Goal: Task Accomplishment & Management: Use online tool/utility

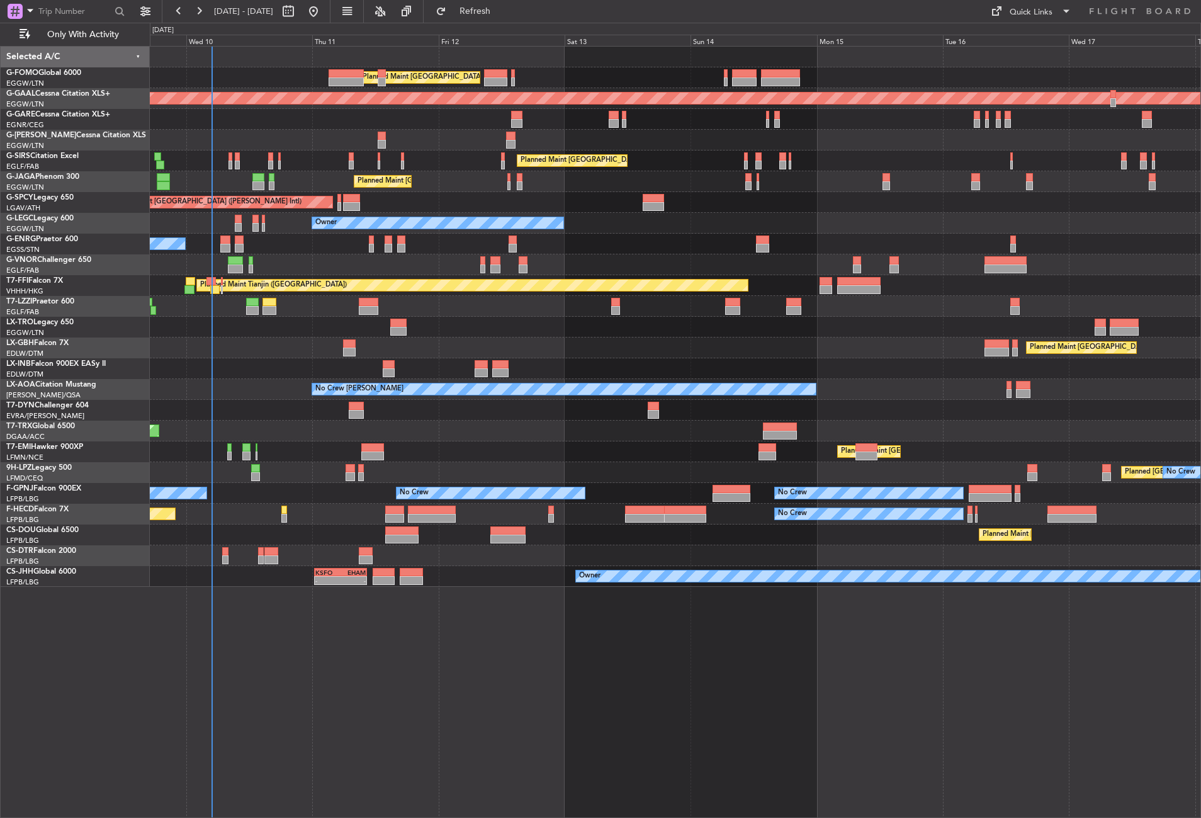
click at [383, 657] on div "Planned Maint [GEOGRAPHIC_DATA] ([GEOGRAPHIC_DATA]) Planned [GEOGRAPHIC_DATA] U…" at bounding box center [676, 432] width 1052 height 772
click at [460, 323] on div at bounding box center [675, 327] width 1051 height 21
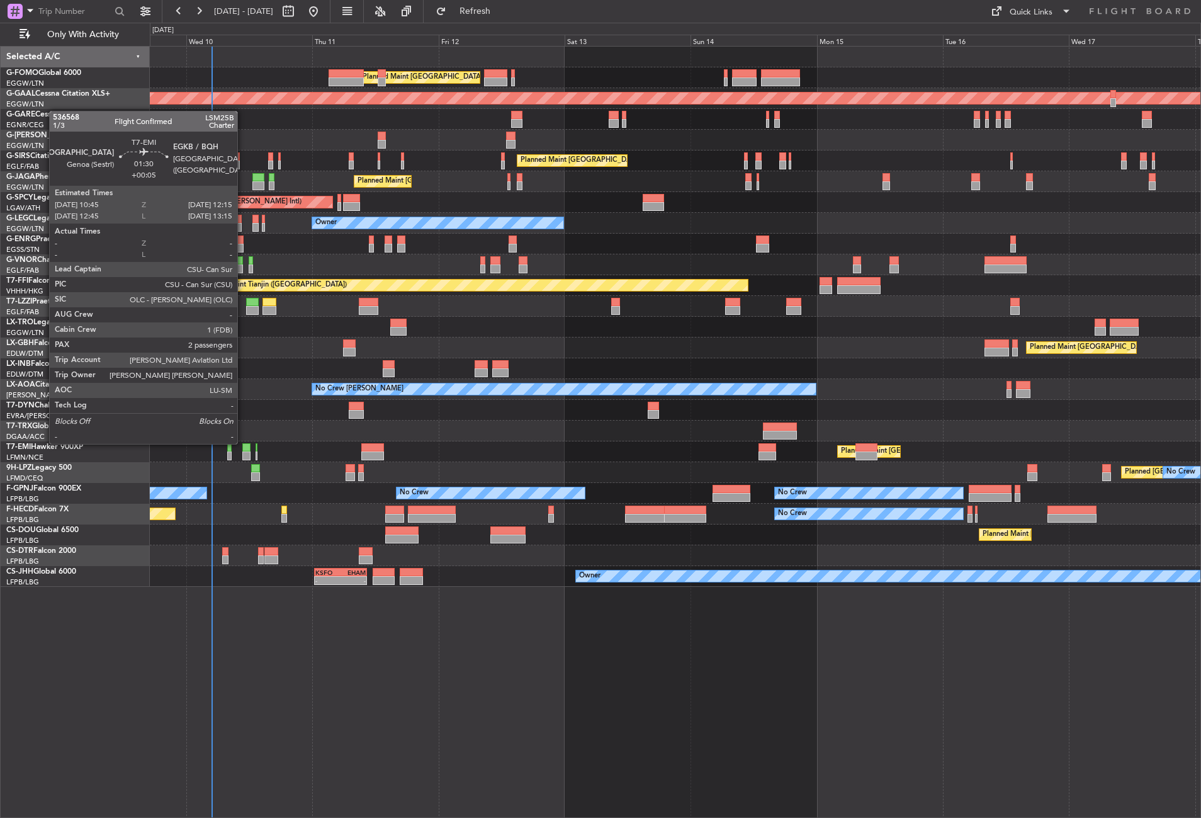
click at [254, 376] on div at bounding box center [675, 368] width 1051 height 21
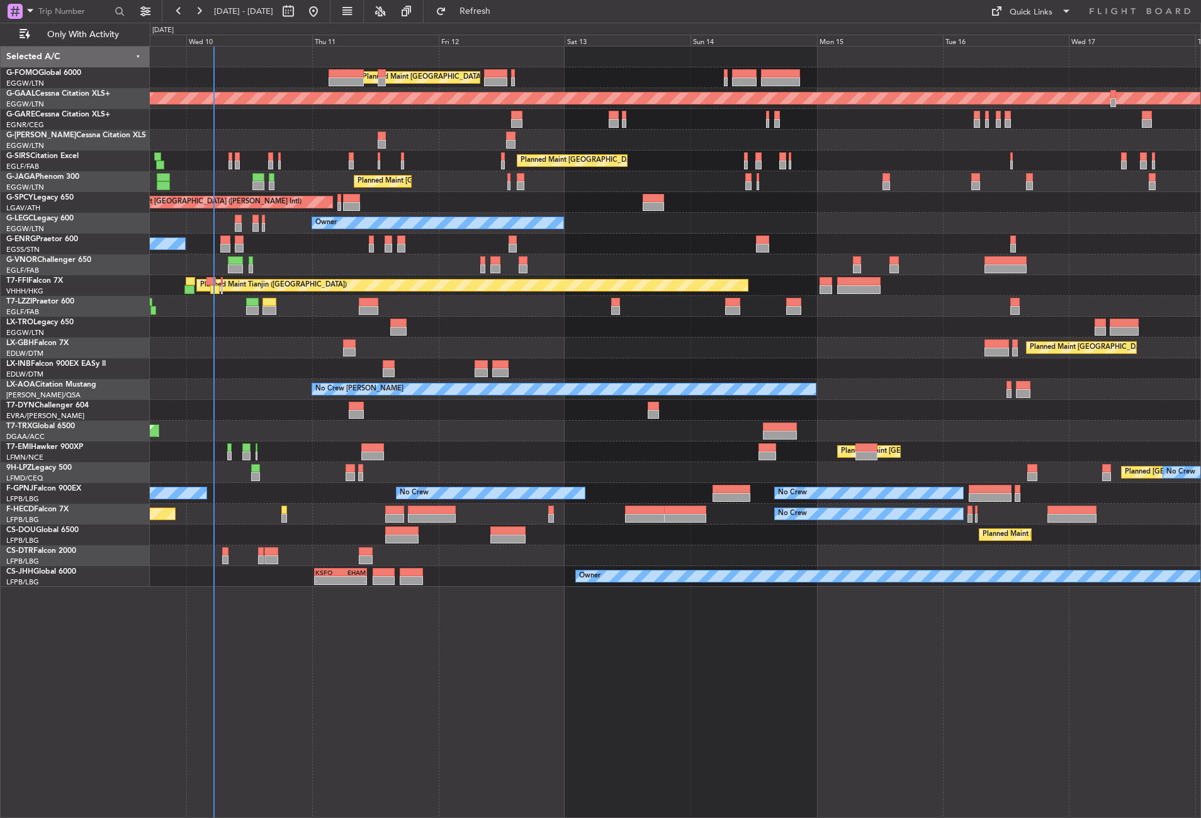
click at [292, 320] on div at bounding box center [675, 327] width 1051 height 21
click at [280, 445] on div "Planned Maint [GEOGRAPHIC_DATA] Planned Maint [GEOGRAPHIC_DATA]" at bounding box center [675, 451] width 1051 height 21
click at [285, 429] on div "Planned Maint [GEOGRAPHIC_DATA] ([GEOGRAPHIC_DATA])" at bounding box center [675, 431] width 1051 height 21
click at [226, 362] on div at bounding box center [675, 368] width 1051 height 21
click at [390, 711] on div "Planned Maint [GEOGRAPHIC_DATA] ([GEOGRAPHIC_DATA]) Planned [GEOGRAPHIC_DATA] U…" at bounding box center [676, 432] width 1052 height 772
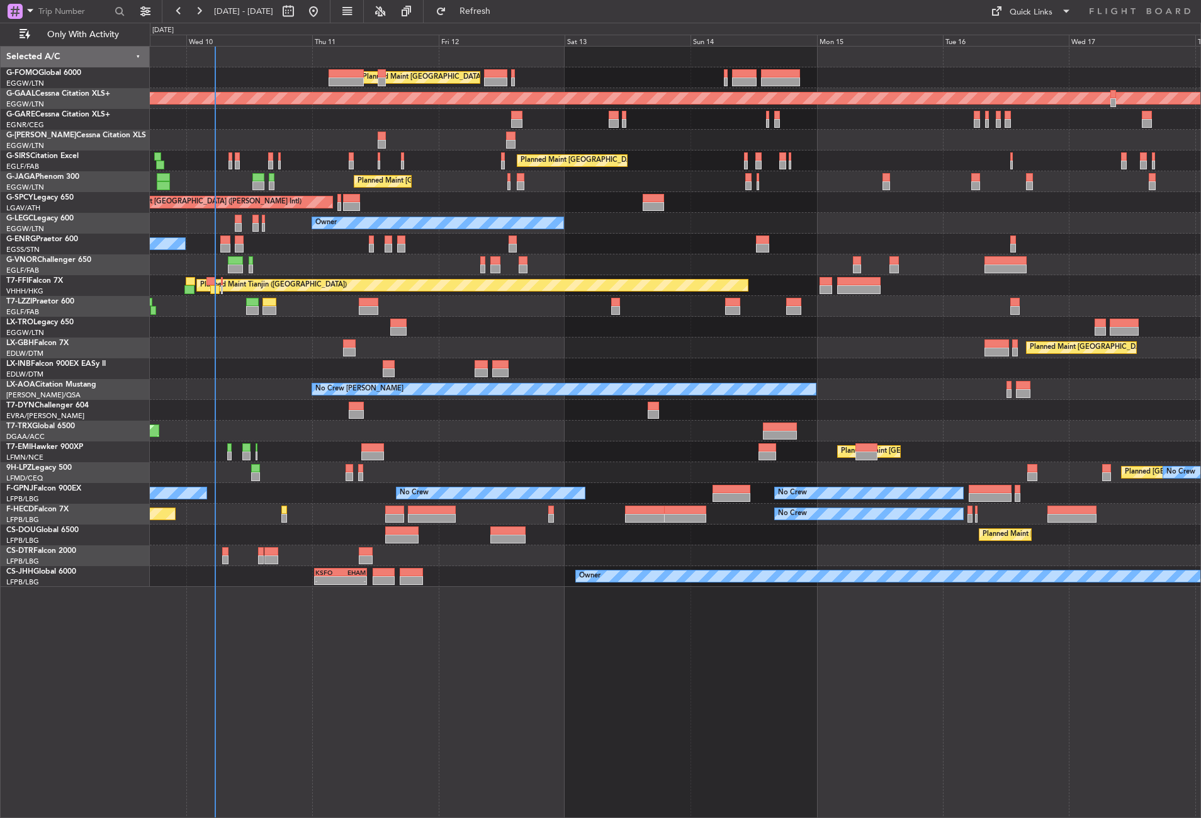
click at [498, 688] on div "Planned Maint [GEOGRAPHIC_DATA] ([GEOGRAPHIC_DATA]) Planned [GEOGRAPHIC_DATA] U…" at bounding box center [676, 432] width 1052 height 772
click at [797, 334] on div at bounding box center [675, 327] width 1051 height 21
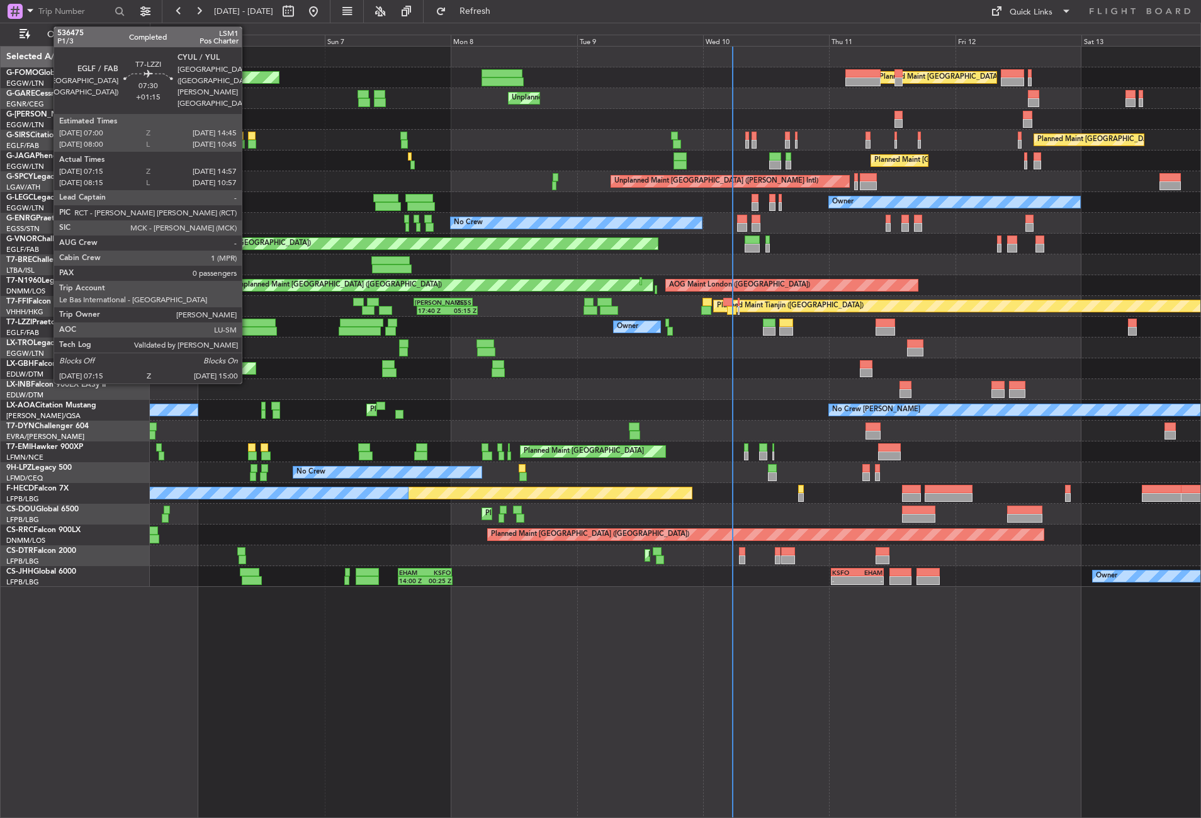
click at [247, 328] on div at bounding box center [256, 331] width 41 height 9
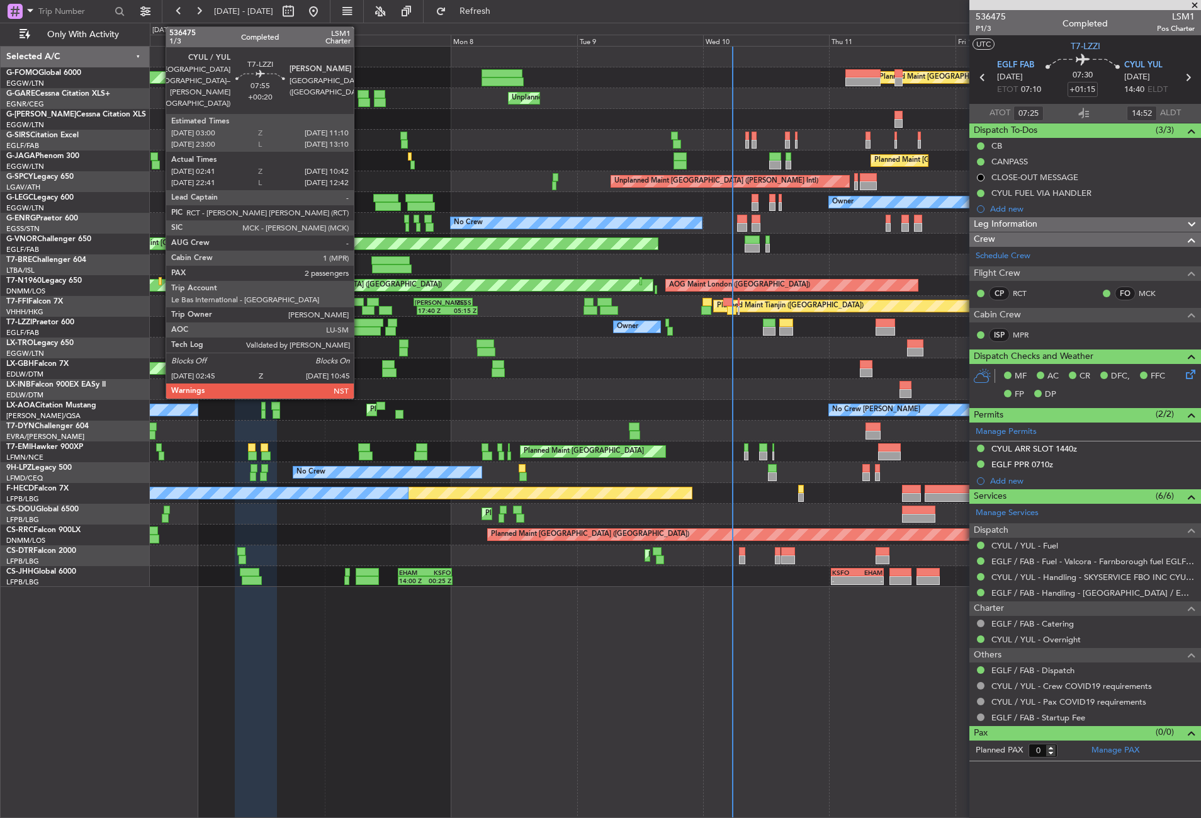
click at [360, 330] on div at bounding box center [360, 331] width 42 height 9
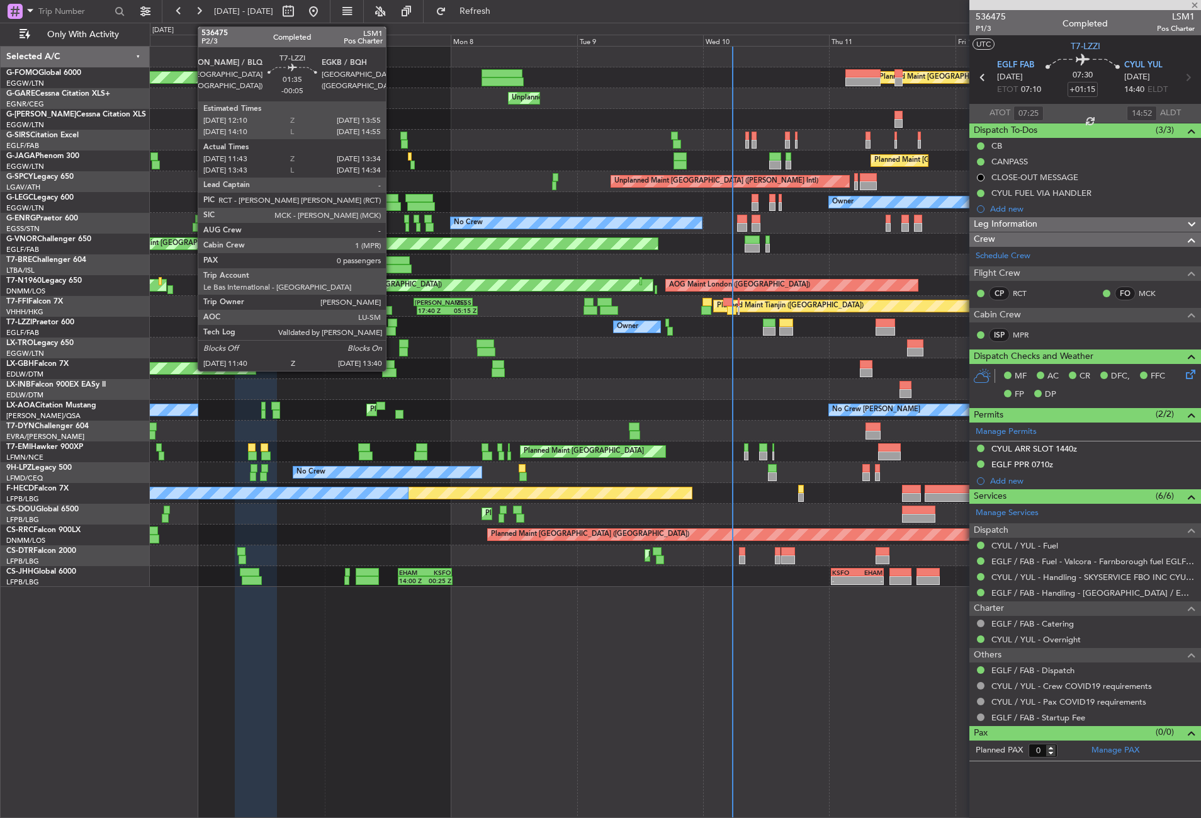
type input "+00:20"
type input "02:51"
type input "10:37"
type input "2"
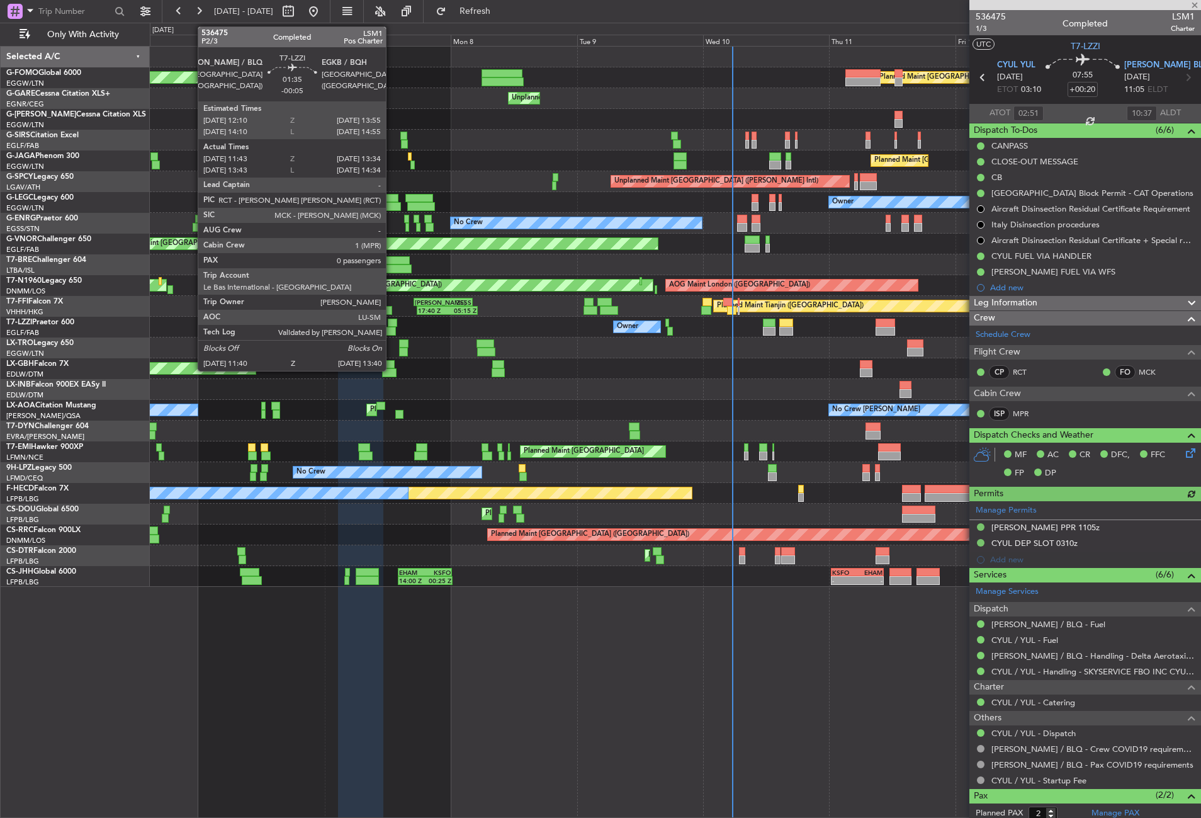
click at [392, 328] on div at bounding box center [390, 331] width 11 height 9
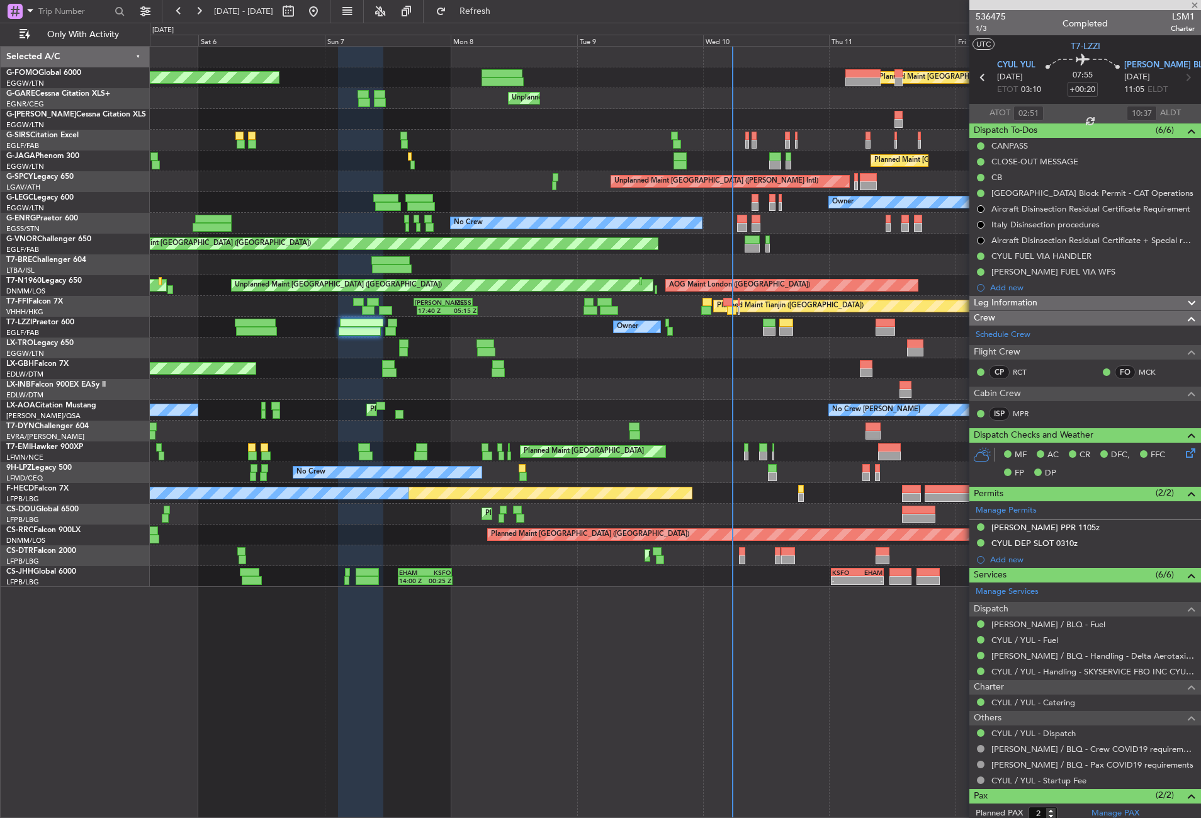
type input "-00:05"
type input "11:53"
type input "13:34"
type input "0"
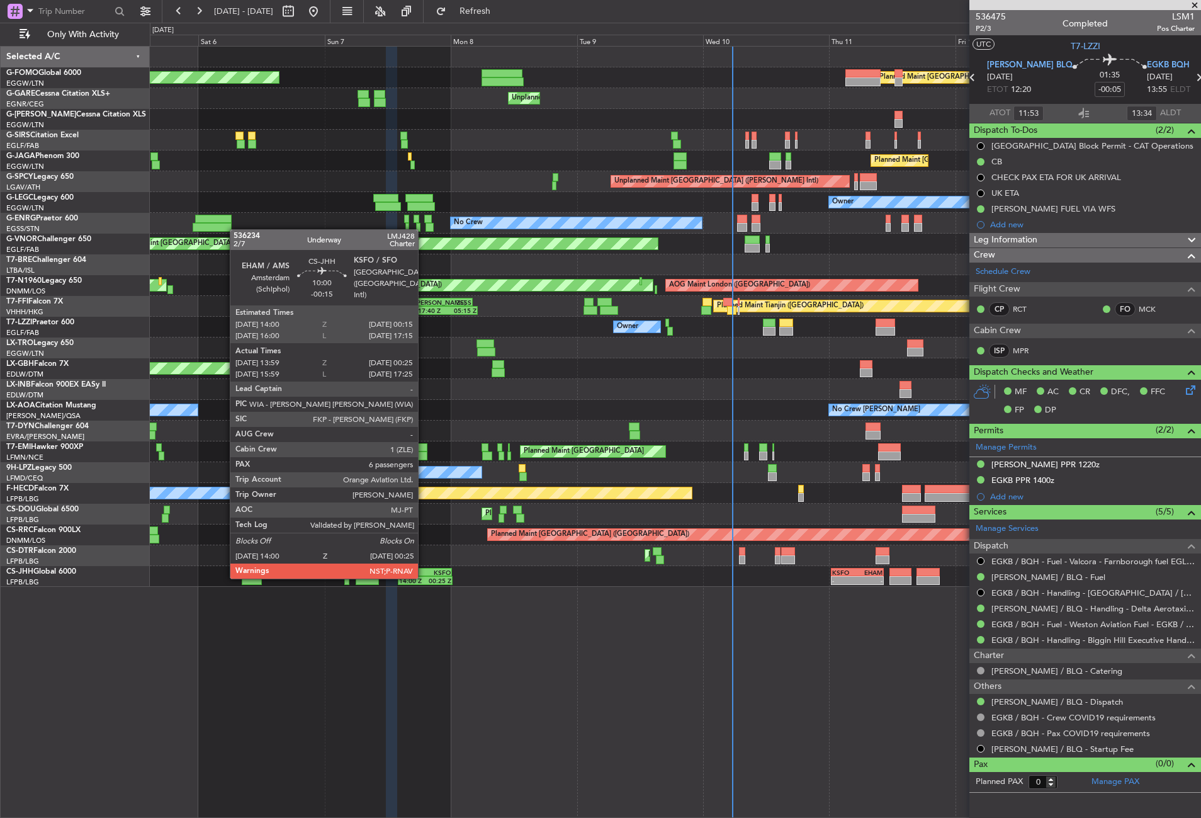
click at [424, 577] on div "14:00 Z" at bounding box center [412, 581] width 26 height 8
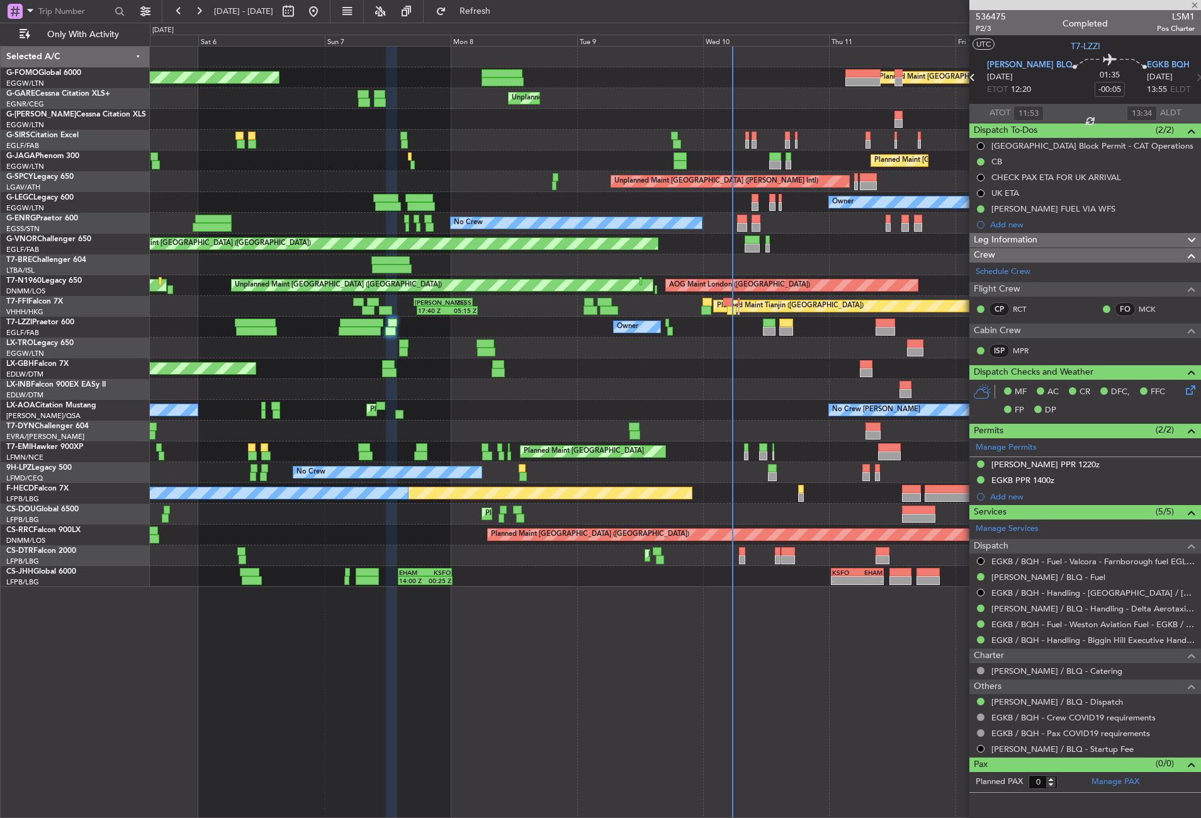
type input "-00:15"
type input "14:09"
type input "00:20"
type input "6"
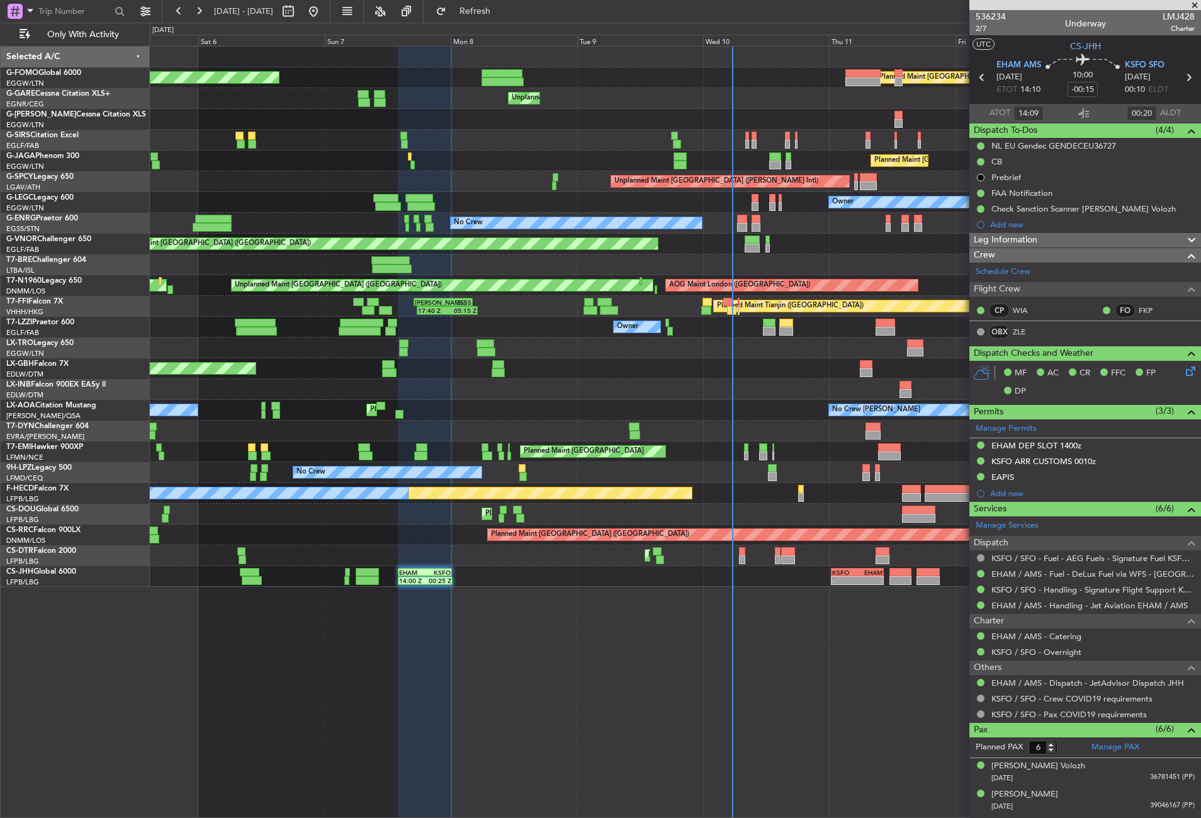
click at [411, 540] on div "Planned Maint [GEOGRAPHIC_DATA] ([GEOGRAPHIC_DATA])" at bounding box center [675, 535] width 1051 height 21
click at [535, 649] on div "Planned Maint [GEOGRAPHIC_DATA] ([GEOGRAPHIC_DATA]) Planned Maint [GEOGRAPHIC_D…" at bounding box center [676, 432] width 1052 height 772
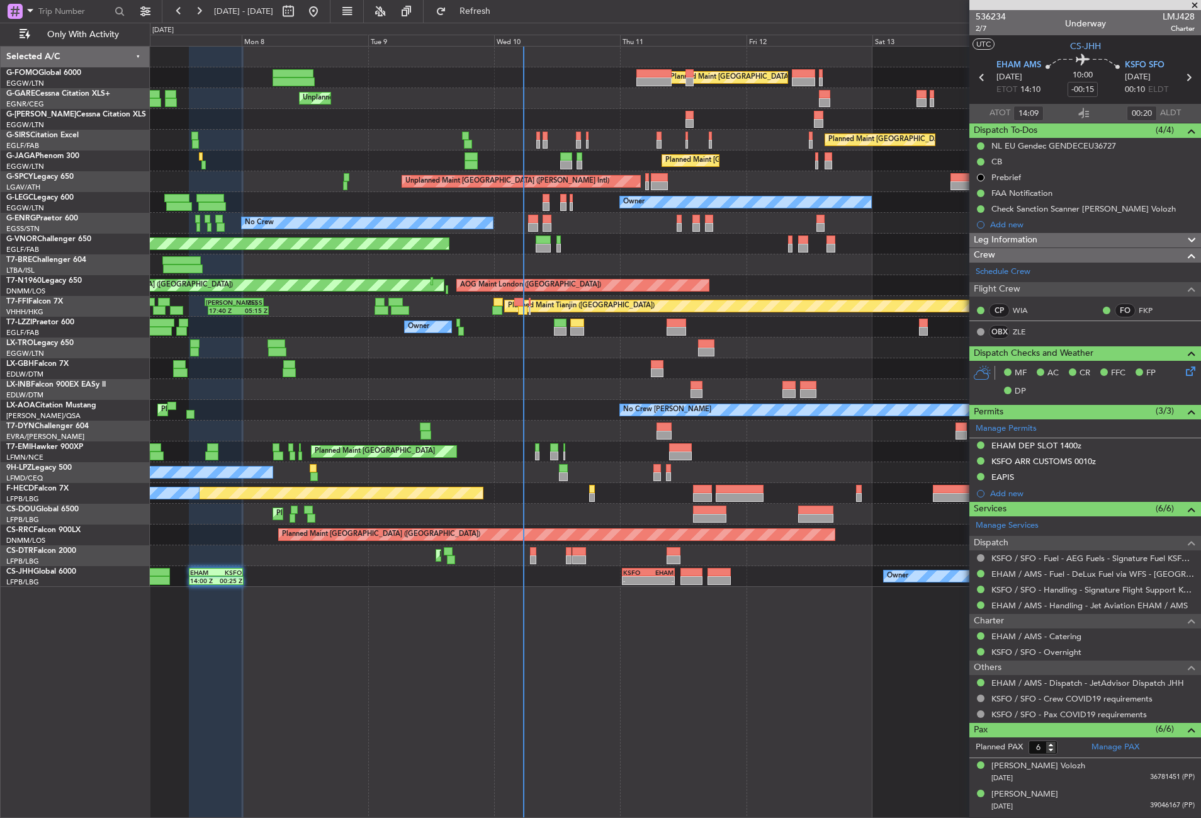
click at [405, 664] on div "Planned Maint [GEOGRAPHIC_DATA] ([GEOGRAPHIC_DATA]) Planned Maint [GEOGRAPHIC_D…" at bounding box center [676, 432] width 1052 height 772
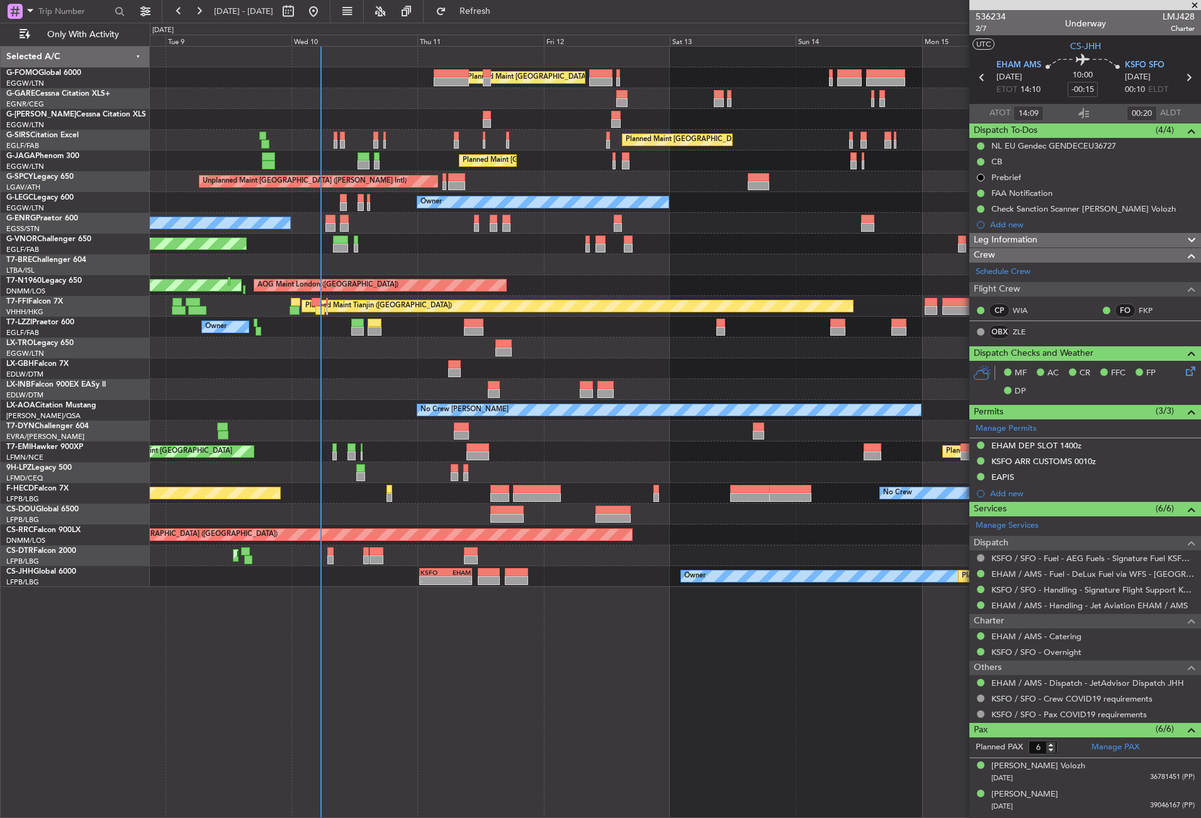
click at [380, 671] on div "Planned Maint [GEOGRAPHIC_DATA] ([GEOGRAPHIC_DATA]) Unplanned Maint [PERSON_NAM…" at bounding box center [676, 432] width 1052 height 772
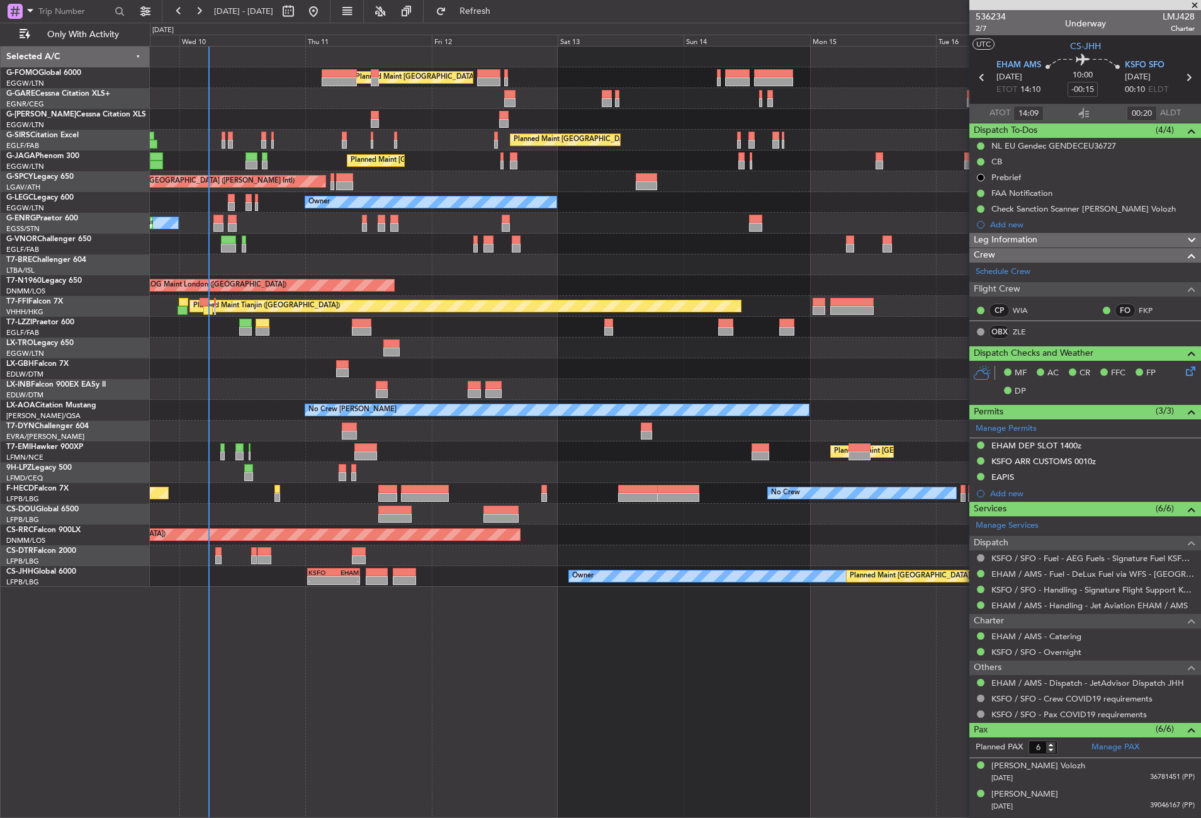
click at [511, 669] on div "Planned Maint [GEOGRAPHIC_DATA] ([GEOGRAPHIC_DATA]) Unplanned Maint [PERSON_NAM…" at bounding box center [676, 432] width 1052 height 772
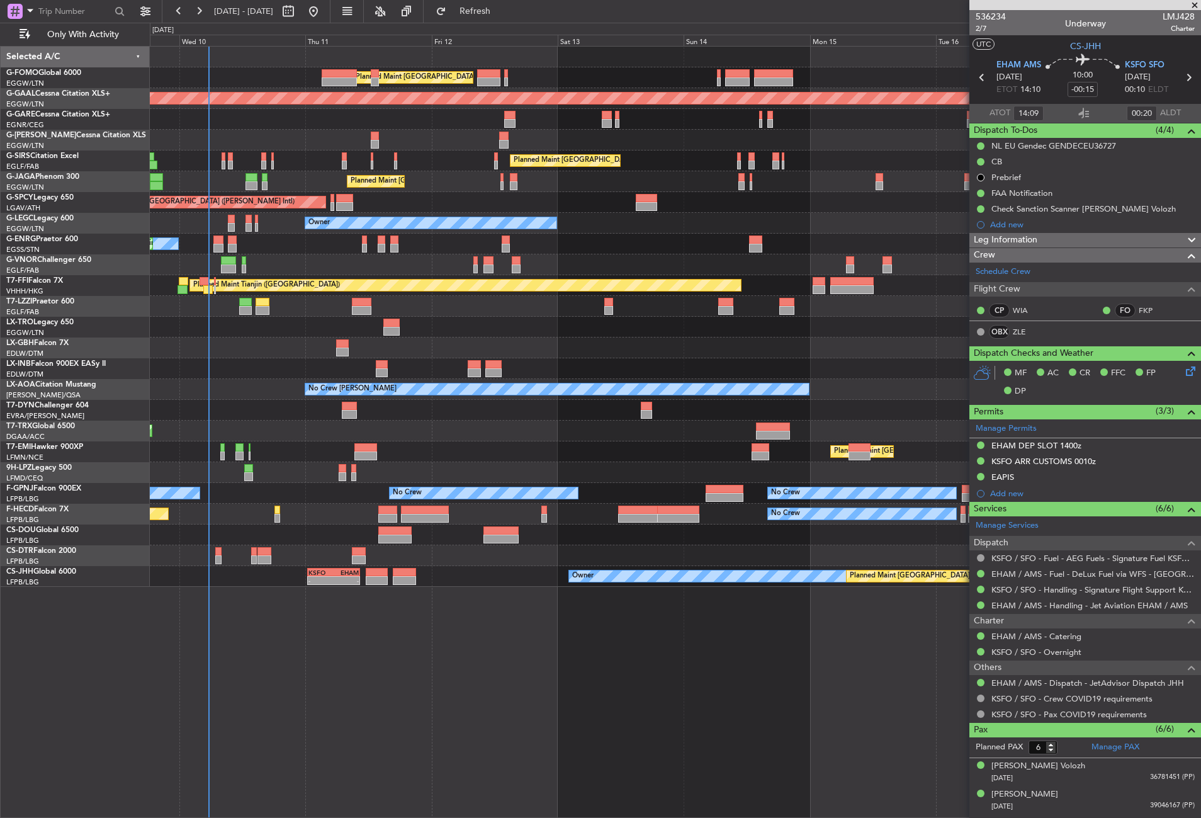
click at [436, 698] on div "Planned Maint [GEOGRAPHIC_DATA] ([GEOGRAPHIC_DATA]) Planned [GEOGRAPHIC_DATA] U…" at bounding box center [676, 432] width 1052 height 772
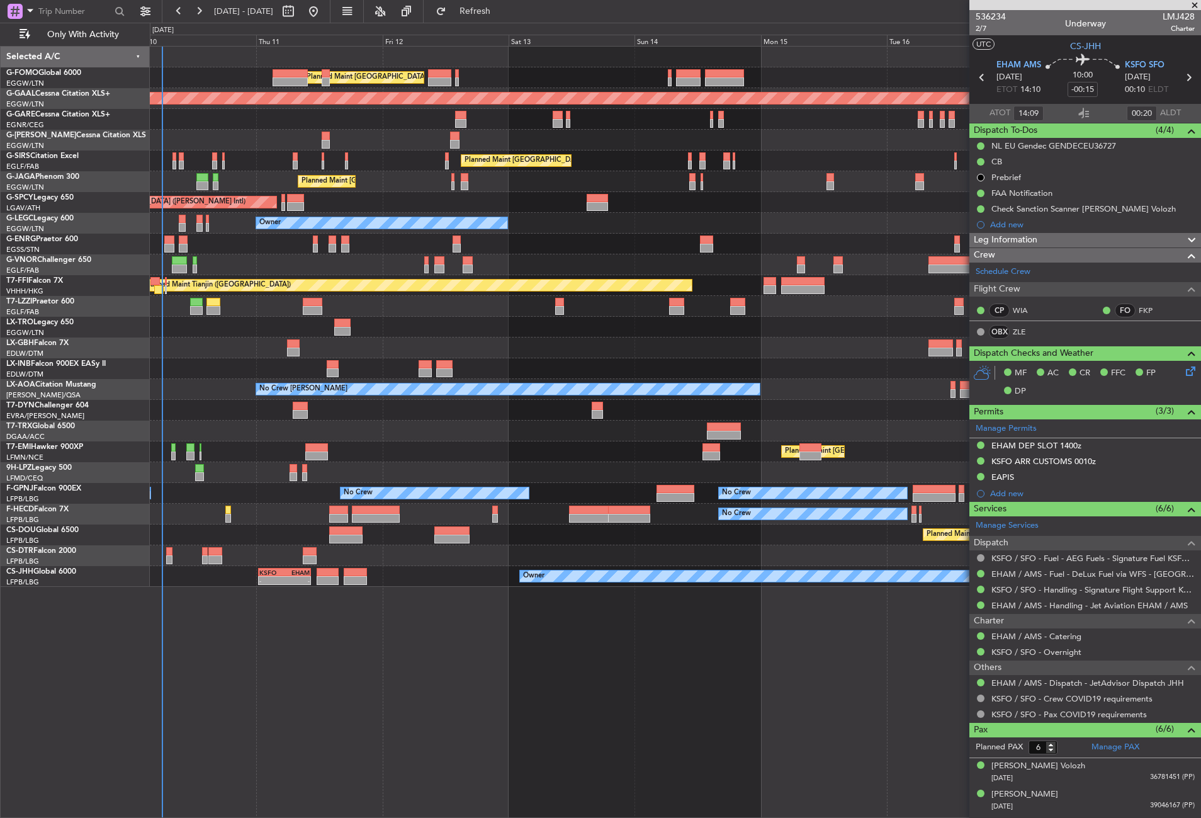
click at [323, 635] on div "Planned Maint [GEOGRAPHIC_DATA] ([GEOGRAPHIC_DATA]) Planned [GEOGRAPHIC_DATA] U…" at bounding box center [676, 432] width 1052 height 772
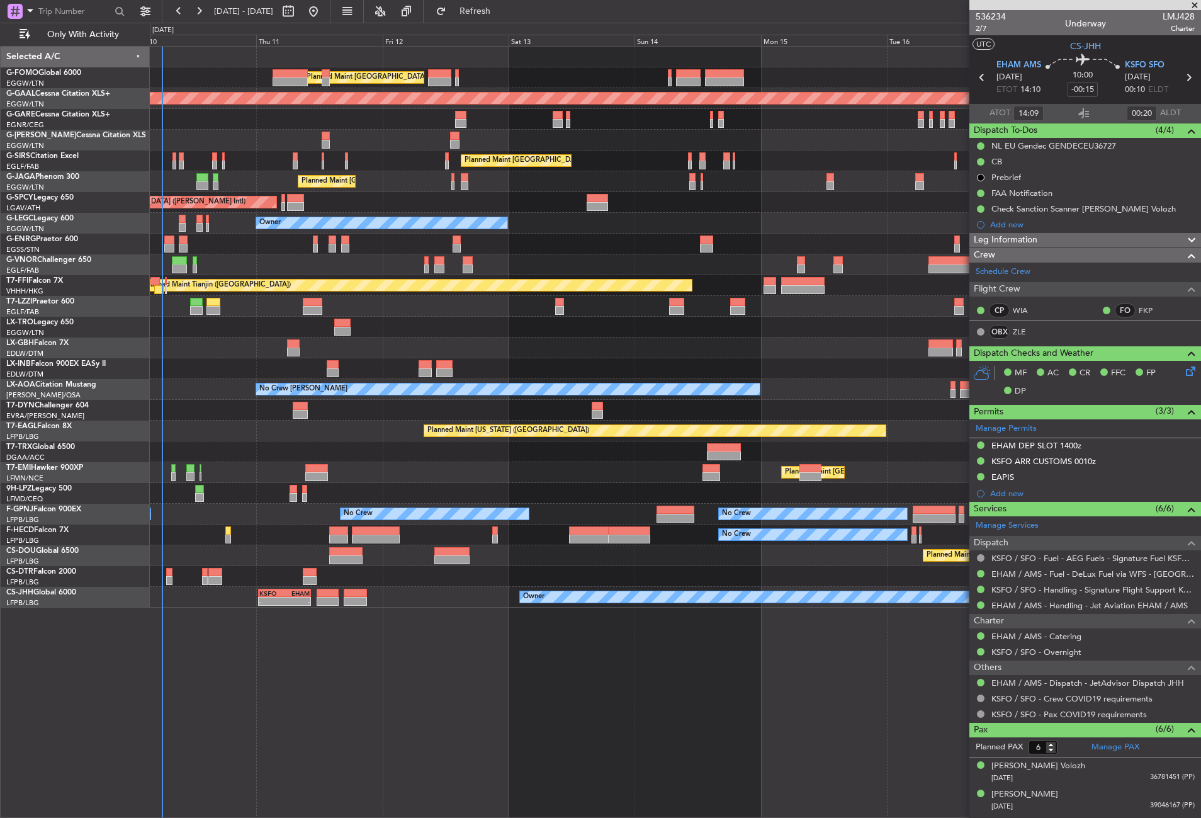
click at [326, 647] on div "Planned Maint [GEOGRAPHIC_DATA] ([GEOGRAPHIC_DATA]) Planned [GEOGRAPHIC_DATA] U…" at bounding box center [676, 432] width 1052 height 772
click at [302, 431] on div "Planned Maint [US_STATE] ([GEOGRAPHIC_DATA])" at bounding box center [675, 431] width 1051 height 21
click at [498, 18] on button "Refresh" at bounding box center [468, 11] width 76 height 20
click at [492, 7] on span "Refresh" at bounding box center [475, 11] width 53 height 9
click at [332, 653] on div "Planned Maint [GEOGRAPHIC_DATA] ([GEOGRAPHIC_DATA]) Planned [GEOGRAPHIC_DATA] U…" at bounding box center [676, 432] width 1052 height 772
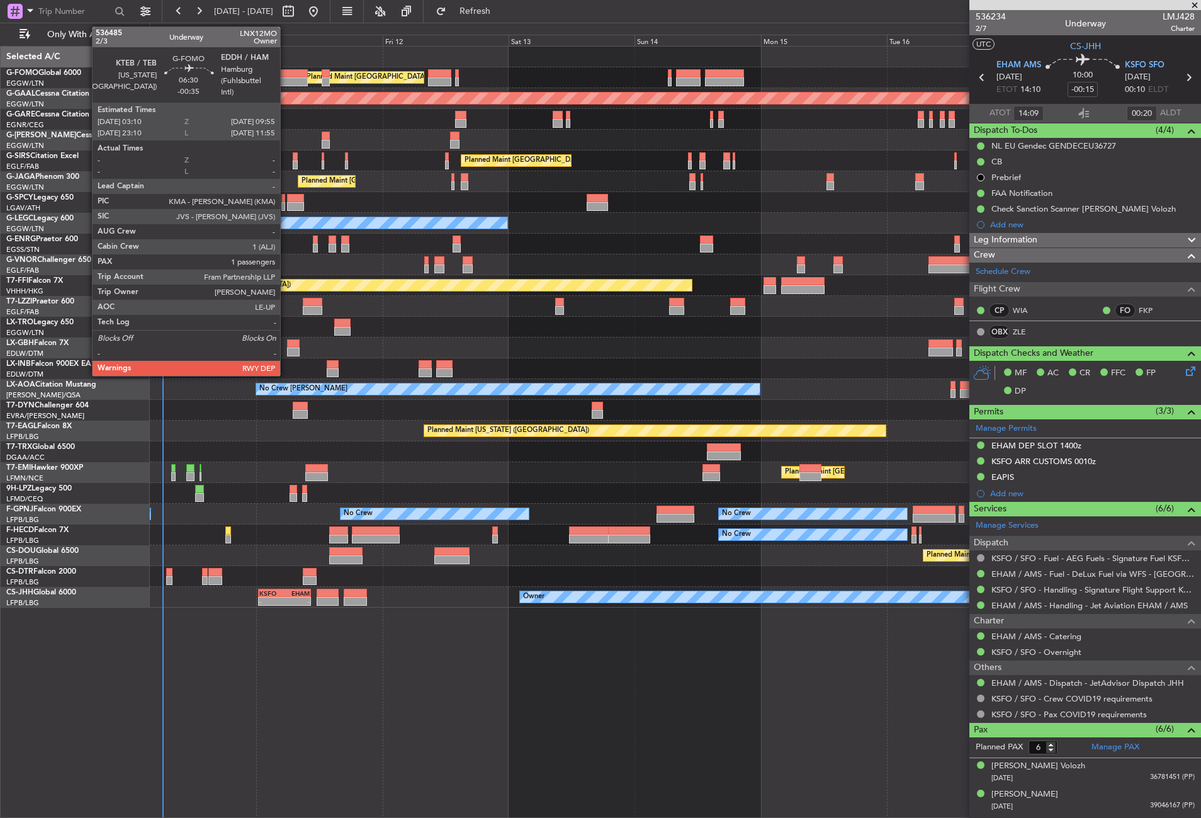
click at [286, 82] on div at bounding box center [291, 81] width 36 height 9
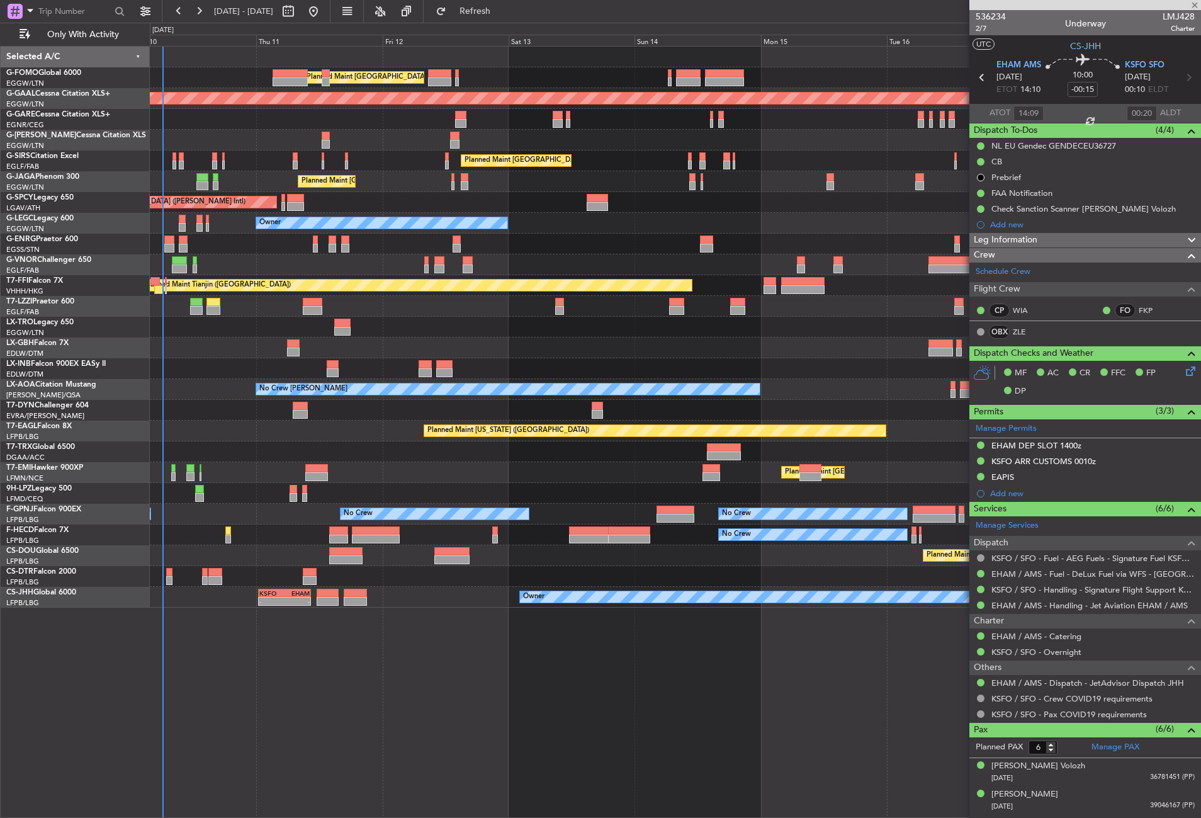
type input "-00:35"
type input "1"
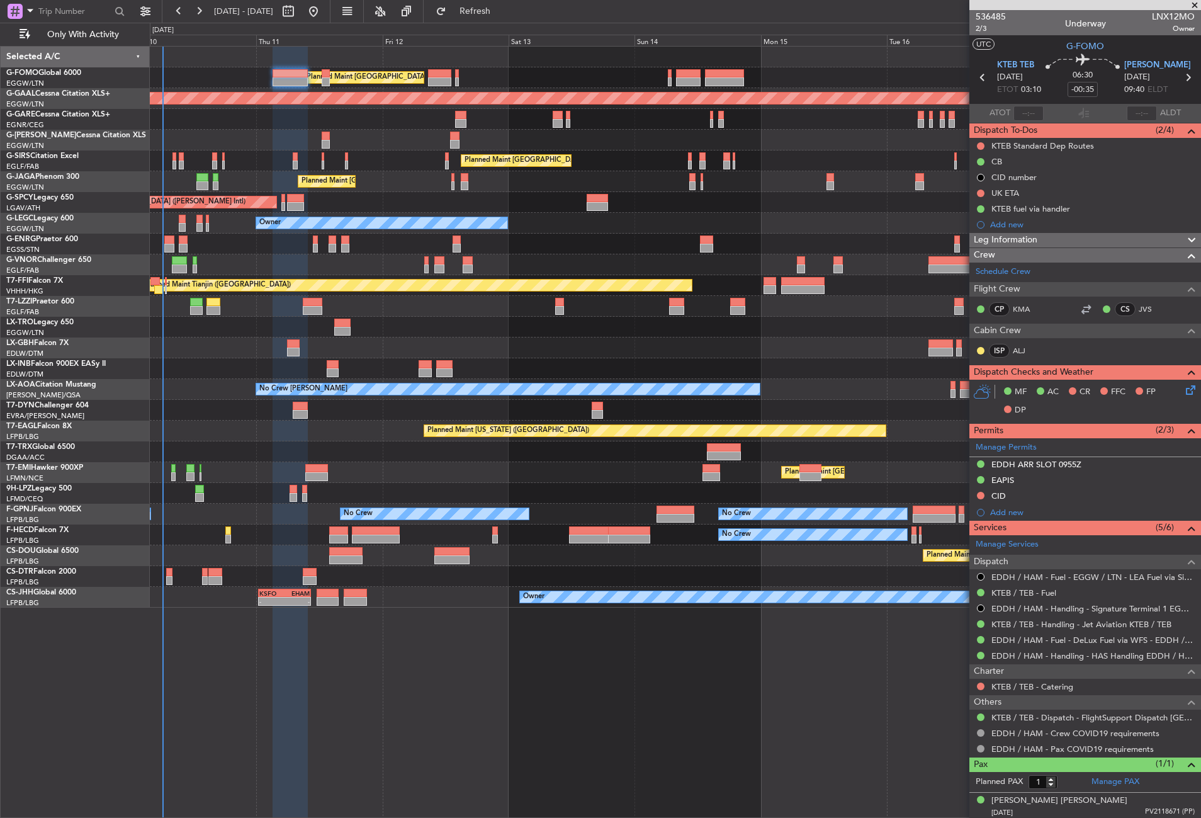
click at [275, 666] on div at bounding box center [291, 433] width 36 height 772
click at [327, 644] on div "Planned Maint [GEOGRAPHIC_DATA] ([GEOGRAPHIC_DATA]) Planned [GEOGRAPHIC_DATA] U…" at bounding box center [676, 432] width 1052 height 772
click at [482, 11] on button "Refresh" at bounding box center [468, 11] width 76 height 20
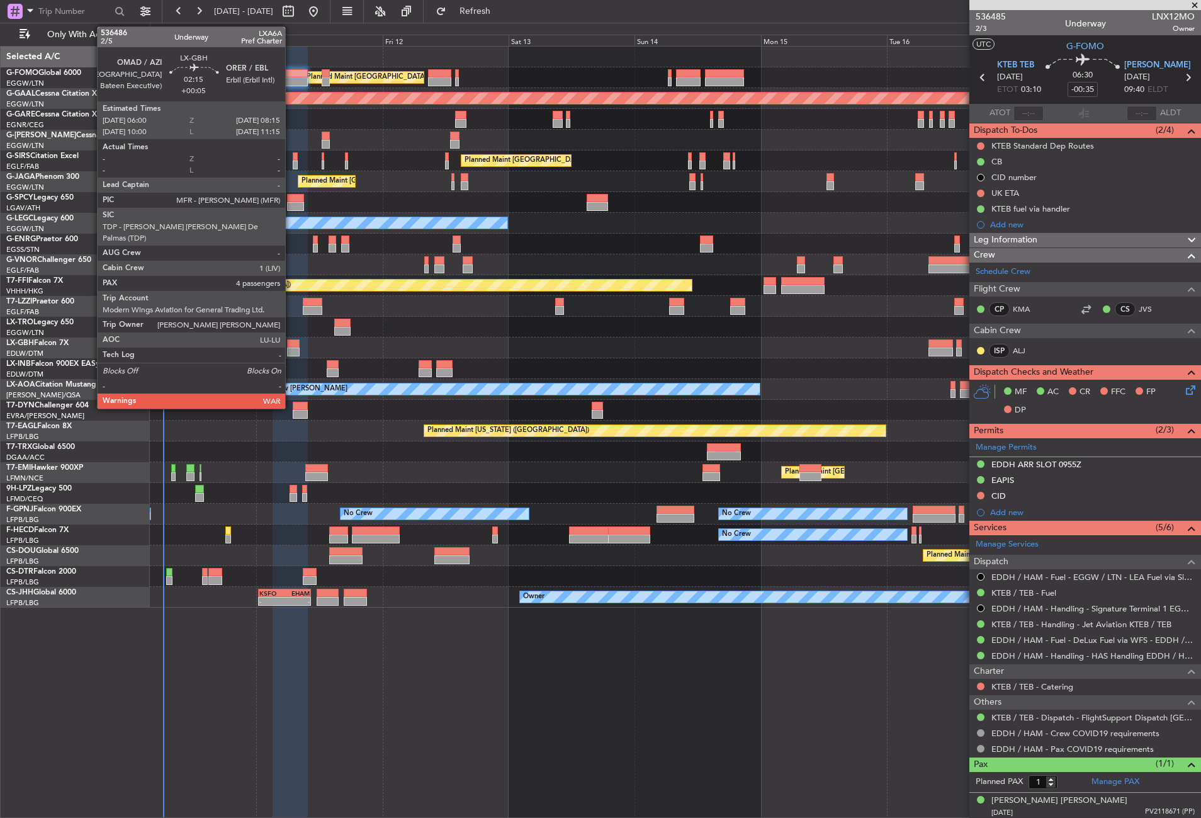
click at [291, 346] on div at bounding box center [293, 343] width 12 height 9
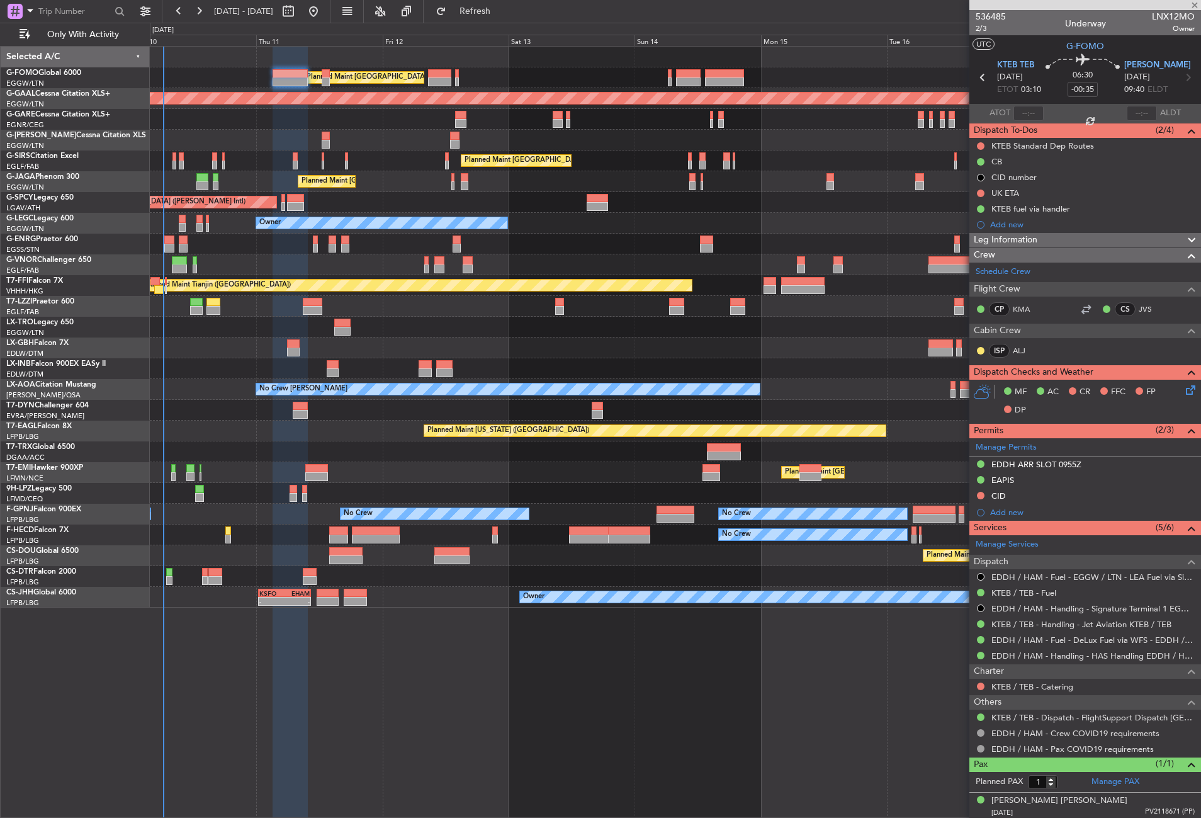
type input "+00:05"
type input "4"
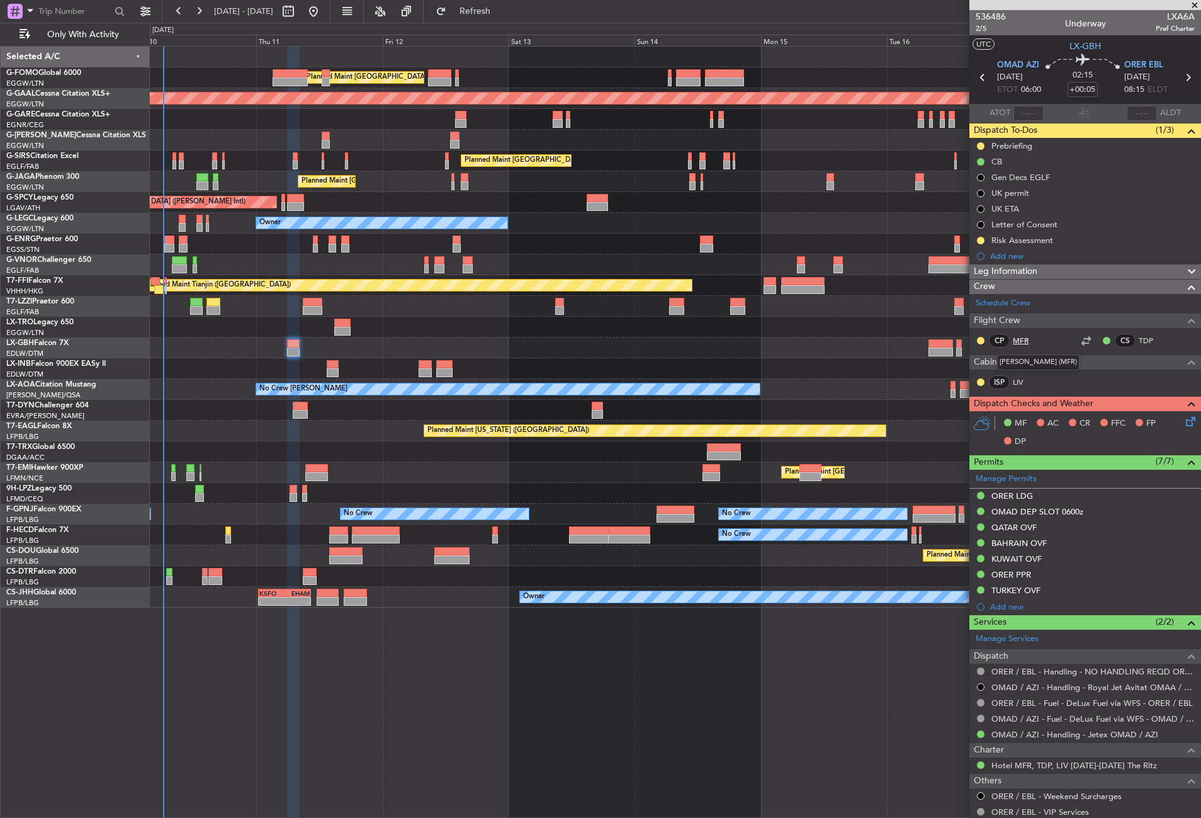
click at [1019, 339] on link "MFR" at bounding box center [1027, 340] width 28 height 11
click at [361, 693] on div "Planned Maint [GEOGRAPHIC_DATA] ([GEOGRAPHIC_DATA]) Planned [GEOGRAPHIC_DATA] U…" at bounding box center [676, 432] width 1052 height 772
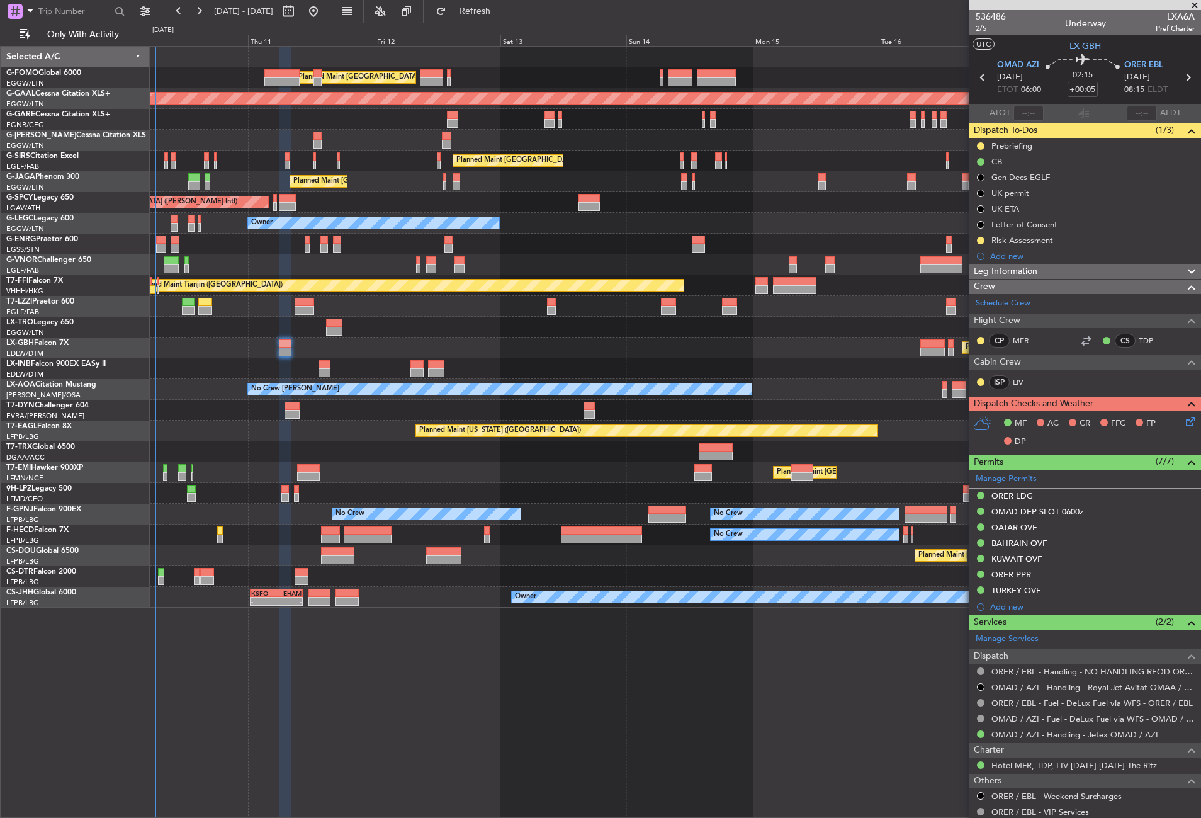
click at [365, 700] on div "Planned Maint [GEOGRAPHIC_DATA] ([GEOGRAPHIC_DATA]) Planned [GEOGRAPHIC_DATA] U…" at bounding box center [676, 432] width 1052 height 772
click at [445, 787] on div "Planned Maint [GEOGRAPHIC_DATA] ([GEOGRAPHIC_DATA]) Planned [GEOGRAPHIC_DATA] U…" at bounding box center [676, 432] width 1052 height 772
click at [235, 474] on div "Planned Maint [GEOGRAPHIC_DATA] Planned Maint [GEOGRAPHIC_DATA]" at bounding box center [675, 472] width 1051 height 21
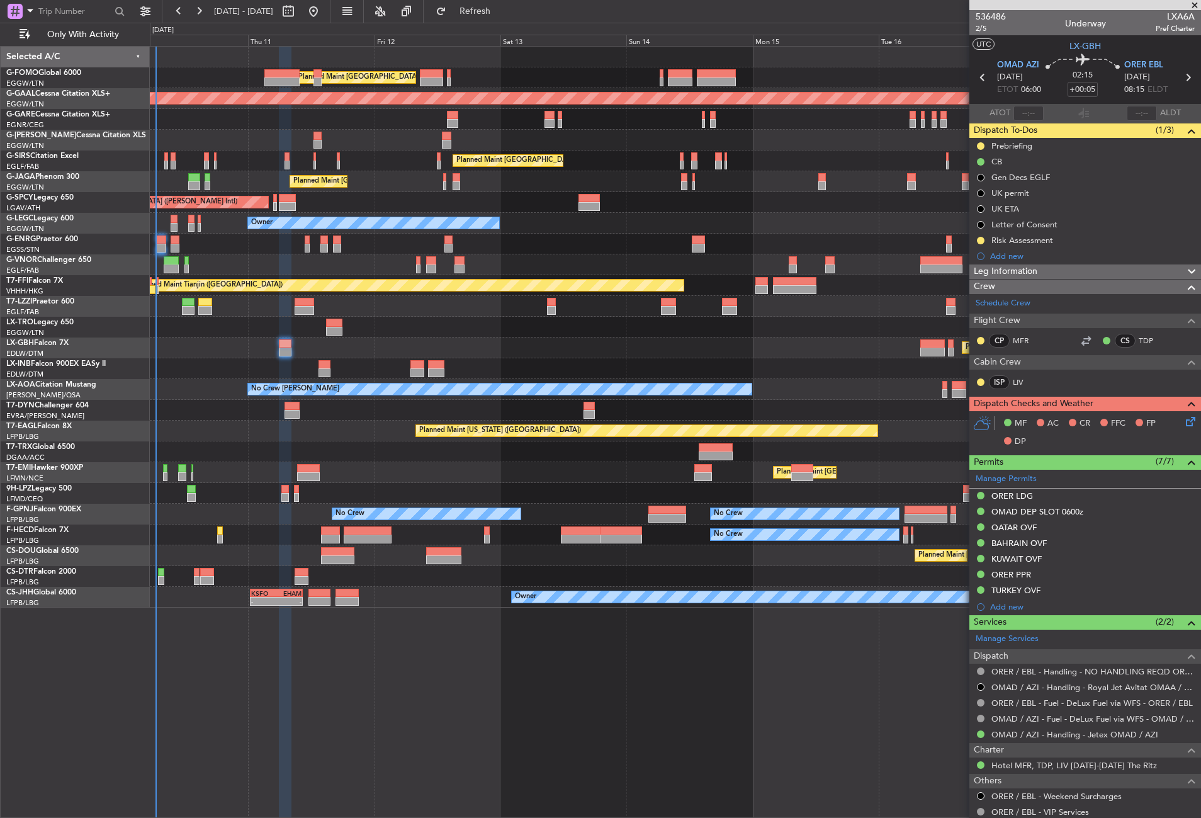
click at [226, 450] on div "Planned Maint [GEOGRAPHIC_DATA] ([GEOGRAPHIC_DATA])" at bounding box center [675, 451] width 1051 height 21
click at [482, 23] on div "Planned Maint [GEOGRAPHIC_DATA] ([GEOGRAPHIC_DATA]) Planned [GEOGRAPHIC_DATA] U…" at bounding box center [600, 420] width 1201 height 795
click at [475, 10] on button "Refresh" at bounding box center [468, 11] width 76 height 20
click at [492, 120] on div "Unplanned Maint [PERSON_NAME]" at bounding box center [675, 119] width 1051 height 21
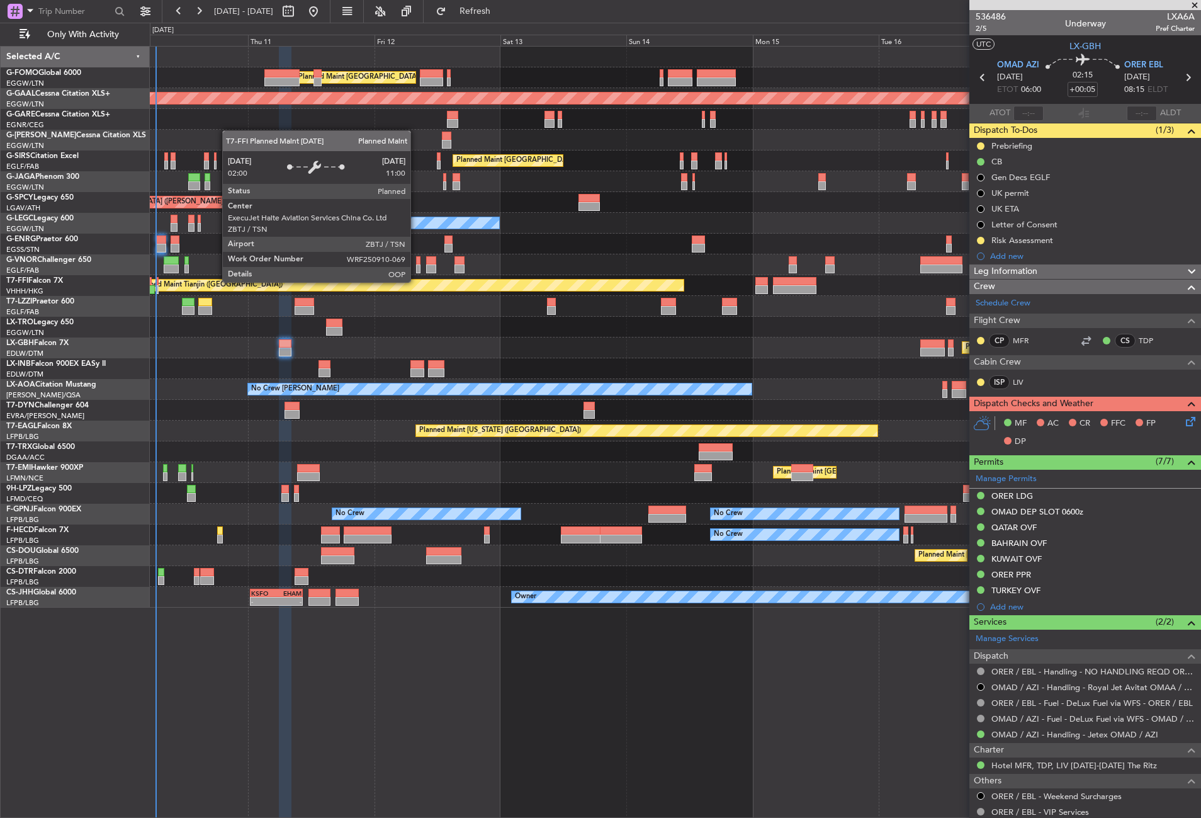
click at [416, 282] on div "Planned Maint Tianjin ([GEOGRAPHIC_DATA])" at bounding box center [408, 285] width 551 height 11
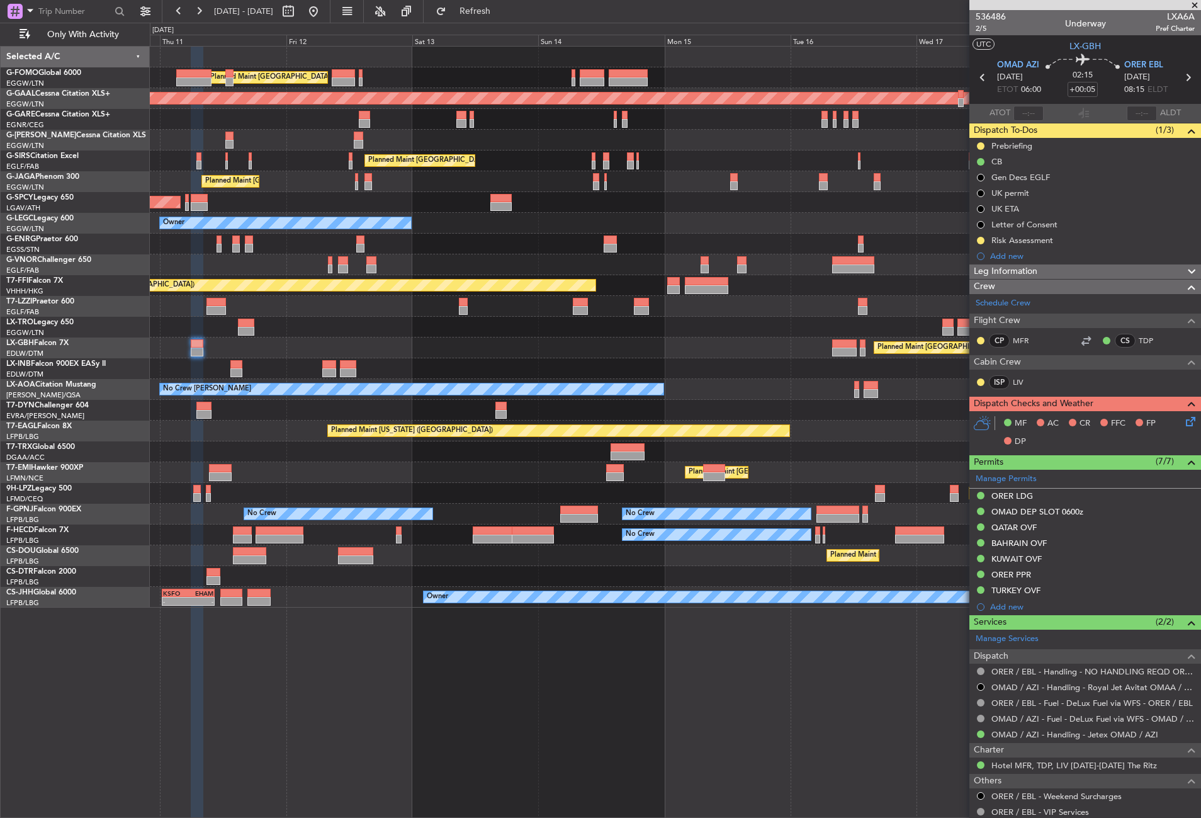
click at [422, 651] on div "Planned Maint London (Luton) Planned Maint Dusseldorf Planned Maint London (Far…" at bounding box center [676, 432] width 1052 height 772
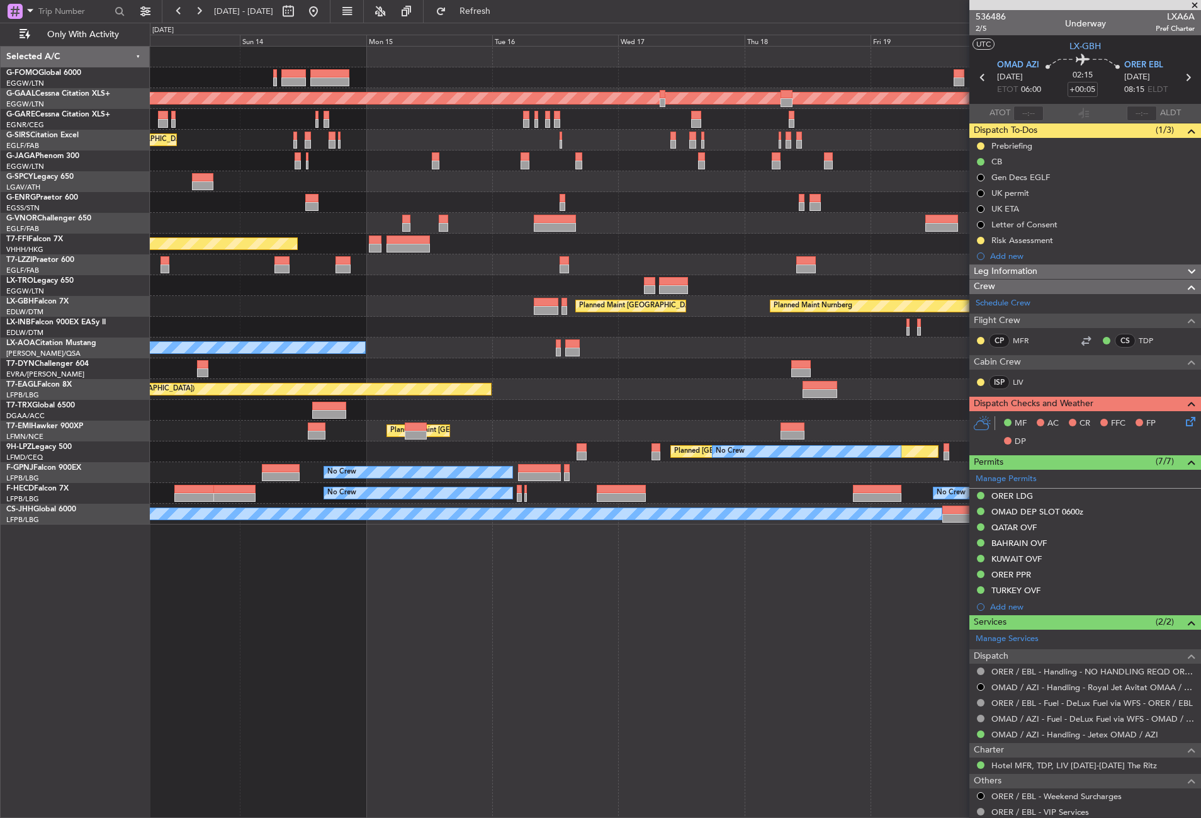
click at [582, 654] on div "Planned Maint London (Luton) Planned Maint Dusseldorf Planned Maint London (Far…" at bounding box center [676, 432] width 1052 height 772
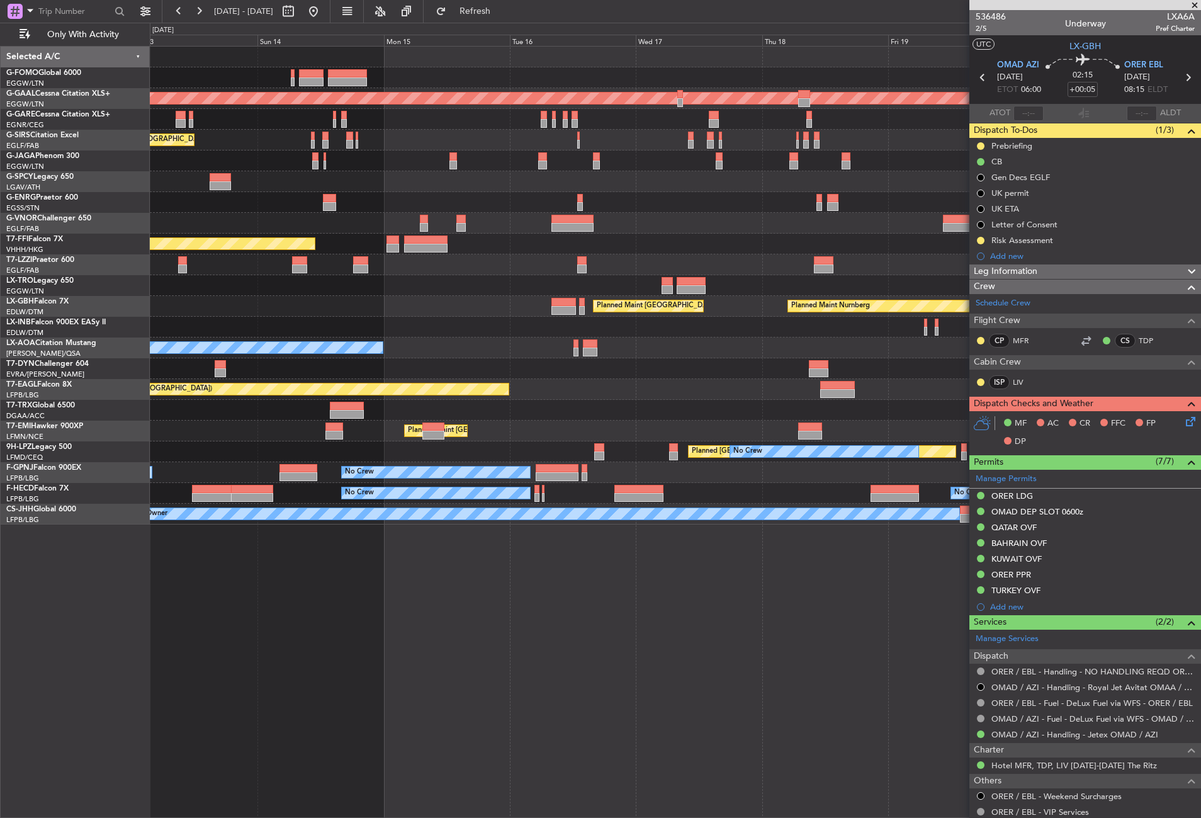
click at [788, 609] on div "Planned Maint London (Luton) Planned Maint Dusseldorf Planned Maint London (Far…" at bounding box center [676, 432] width 1052 height 772
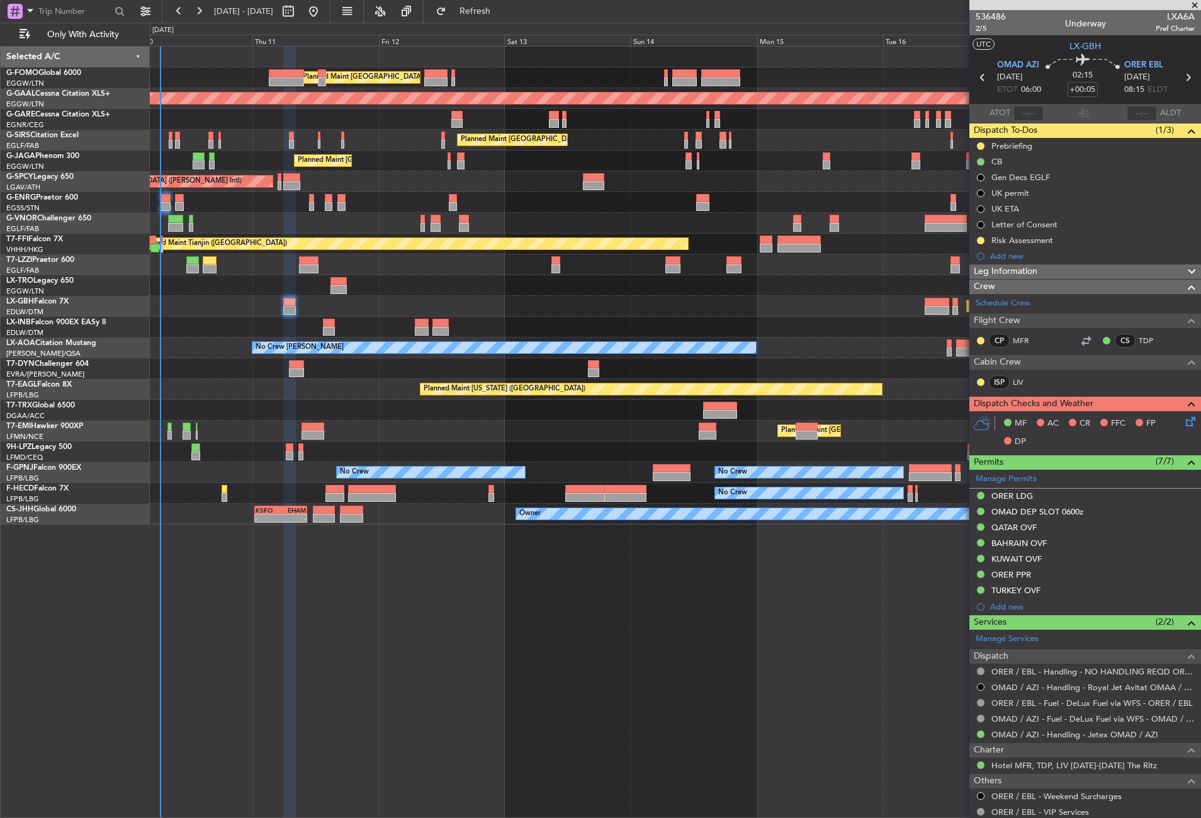
click at [663, 633] on div "Planned Maint London (Luton) Planned Maint Dusseldorf Unplanned Maint Chester P…" at bounding box center [676, 432] width 1052 height 772
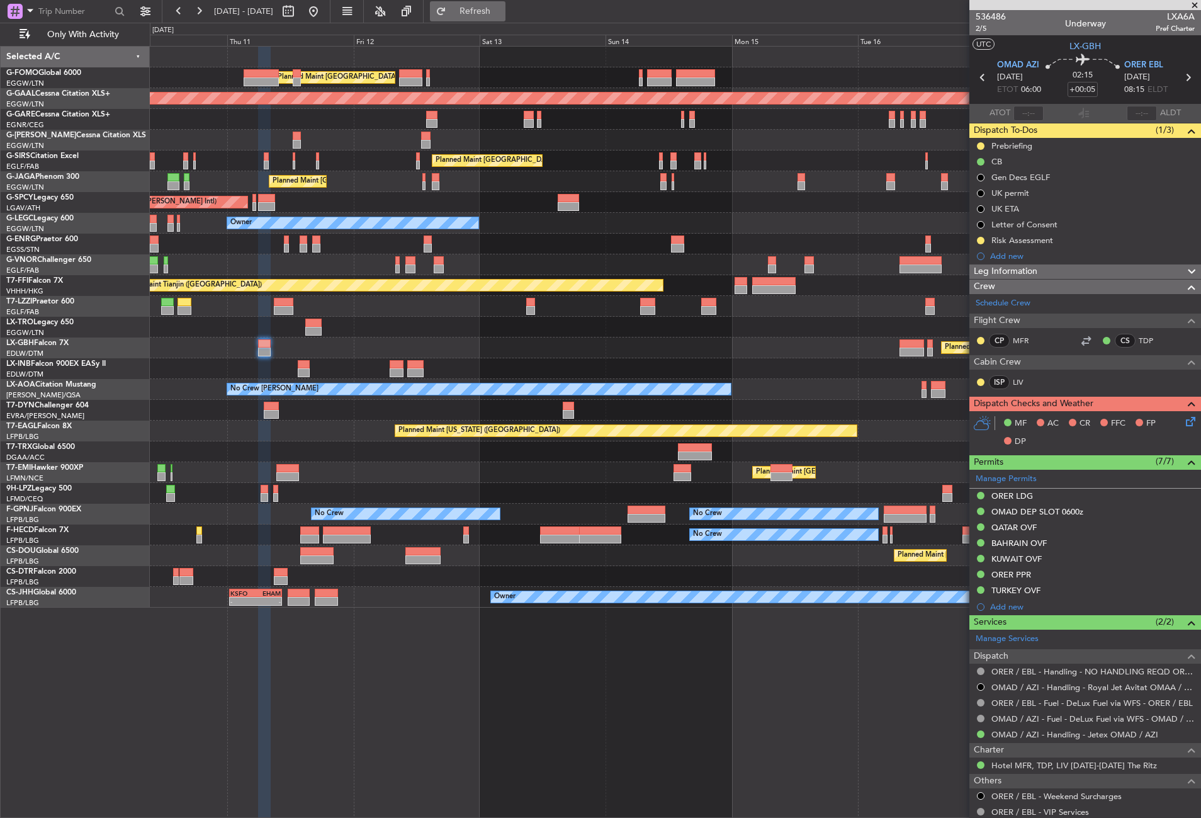
click at [495, 3] on button "Refresh" at bounding box center [468, 11] width 76 height 20
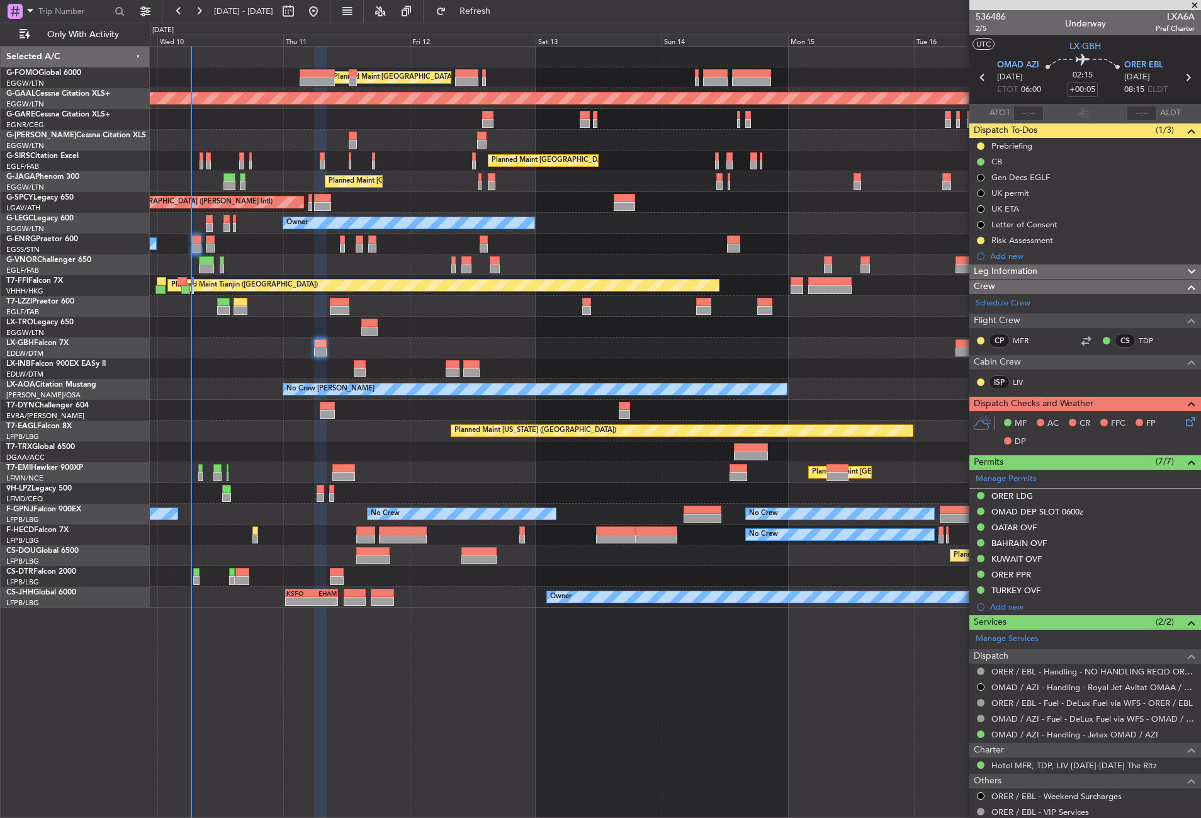
click at [581, 650] on div "Planned Maint London (Luton) Planned Maint Dusseldorf Unplanned Maint Chester P…" at bounding box center [676, 432] width 1052 height 772
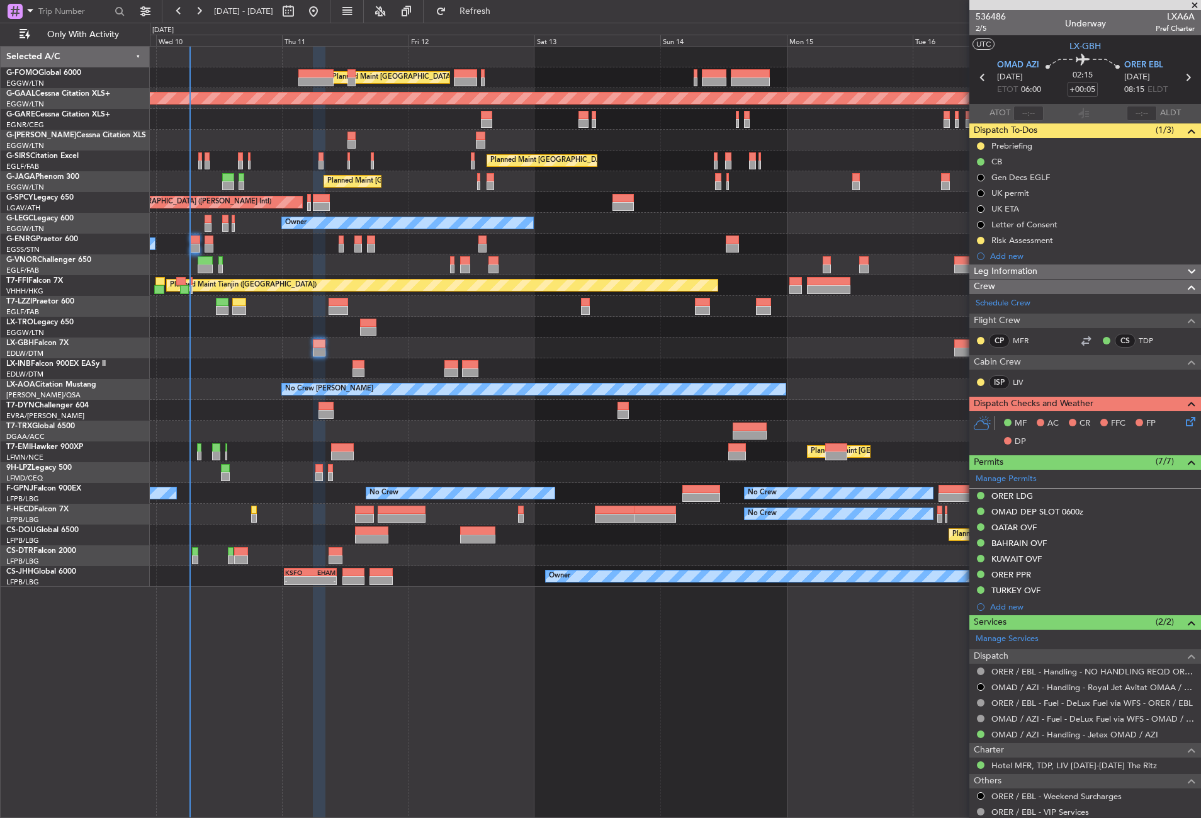
click at [581, 650] on div "Planned Maint [GEOGRAPHIC_DATA] ([GEOGRAPHIC_DATA]) Planned [GEOGRAPHIC_DATA] U…" at bounding box center [676, 432] width 1052 height 772
click at [494, 16] on button "Refresh" at bounding box center [468, 11] width 76 height 20
click at [700, 676] on div "Planned Maint London (Luton) Planned Maint Dusseldorf Unplanned Maint Chester P…" at bounding box center [676, 432] width 1052 height 772
click at [478, 5] on button "Refresh" at bounding box center [468, 11] width 76 height 20
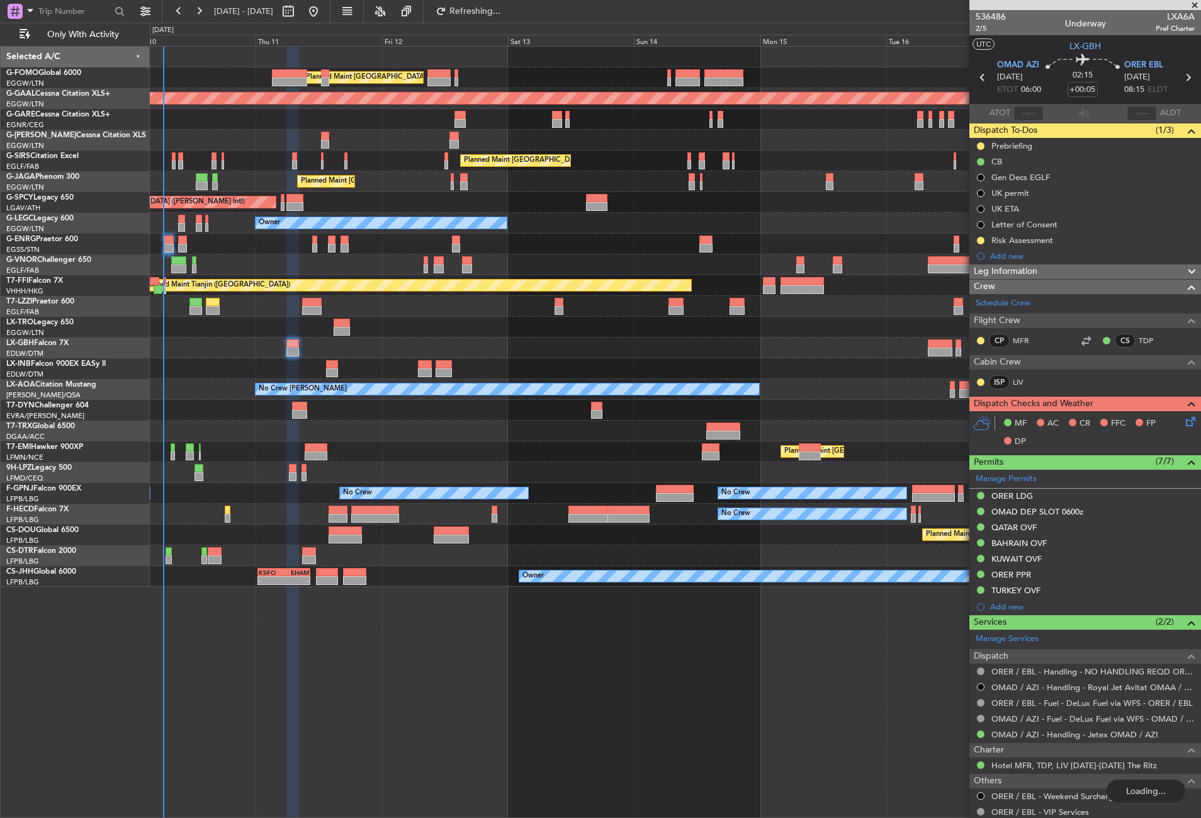
click at [451, 727] on div "Planned Maint London (Luton) Planned Maint Dusseldorf Unplanned Maint Chester P…" at bounding box center [676, 432] width 1052 height 772
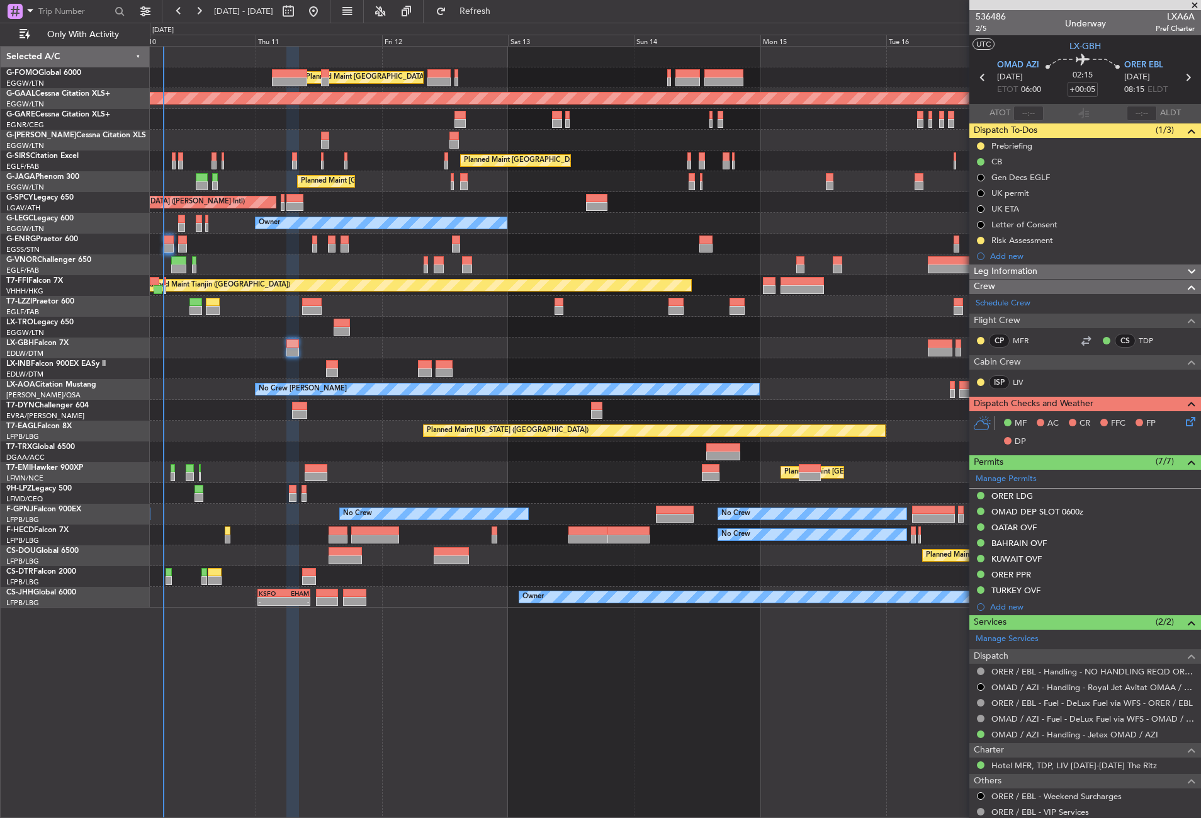
click at [451, 727] on div "Planned Maint [GEOGRAPHIC_DATA] ([GEOGRAPHIC_DATA]) Planned [GEOGRAPHIC_DATA] U…" at bounding box center [676, 432] width 1052 height 772
click at [397, 635] on div "Planned Maint [GEOGRAPHIC_DATA] ([GEOGRAPHIC_DATA]) Planned [GEOGRAPHIC_DATA] U…" at bounding box center [676, 432] width 1052 height 772
drag, startPoint x: 490, startPoint y: 12, endPoint x: 477, endPoint y: 3, distance: 16.3
click at [490, 12] on span "Refresh" at bounding box center [475, 11] width 53 height 9
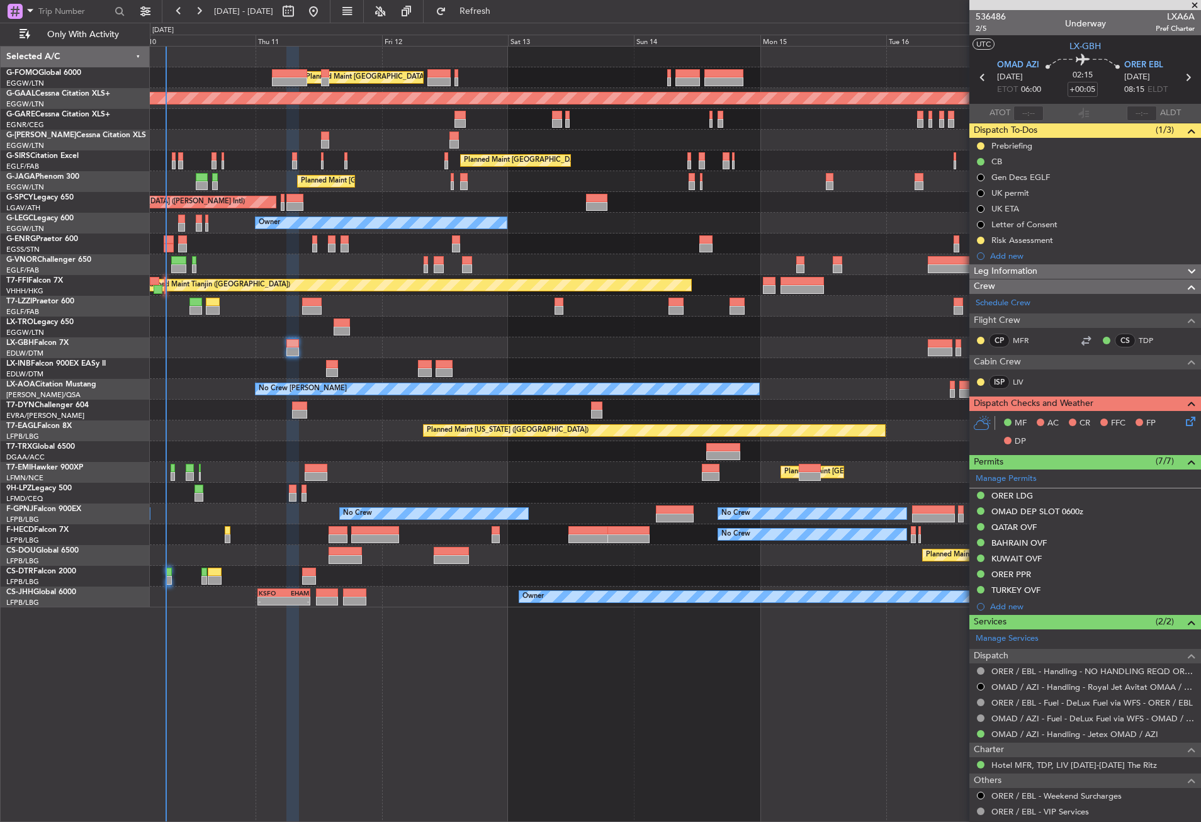
click at [365, 666] on div "Planned Maint [GEOGRAPHIC_DATA] ([GEOGRAPHIC_DATA]) Planned [GEOGRAPHIC_DATA] U…" at bounding box center [676, 434] width 1052 height 776
click at [254, 720] on div "Planned Maint [GEOGRAPHIC_DATA] ([GEOGRAPHIC_DATA]) Planned [GEOGRAPHIC_DATA] U…" at bounding box center [676, 434] width 1052 height 776
click at [322, 698] on div "Planned Maint [GEOGRAPHIC_DATA] ([GEOGRAPHIC_DATA]) Planned [GEOGRAPHIC_DATA] U…" at bounding box center [676, 434] width 1052 height 776
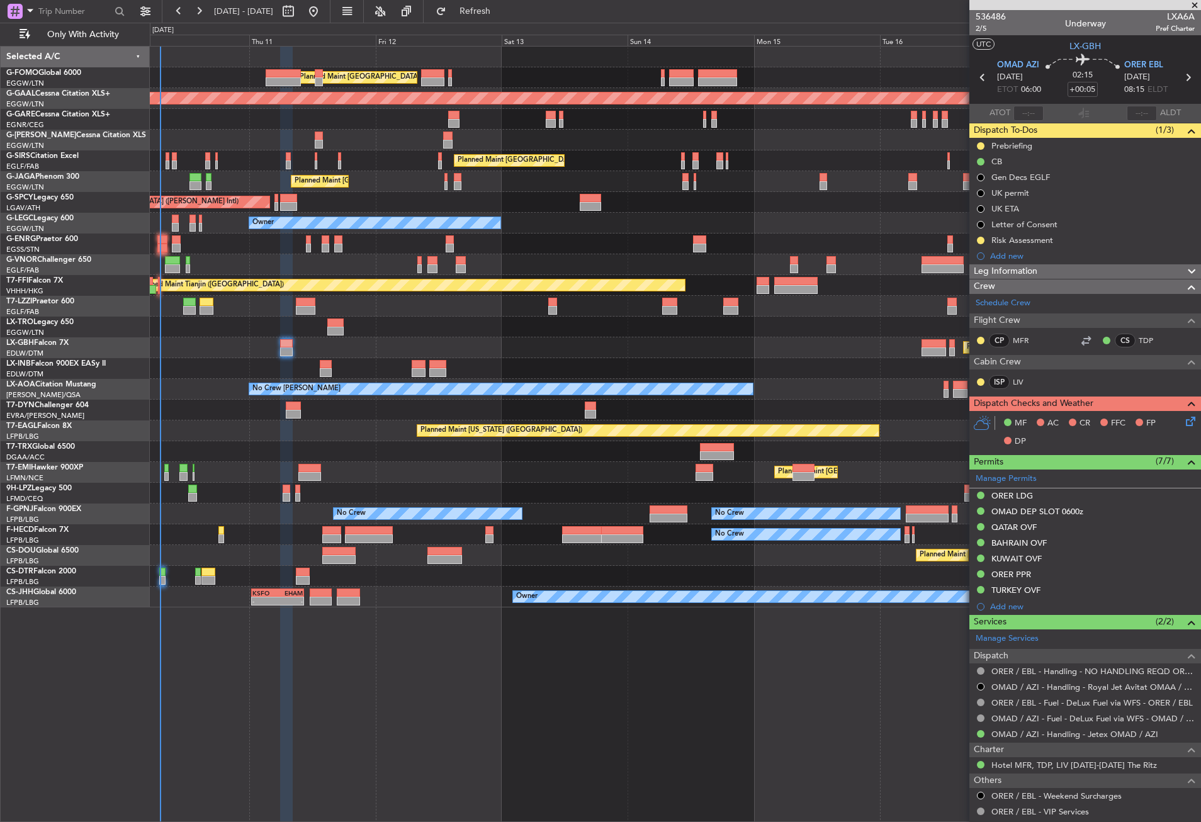
click at [224, 372] on div at bounding box center [675, 368] width 1051 height 21
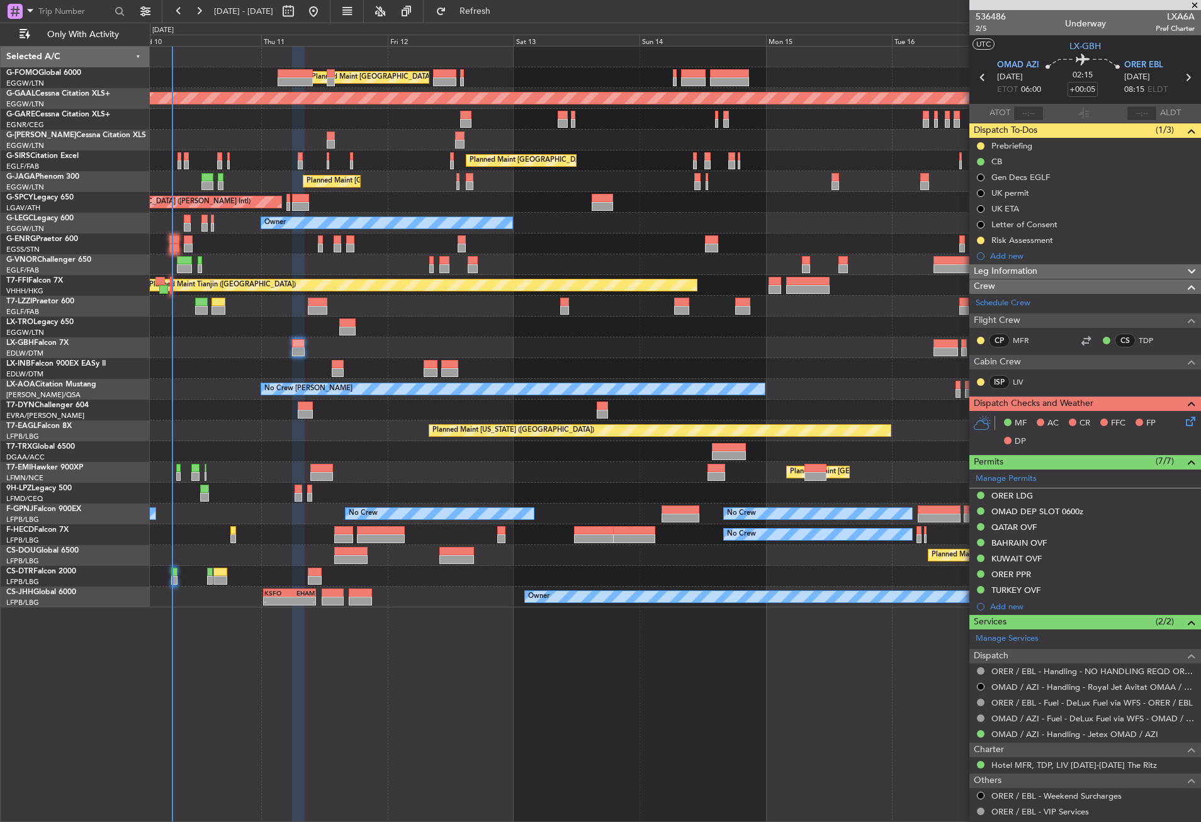
click at [224, 375] on div at bounding box center [675, 368] width 1051 height 21
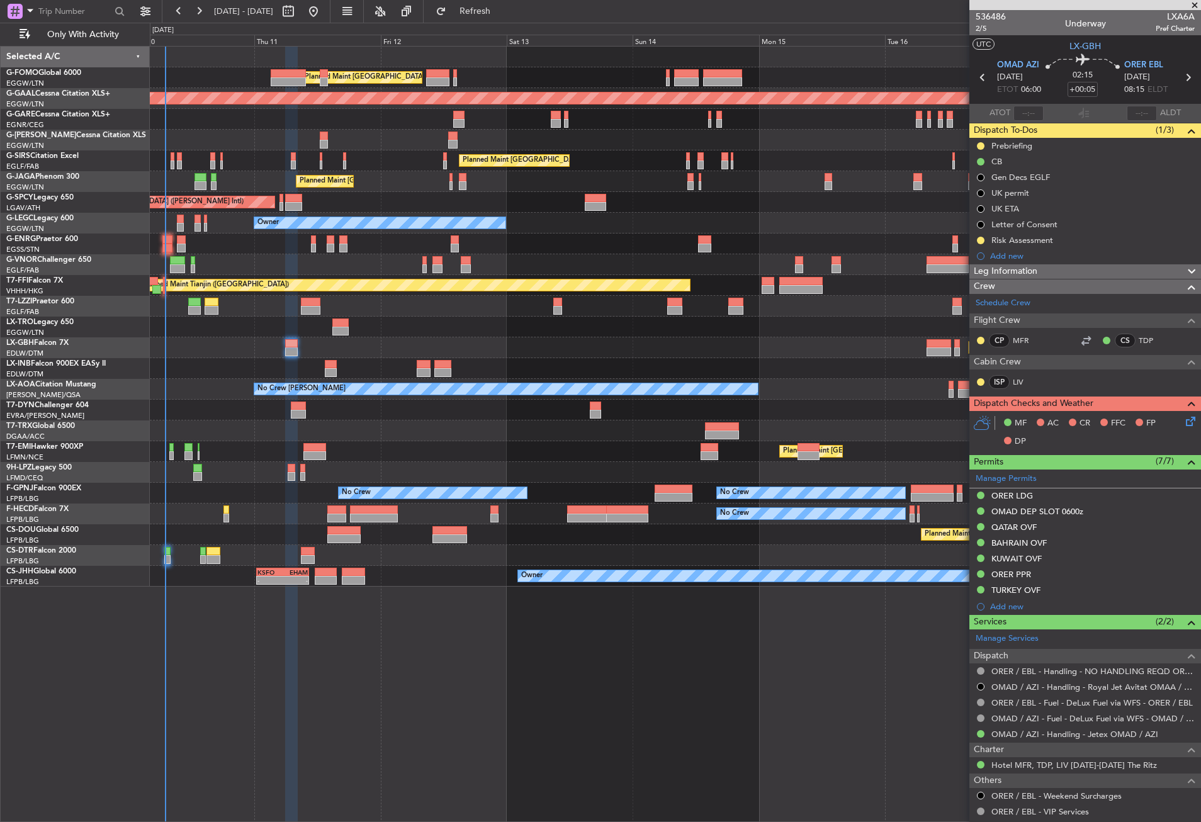
click at [383, 666] on div "Planned Maint London (Luton) Planned Maint Dusseldorf Unplanned Maint Chester P…" at bounding box center [676, 434] width 1052 height 776
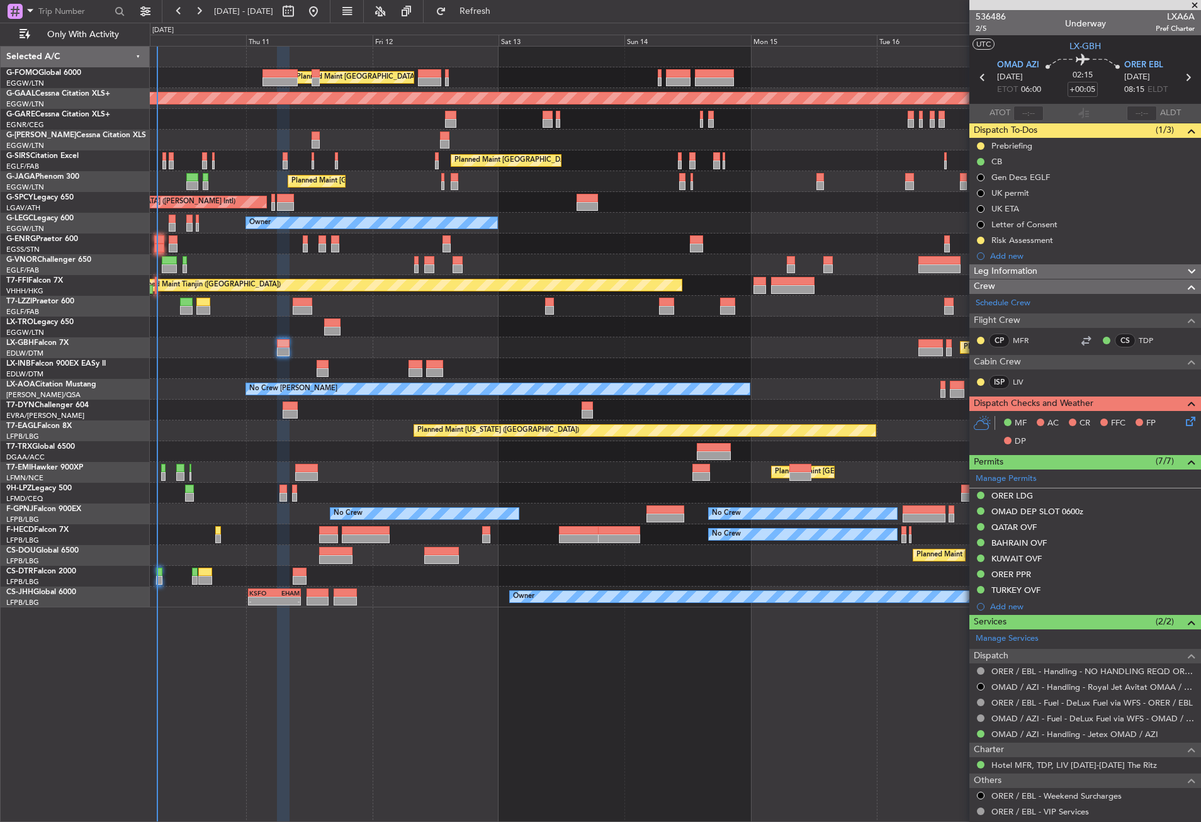
click at [211, 382] on div "No Crew [PERSON_NAME]" at bounding box center [675, 389] width 1051 height 21
click at [365, 687] on div "Planned Maint [GEOGRAPHIC_DATA] ([GEOGRAPHIC_DATA]) Planned [GEOGRAPHIC_DATA] U…" at bounding box center [676, 434] width 1052 height 776
click at [490, 644] on div "Planned Maint [GEOGRAPHIC_DATA] ([GEOGRAPHIC_DATA]) Planned [GEOGRAPHIC_DATA] U…" at bounding box center [676, 434] width 1052 height 776
click at [387, 440] on div "Planned Maint [US_STATE] ([GEOGRAPHIC_DATA])" at bounding box center [675, 431] width 1051 height 21
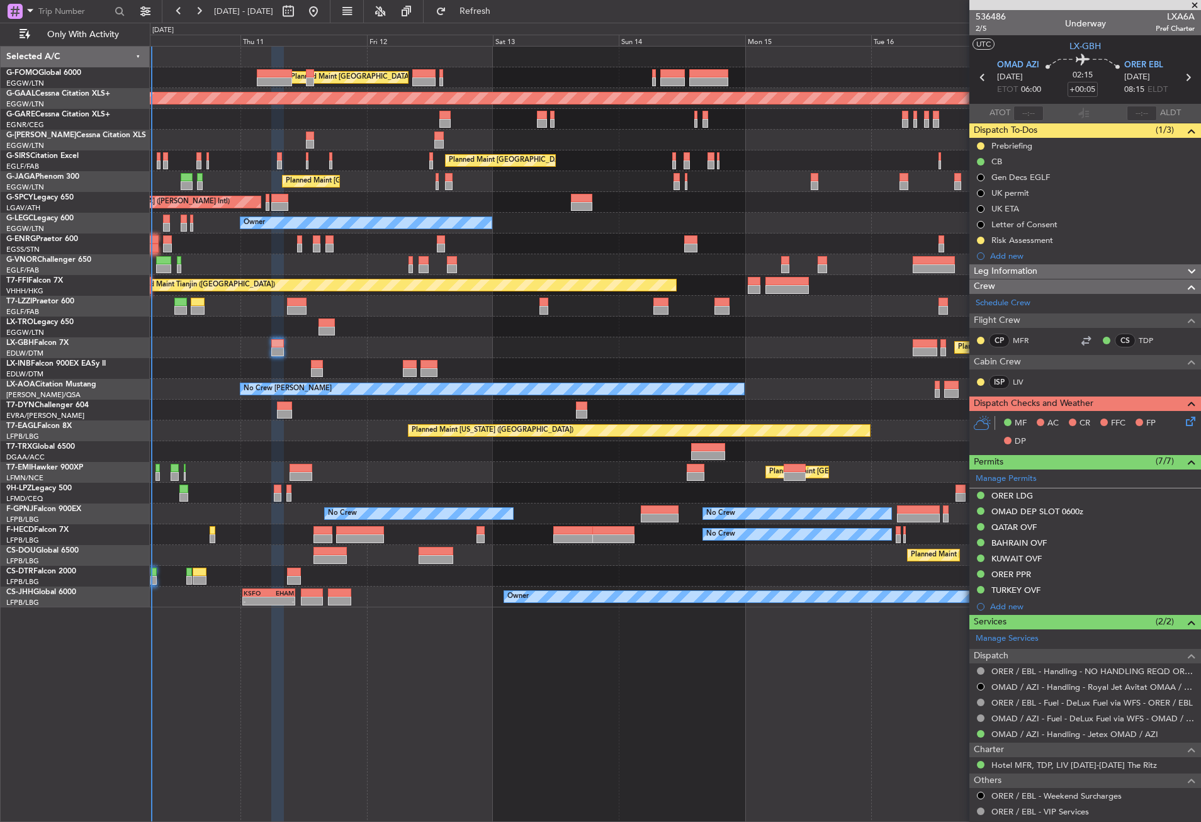
click at [383, 449] on div "Planned Maint [GEOGRAPHIC_DATA] ([GEOGRAPHIC_DATA])" at bounding box center [675, 451] width 1051 height 21
click at [633, 353] on div "Planned Maint Nurnberg Planned Maint Paris (Le Bourget)" at bounding box center [675, 348] width 1051 height 21
click at [581, 349] on div "Planned Maint Nurnberg Planned Maint Paris (Le Bourget)" at bounding box center [675, 348] width 1051 height 21
click at [420, 708] on div "Planned Maint London (Luton) Planned Maint Dusseldorf Unplanned Maint Chester P…" at bounding box center [676, 434] width 1052 height 776
click at [439, 681] on div "Planned Maint London (Luton) Planned Maint Dusseldorf Unplanned Maint Chester P…" at bounding box center [676, 434] width 1052 height 776
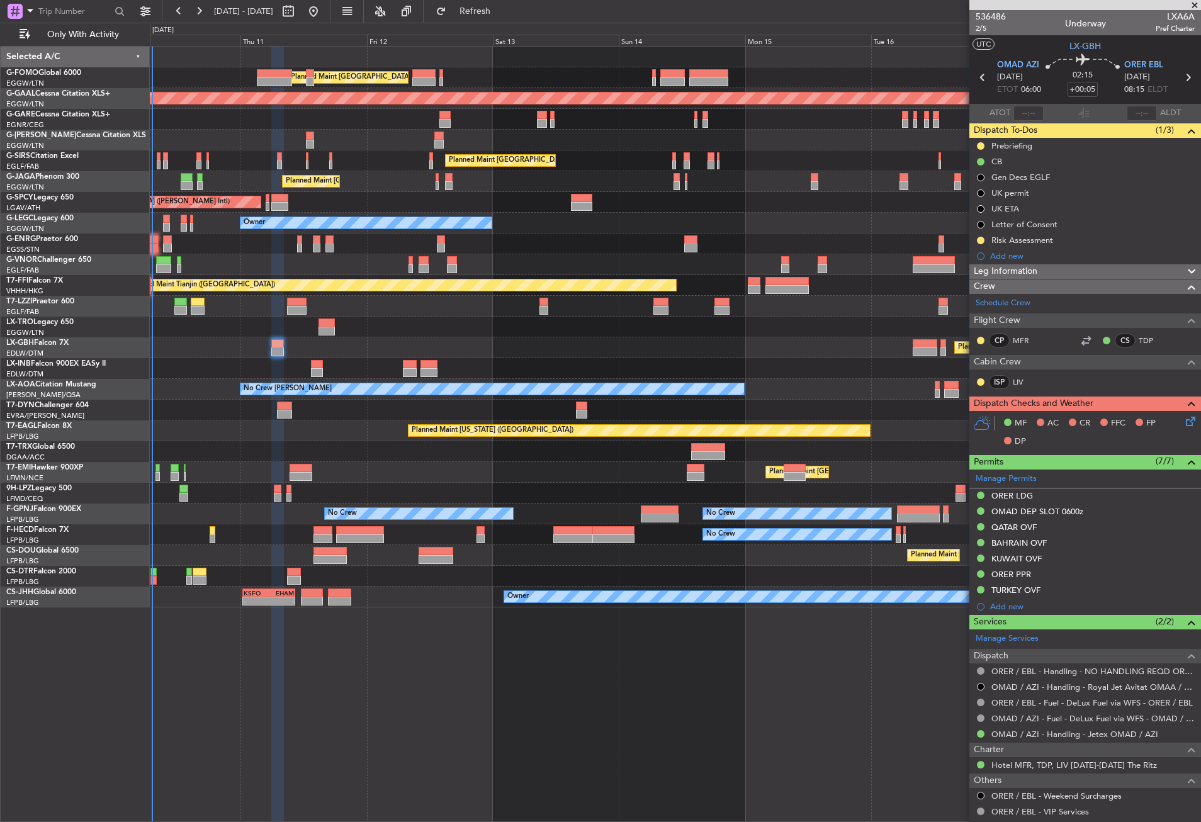
click at [439, 681] on div "Planned Maint London (Luton) Planned Maint Dusseldorf Unplanned Maint Chester P…" at bounding box center [676, 434] width 1052 height 776
click at [475, 340] on div "Planned Maint Nurnberg Planned Maint Paris (Le Bourget)" at bounding box center [675, 348] width 1051 height 21
click at [477, 20] on button "Refresh" at bounding box center [468, 11] width 76 height 20
click at [273, 682] on div at bounding box center [277, 435] width 12 height 776
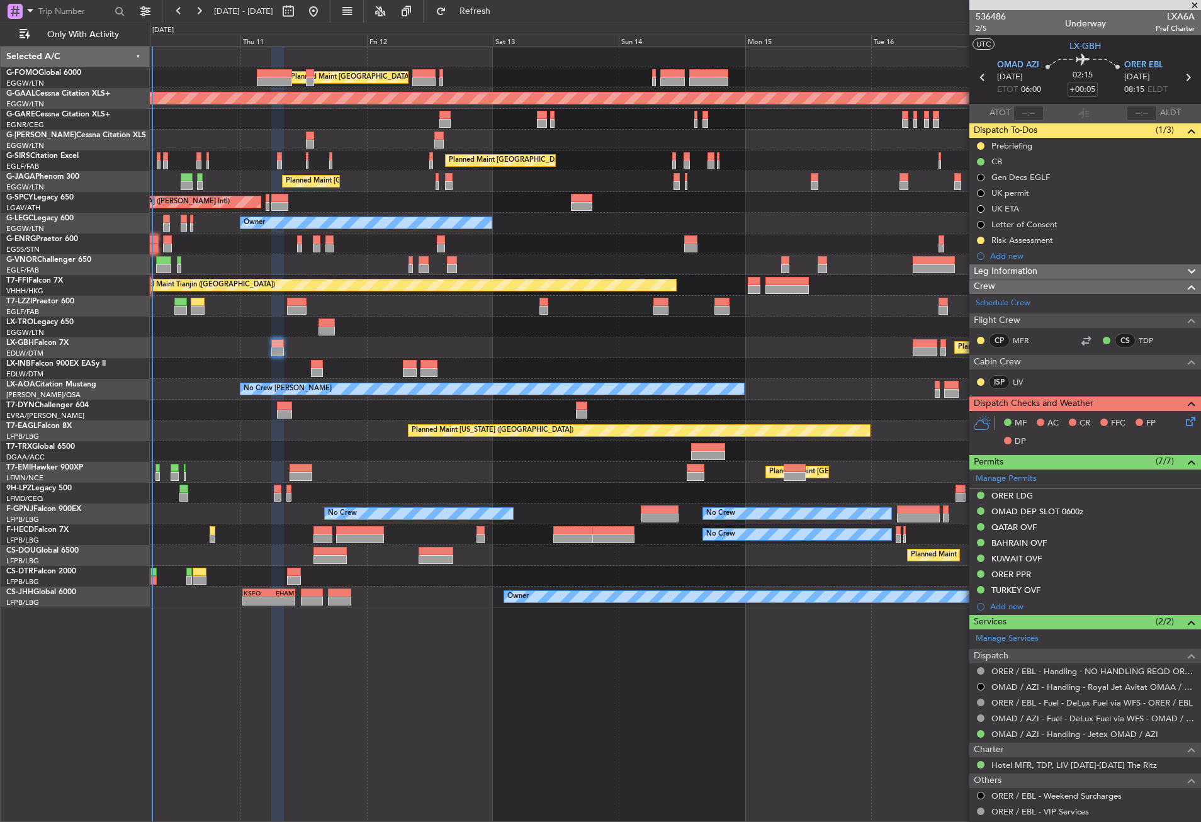
click at [380, 319] on div at bounding box center [675, 327] width 1051 height 21
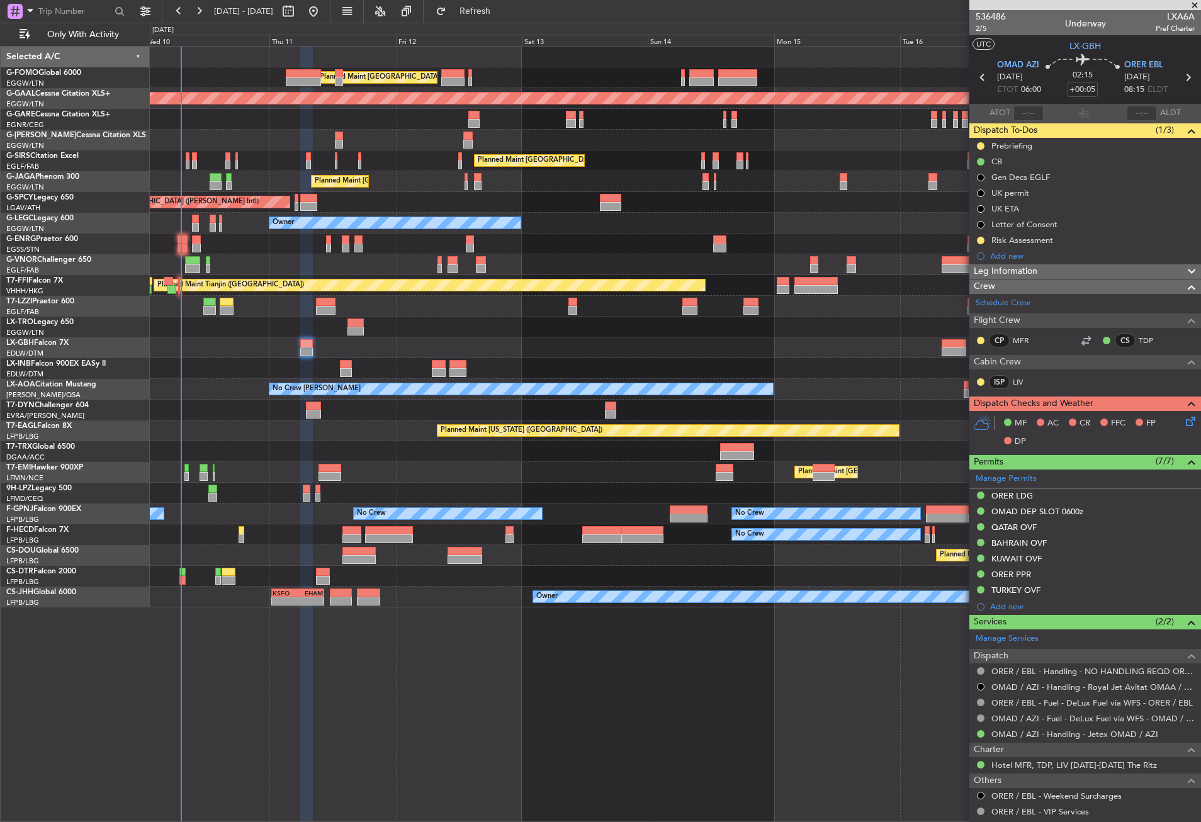
click at [409, 319] on div at bounding box center [675, 327] width 1051 height 21
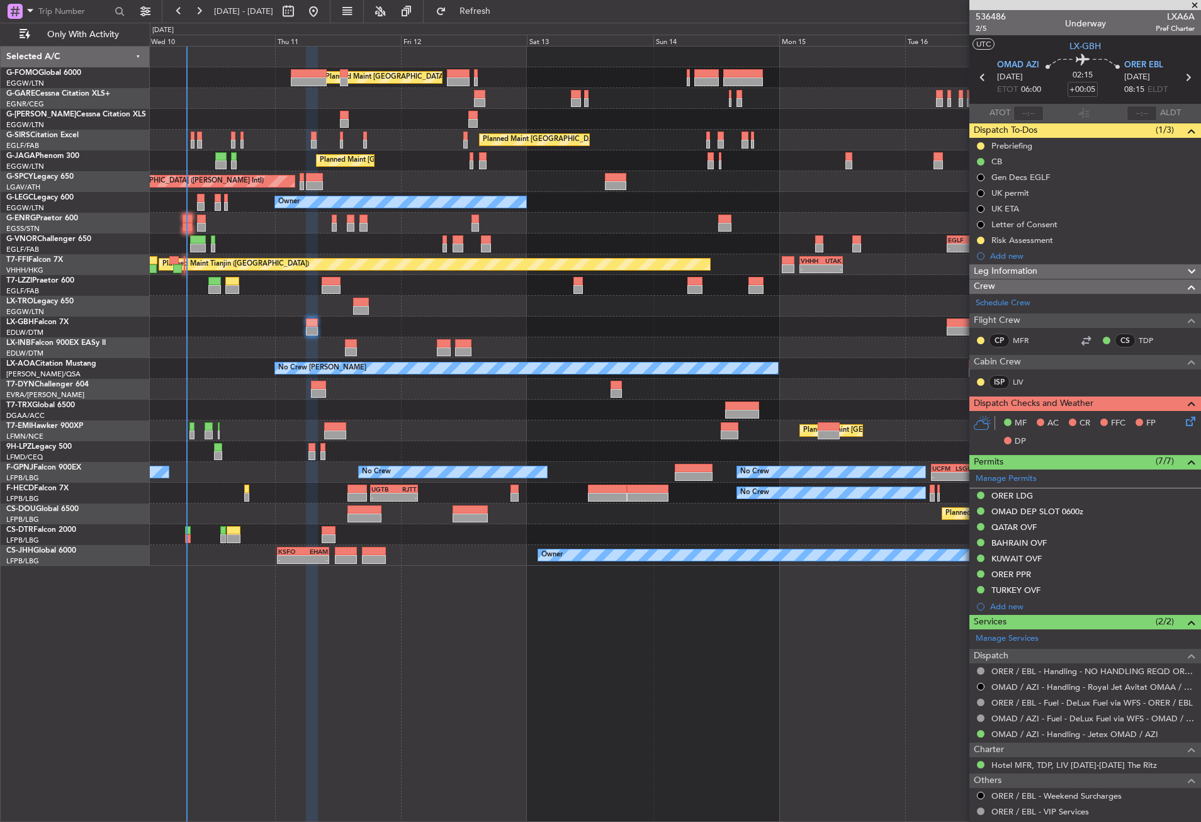
click at [405, 405] on div "Planned Maint [GEOGRAPHIC_DATA] ([GEOGRAPHIC_DATA])" at bounding box center [675, 410] width 1051 height 21
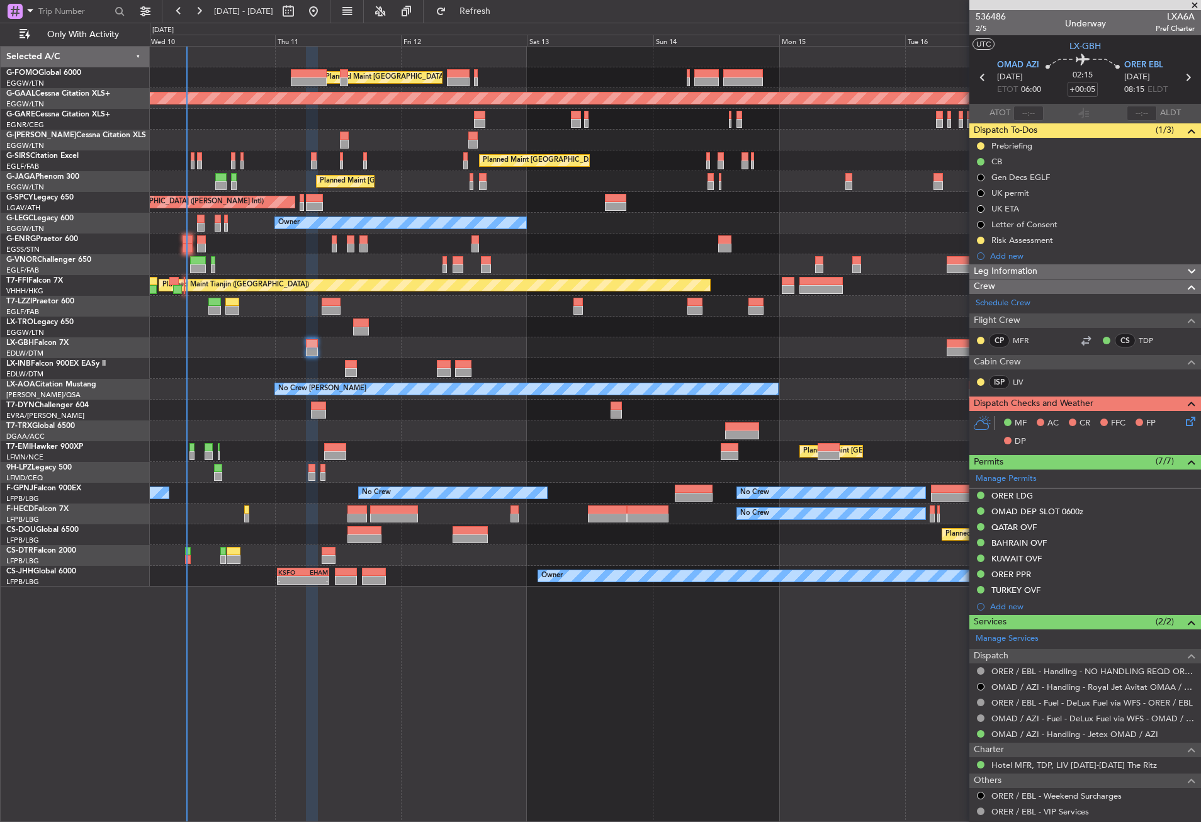
click at [405, 405] on div at bounding box center [675, 410] width 1051 height 21
click at [441, 414] on div at bounding box center [675, 410] width 1051 height 21
click at [511, 60] on div at bounding box center [675, 57] width 1051 height 21
click at [356, 198] on div "Unplanned Maint [GEOGRAPHIC_DATA] ([PERSON_NAME] Intl)" at bounding box center [675, 202] width 1051 height 21
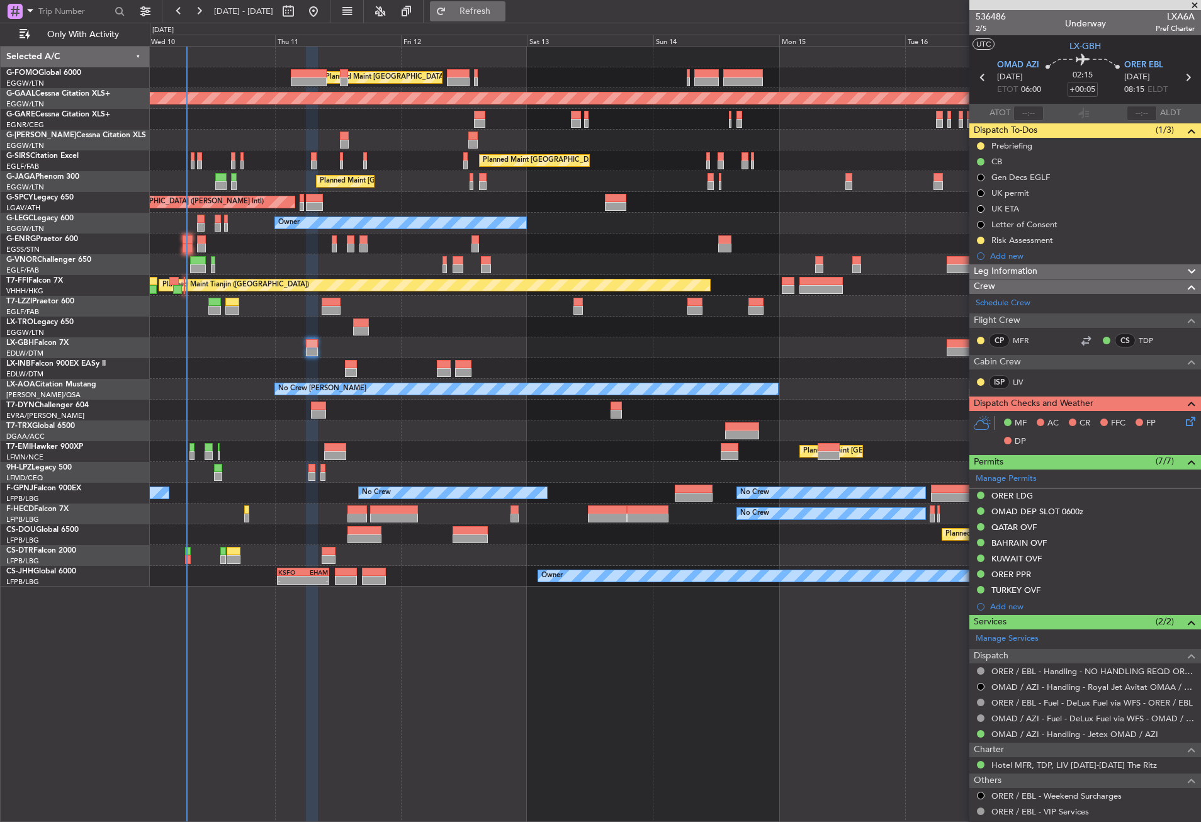
click at [485, 12] on button "Refresh" at bounding box center [468, 11] width 76 height 20
click at [415, 178] on div "Planned Maint [GEOGRAPHIC_DATA] ([GEOGRAPHIC_DATA])" at bounding box center [675, 181] width 1051 height 21
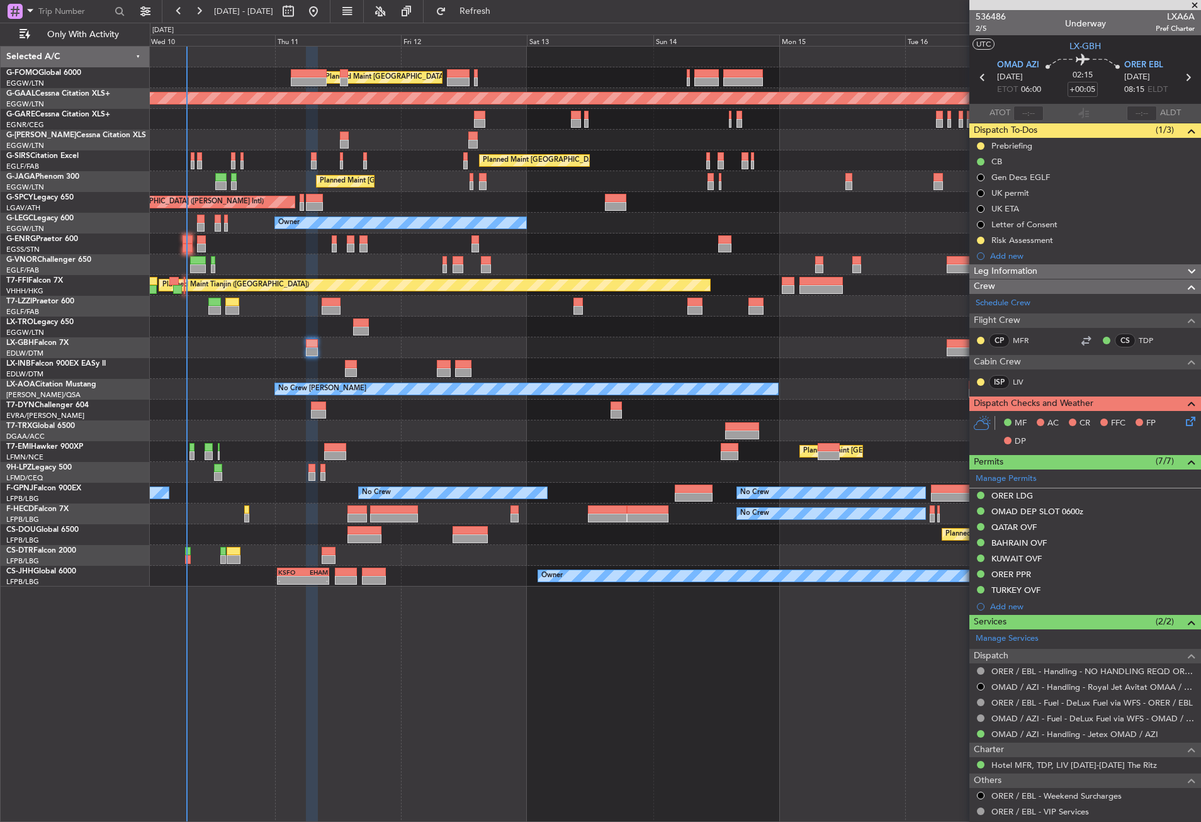
click at [410, 351] on div "Planned Maint Nurnberg Planned Maint Paris (Le Bourget)" at bounding box center [675, 348] width 1051 height 21
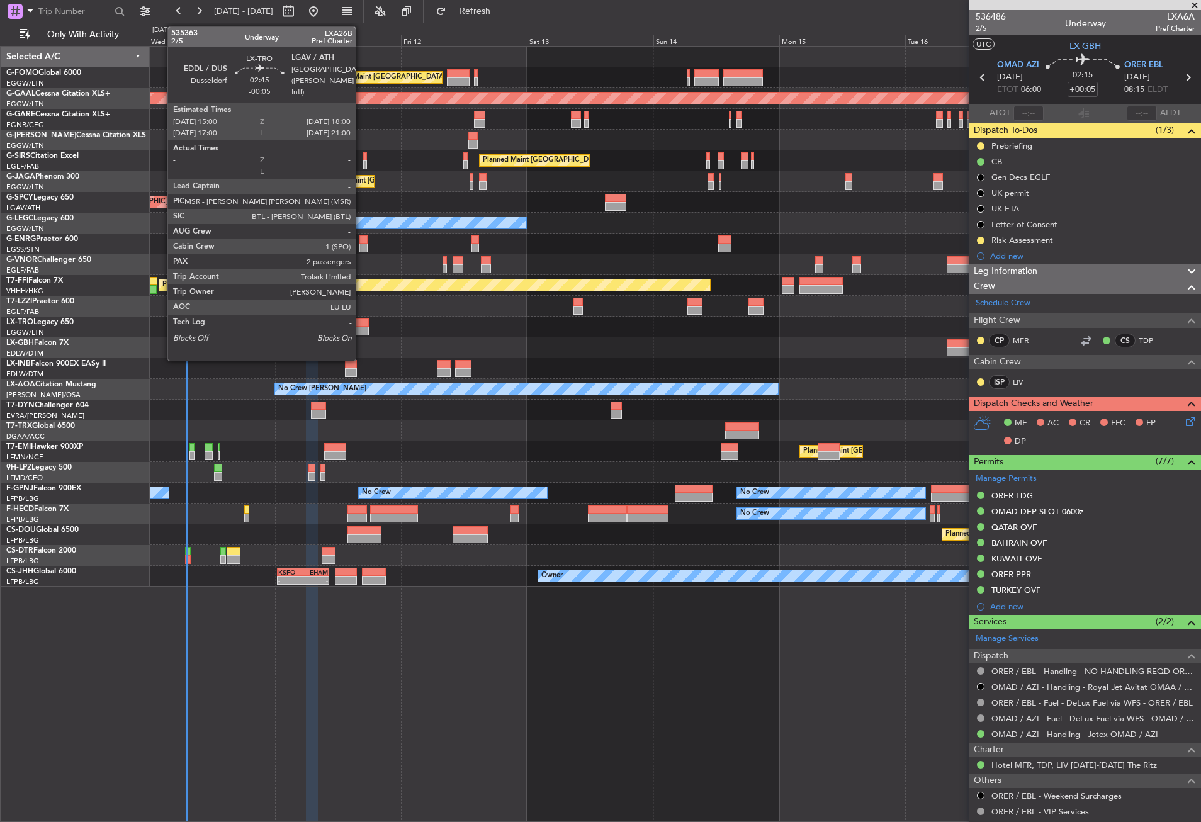
click at [361, 327] on div at bounding box center [361, 331] width 16 height 9
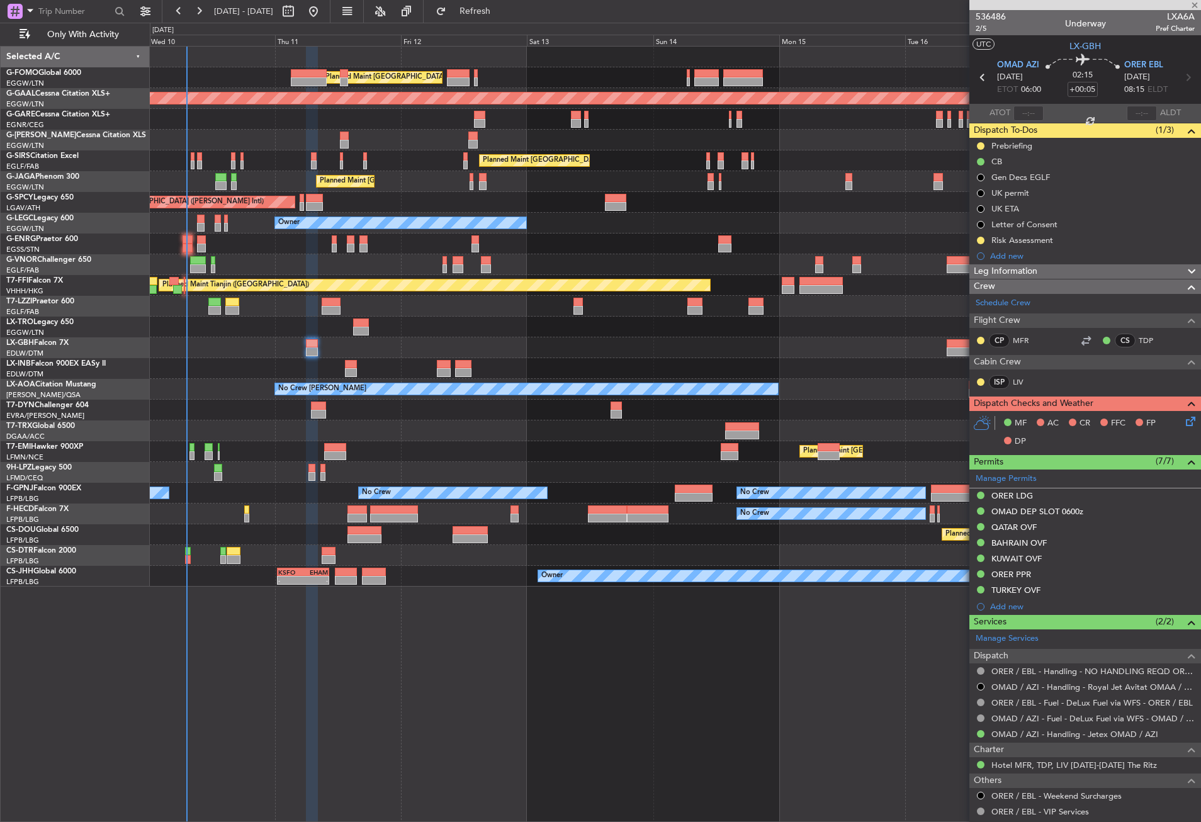
type input "-00:05"
type input "2"
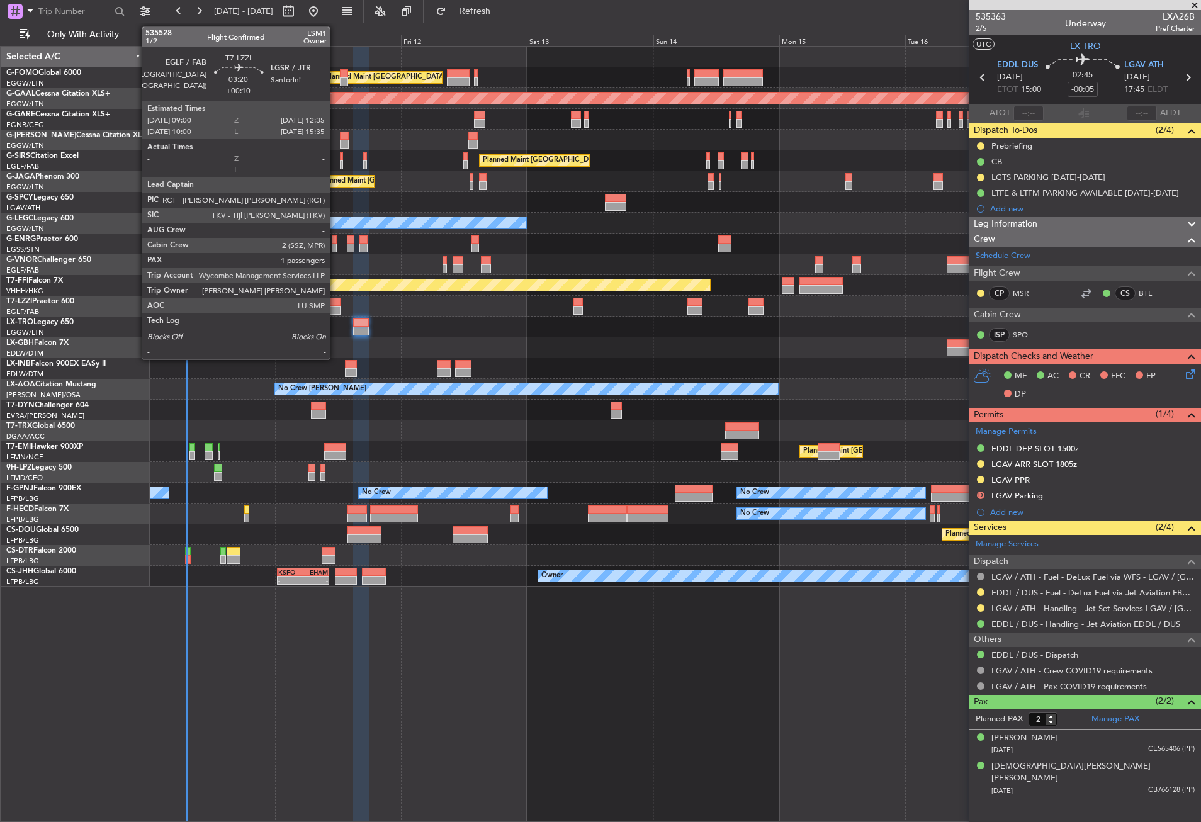
click at [336, 312] on div at bounding box center [331, 310] width 19 height 9
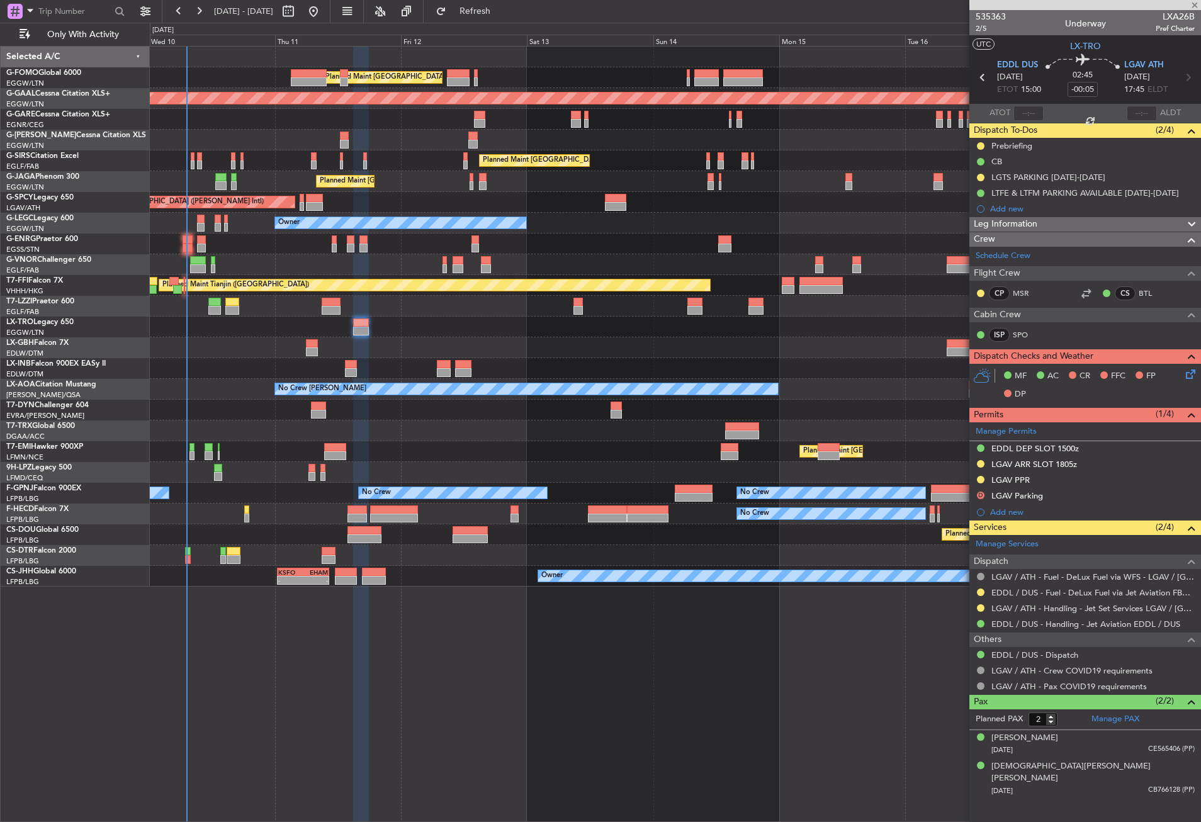
type input "+00:10"
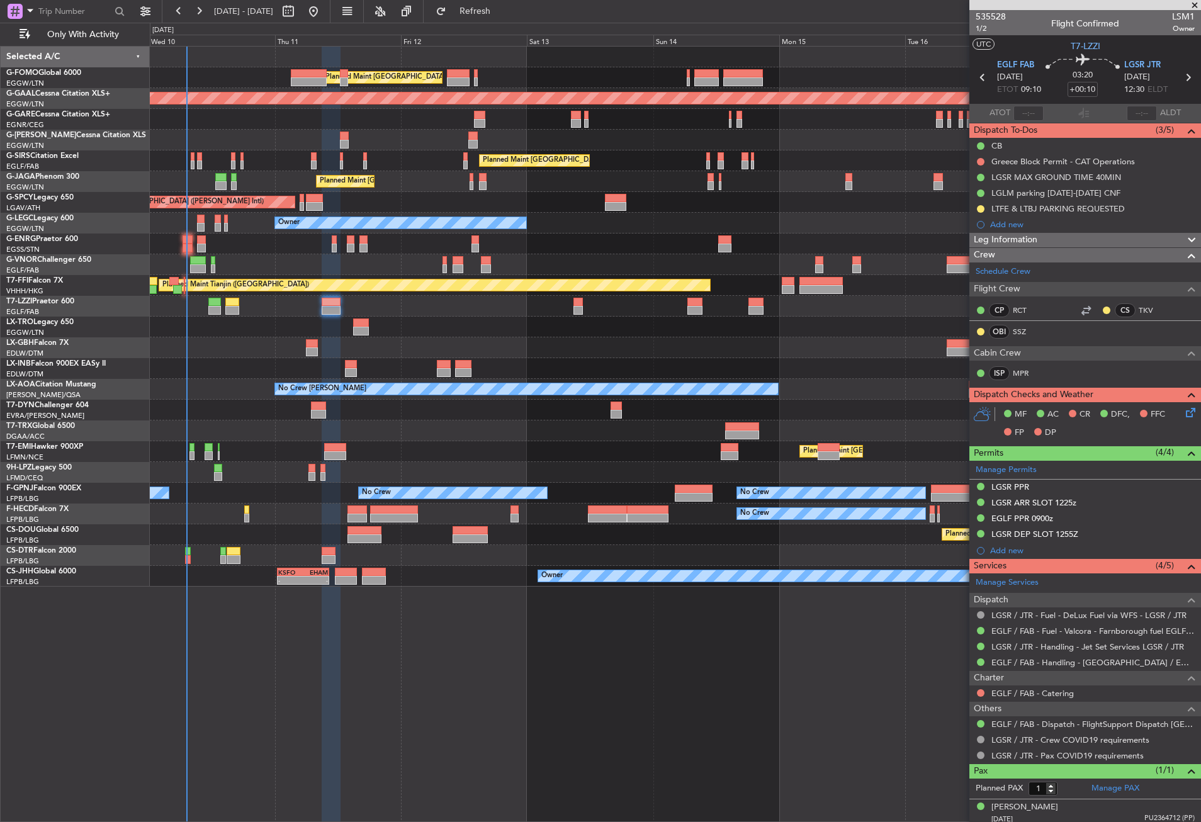
click at [527, 683] on div "Planned Maint London (Luton) Planned Maint Dusseldorf Unplanned Maint Chester P…" at bounding box center [676, 434] width 1052 height 776
click at [485, 8] on button "Refresh" at bounding box center [468, 11] width 76 height 20
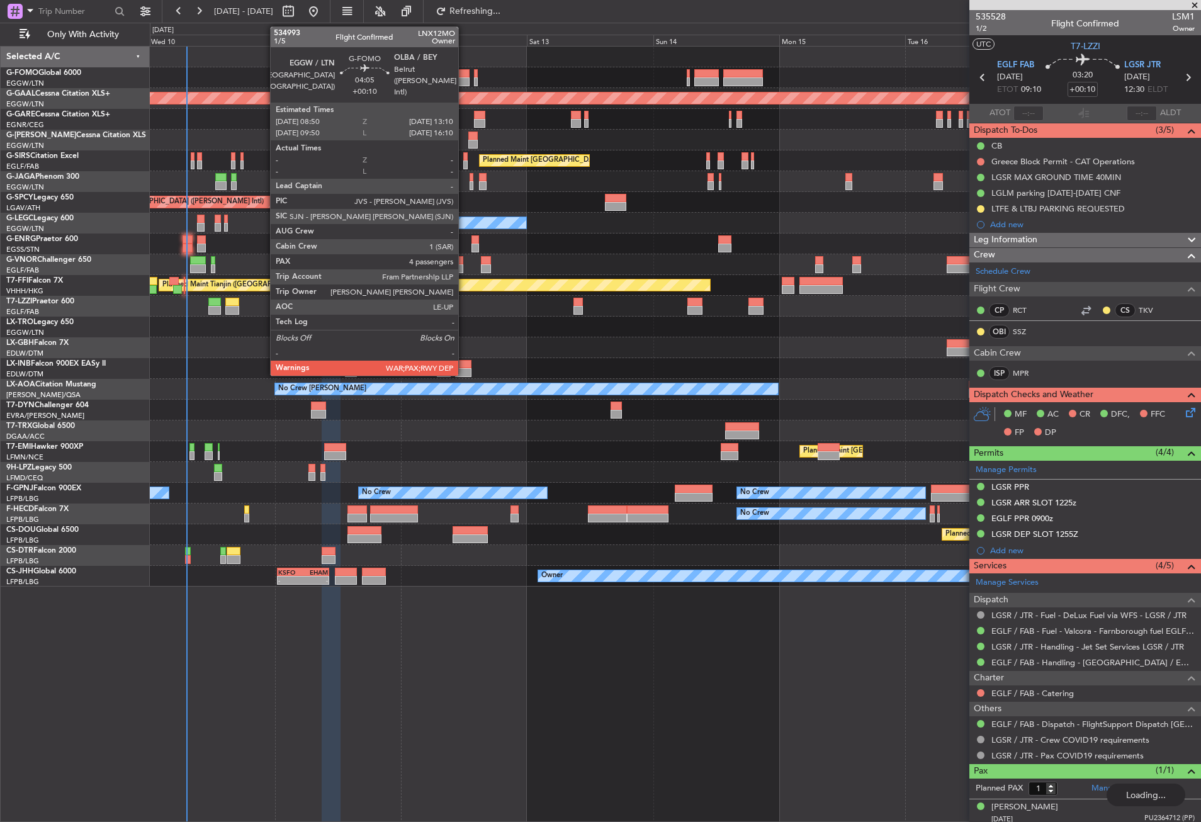
click at [464, 82] on div at bounding box center [458, 81] width 23 height 9
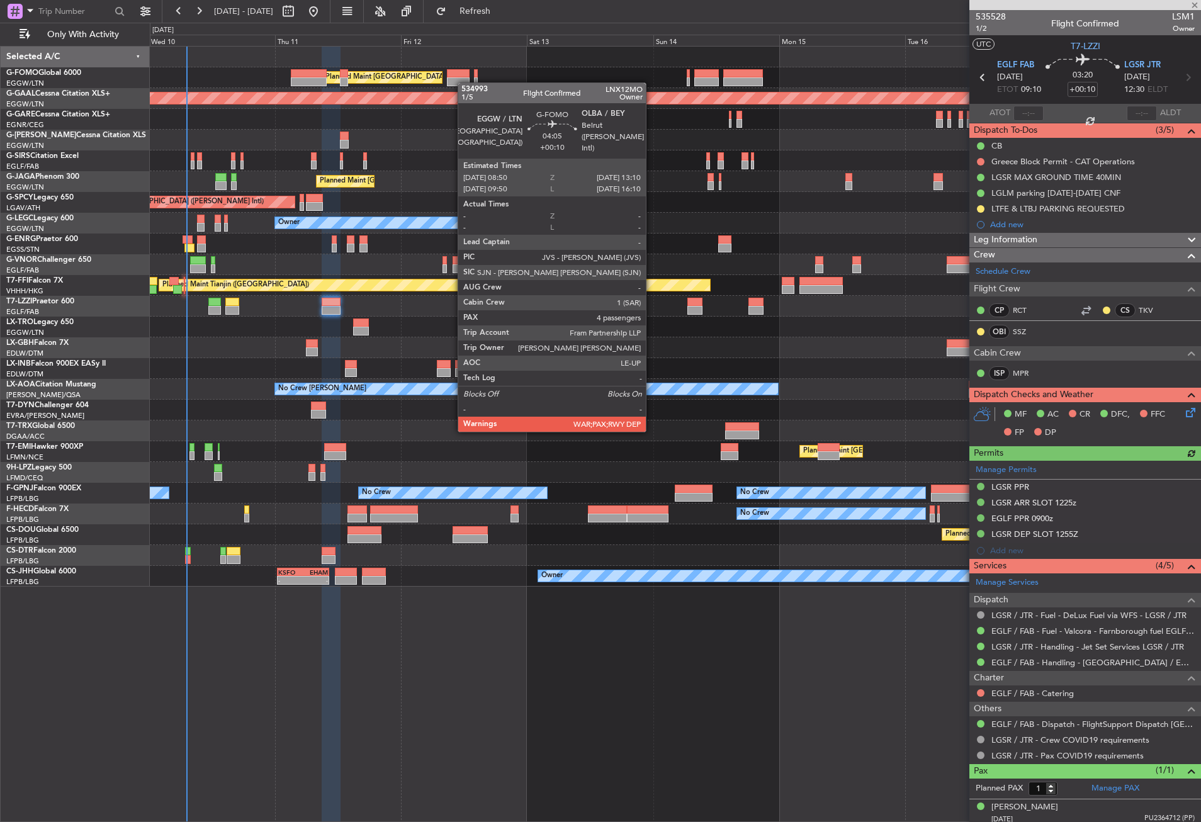
type input "4"
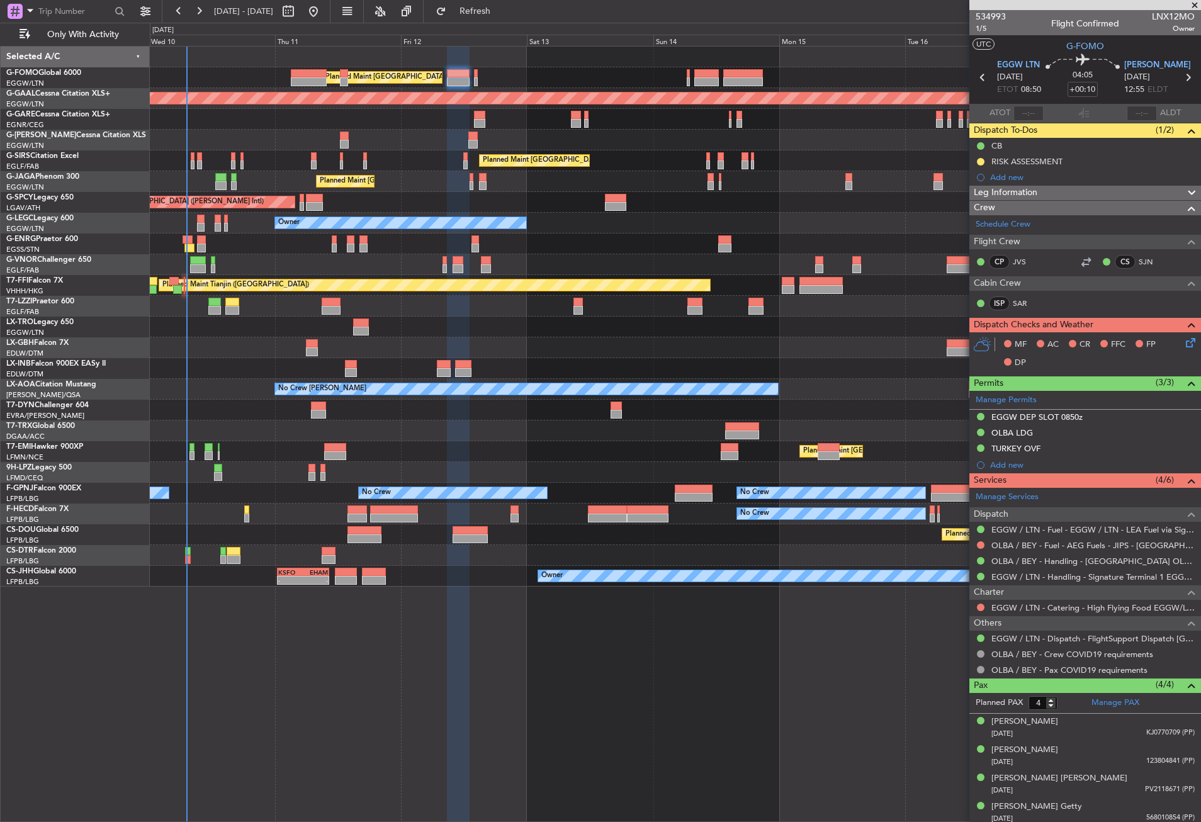
click at [429, 236] on div "Planned Maint London (Stansted) No Crew" at bounding box center [675, 244] width 1051 height 21
click at [428, 236] on div "Planned Maint London (Stansted) No Crew" at bounding box center [675, 244] width 1051 height 21
click at [488, 18] on button "Refresh" at bounding box center [468, 11] width 76 height 20
click at [376, 304] on div "Owner" at bounding box center [675, 306] width 1051 height 21
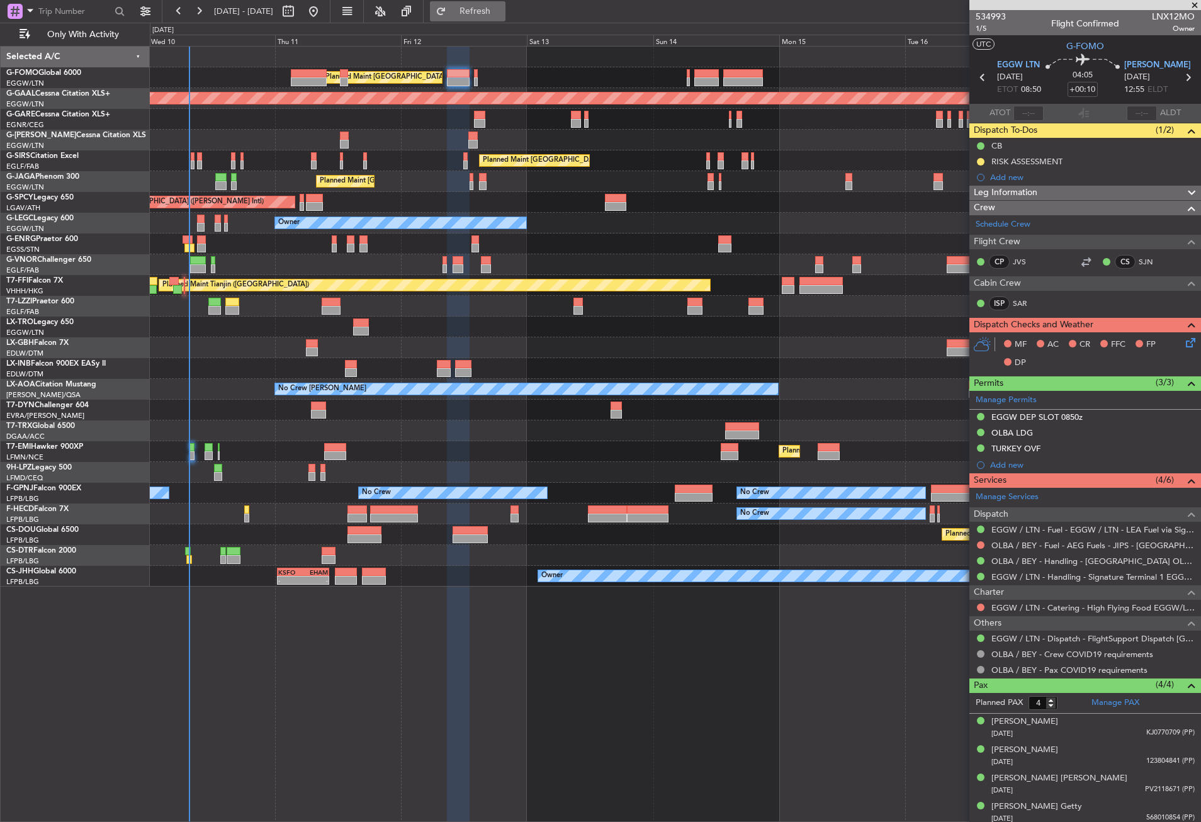
click at [492, 3] on button "Refresh" at bounding box center [468, 11] width 76 height 20
click at [391, 167] on div "Planned Maint [GEOGRAPHIC_DATA] ([GEOGRAPHIC_DATA])" at bounding box center [675, 160] width 1051 height 21
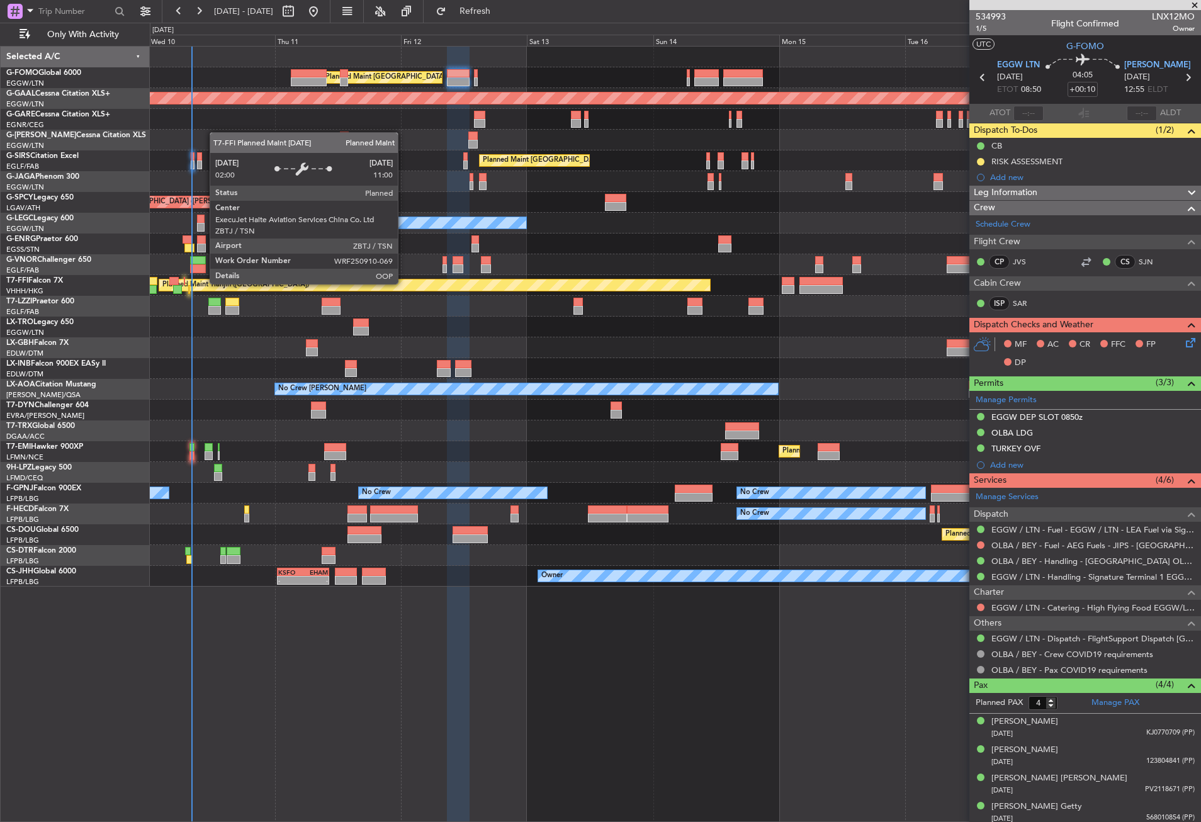
click at [404, 283] on div "Planned Maint Tianjin ([GEOGRAPHIC_DATA])" at bounding box center [434, 285] width 551 height 11
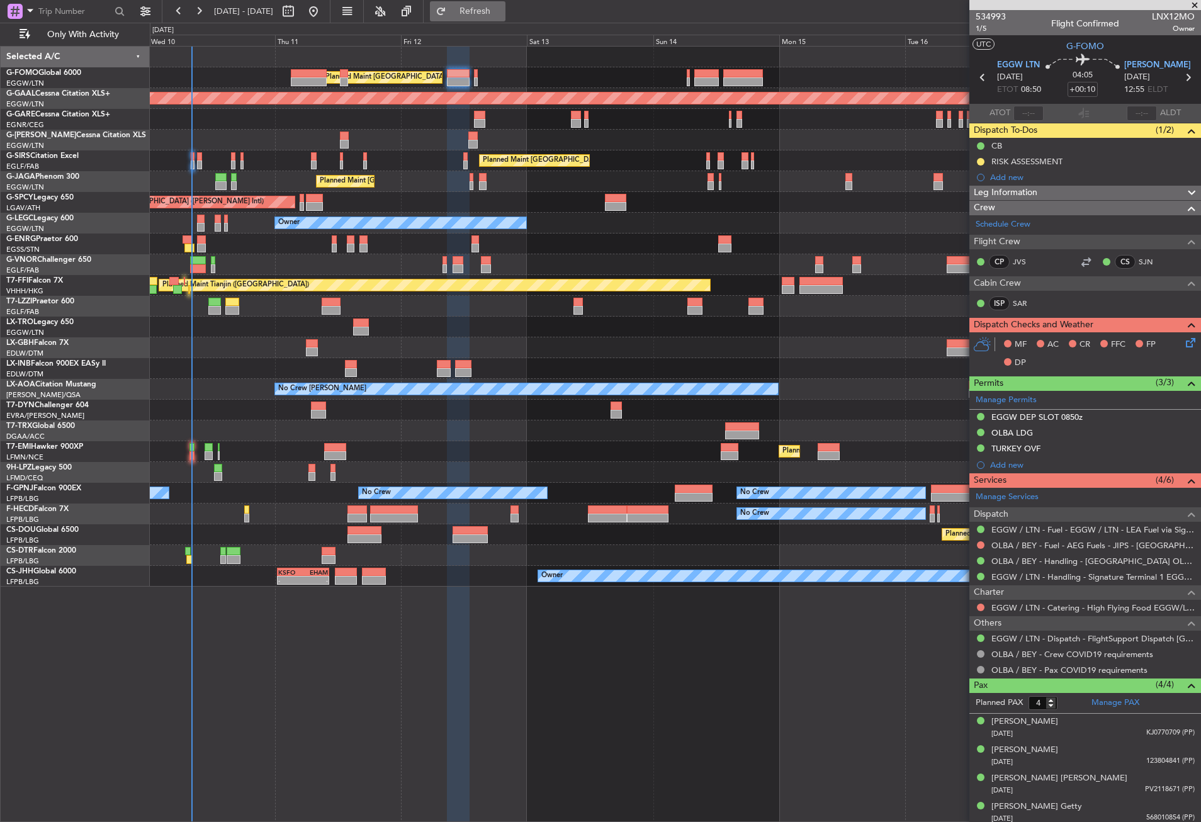
click at [485, 21] on button "Refresh" at bounding box center [468, 11] width 76 height 20
click at [425, 158] on div "Planned Maint [GEOGRAPHIC_DATA] ([GEOGRAPHIC_DATA])" at bounding box center [675, 160] width 1051 height 21
click at [462, 625] on div at bounding box center [458, 435] width 23 height 776
click at [378, 703] on div "Planned Maint London (Luton) Planned Maint Dusseldorf Unplanned Maint Chester P…" at bounding box center [676, 434] width 1052 height 776
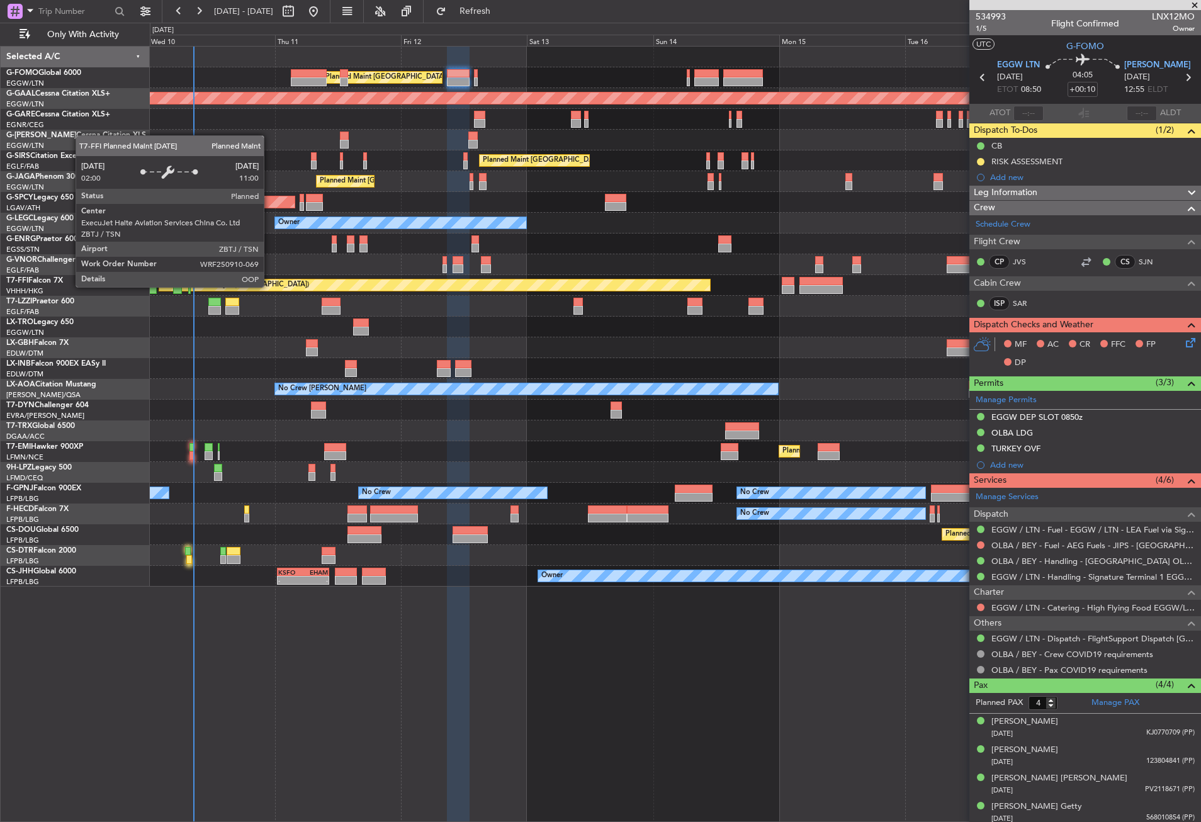
click at [270, 287] on div "Planned Maint Tianjin ([GEOGRAPHIC_DATA])" at bounding box center [434, 285] width 551 height 11
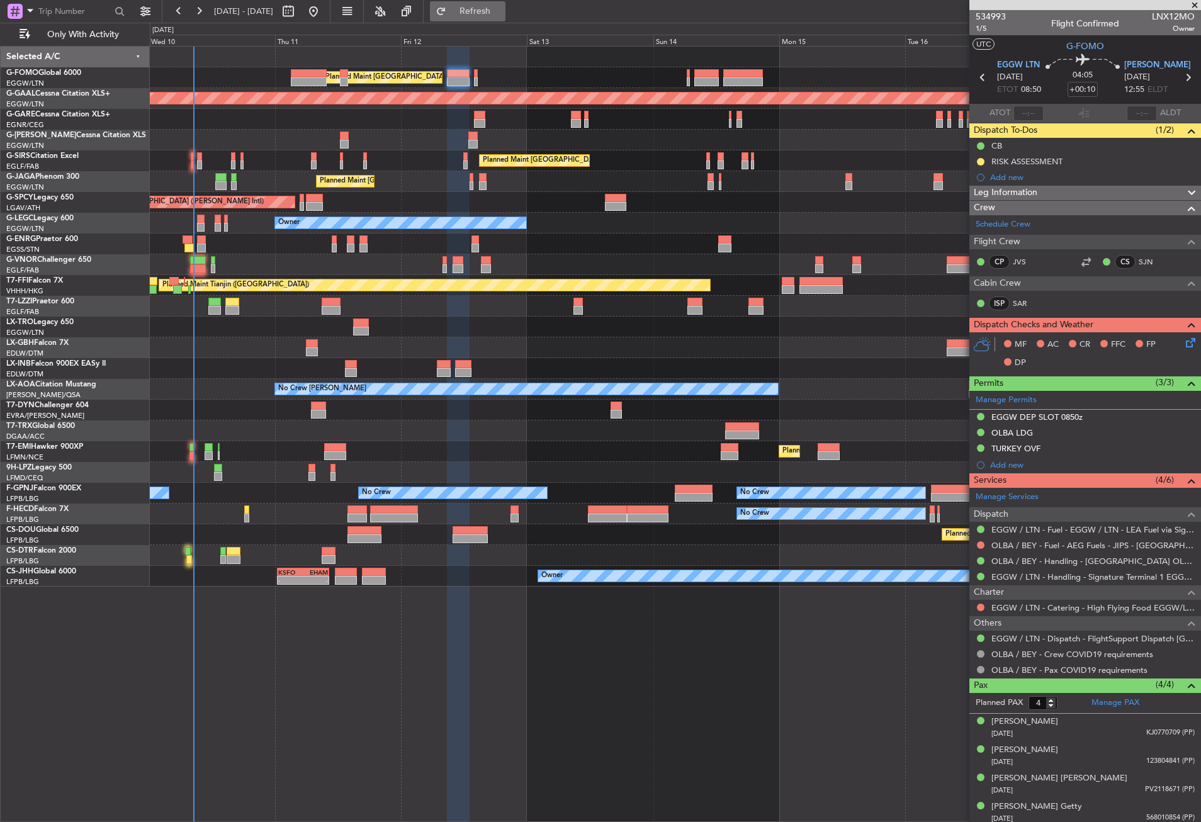
click at [490, 9] on span "Refresh" at bounding box center [475, 11] width 53 height 9
click at [502, 12] on span "Refresh" at bounding box center [475, 11] width 53 height 9
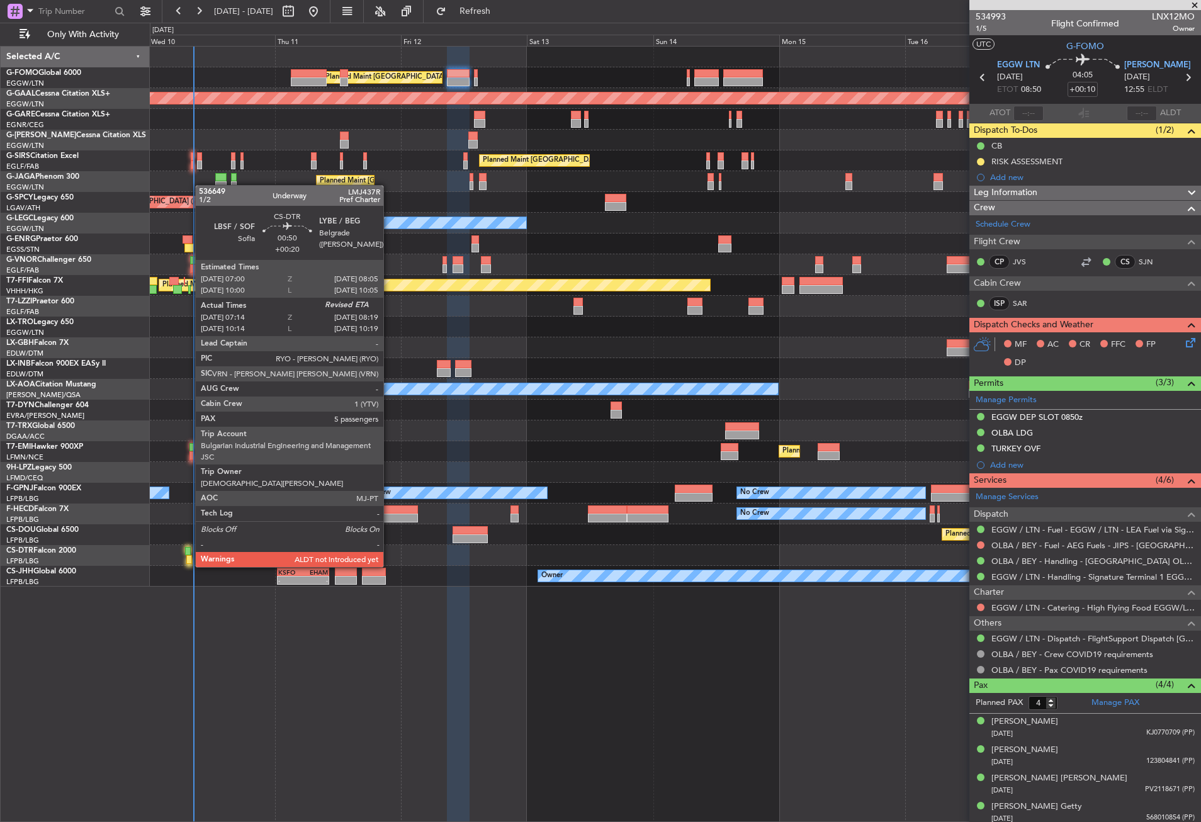
click at [189, 555] on div at bounding box center [188, 551] width 6 height 9
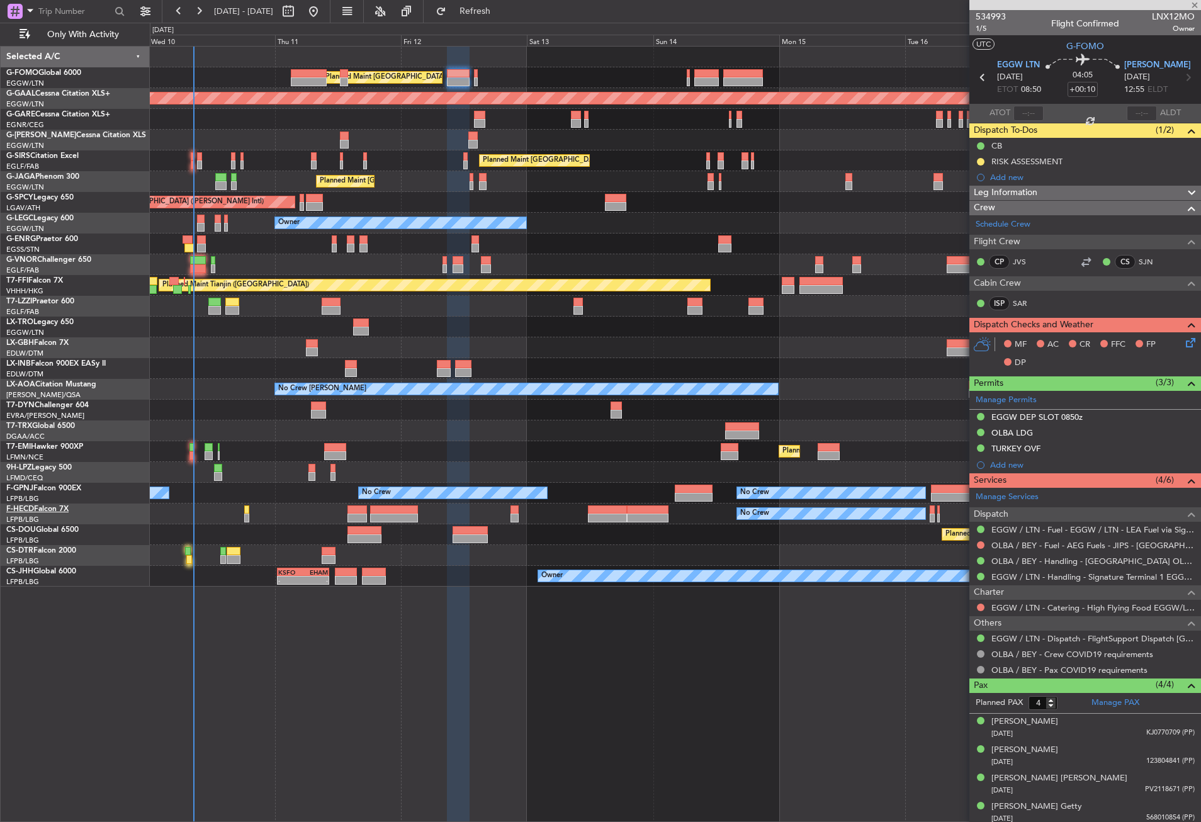
type input "+00:20"
type input "07:24"
type input "5"
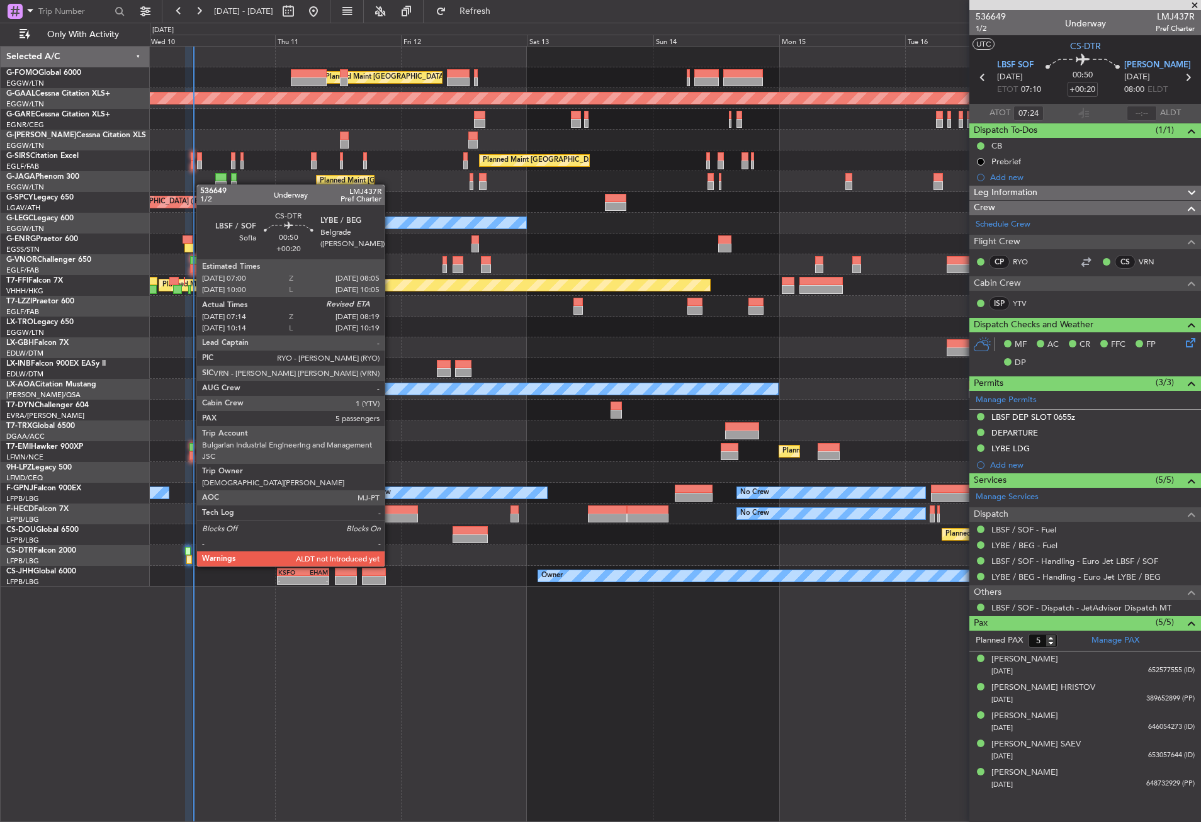
click at [190, 554] on div at bounding box center [188, 551] width 6 height 9
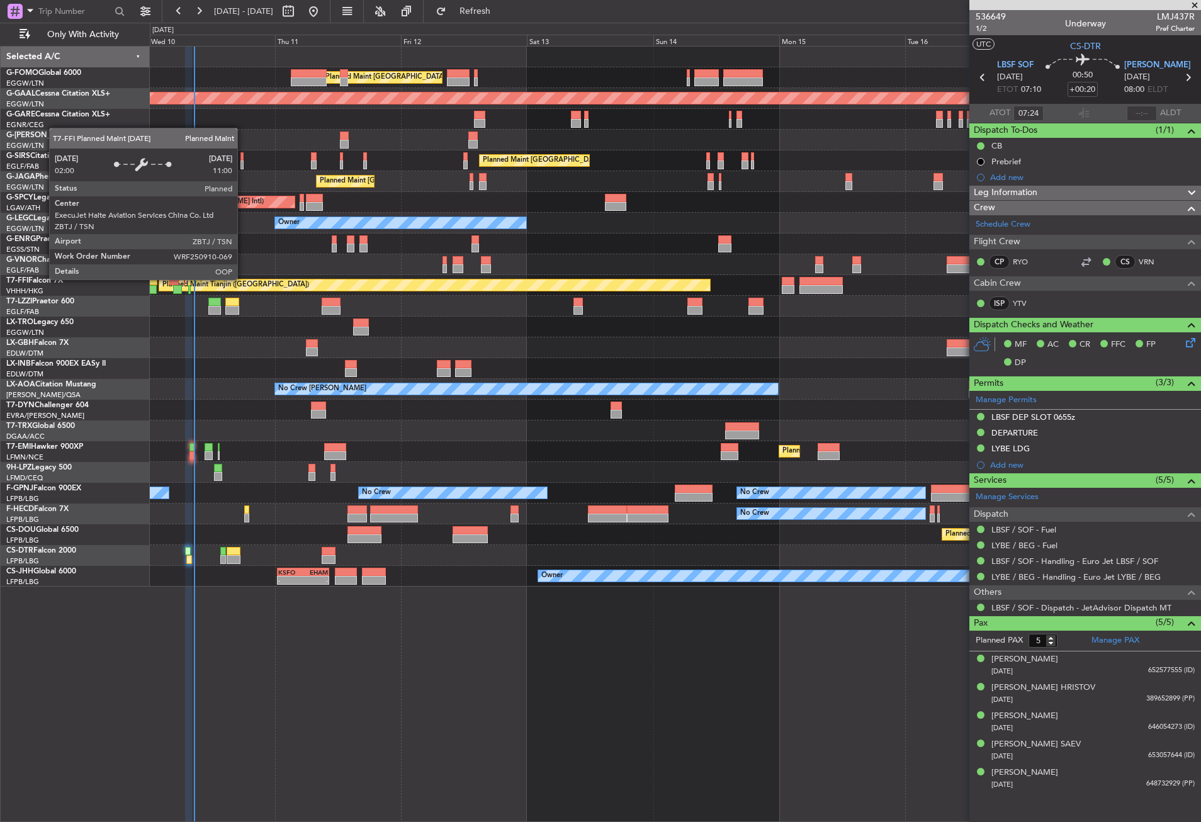
click at [243, 279] on div "Planned Maint Tianjin ([GEOGRAPHIC_DATA])" at bounding box center [435, 285] width 552 height 13
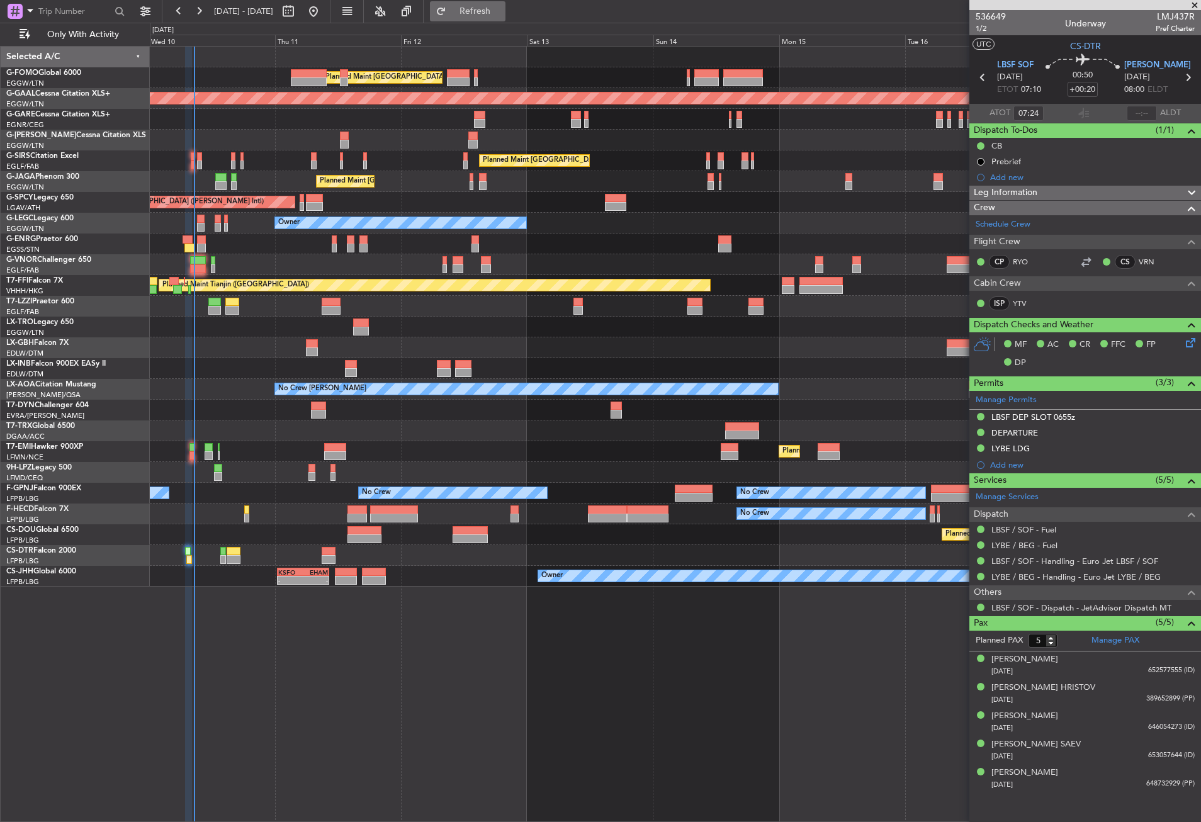
click at [506, 1] on button "Refresh" at bounding box center [468, 11] width 76 height 20
click at [578, 723] on div "Planned Maint London (Luton) Planned Maint Dusseldorf Unplanned Maint Chester P…" at bounding box center [676, 434] width 1052 height 776
type input "08:40"
